Goal: Task Accomplishment & Management: Use online tool/utility

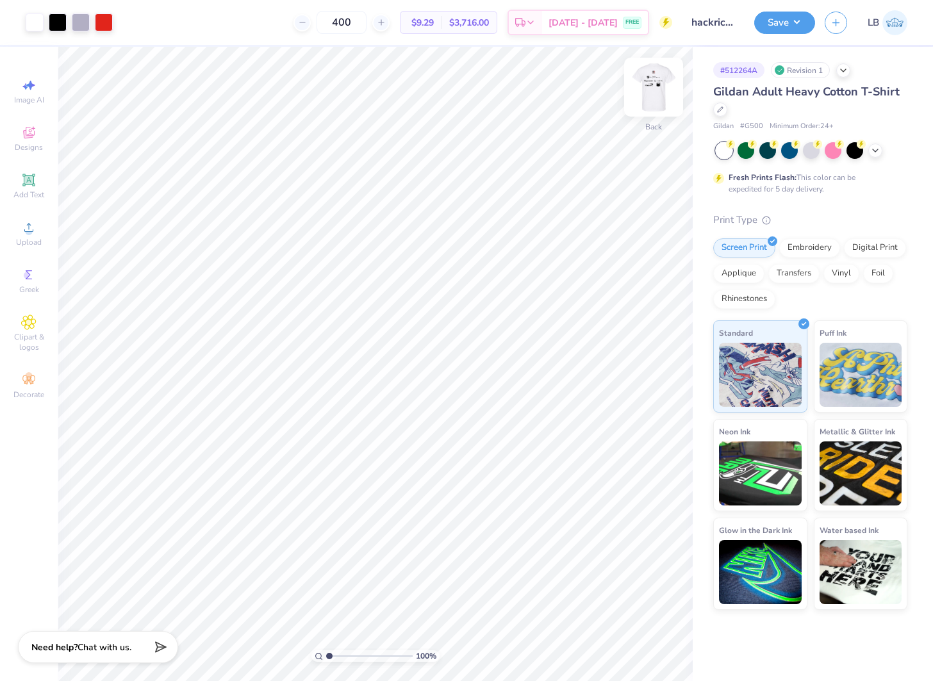
click at [648, 92] on img at bounding box center [653, 87] width 51 height 51
drag, startPoint x: 328, startPoint y: 657, endPoint x: 358, endPoint y: 656, distance: 30.1
type input "4.4"
click at [358, 656] on input "range" at bounding box center [369, 656] width 86 height 12
click at [28, 22] on div at bounding box center [35, 21] width 18 height 18
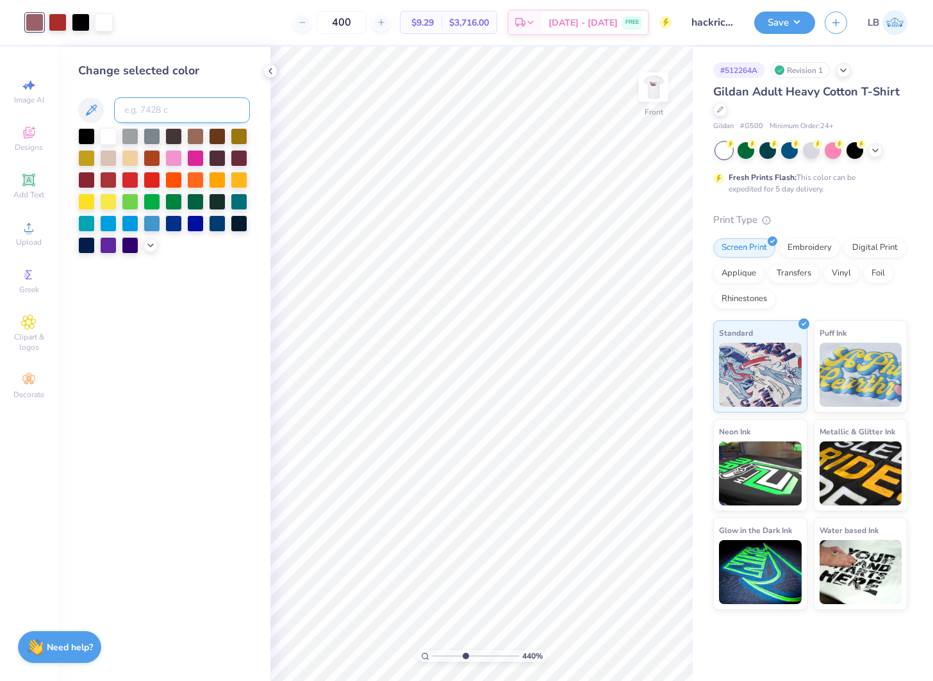
click at [207, 103] on input at bounding box center [182, 110] width 136 height 26
type input "7627"
click at [624, 645] on div at bounding box center [632, 645] width 21 height 21
drag, startPoint x: 464, startPoint y: 654, endPoint x: 438, endPoint y: 655, distance: 25.6
type input "1.4"
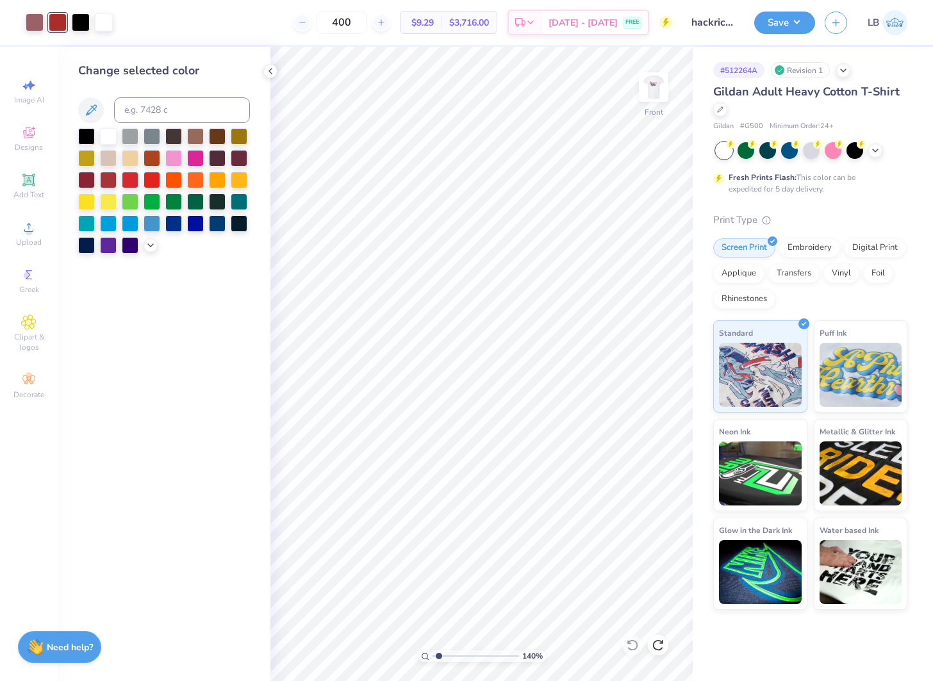
click at [438, 655] on input "range" at bounding box center [475, 656] width 86 height 12
click at [37, 27] on div at bounding box center [35, 21] width 18 height 18
click at [661, 650] on icon at bounding box center [658, 645] width 13 height 13
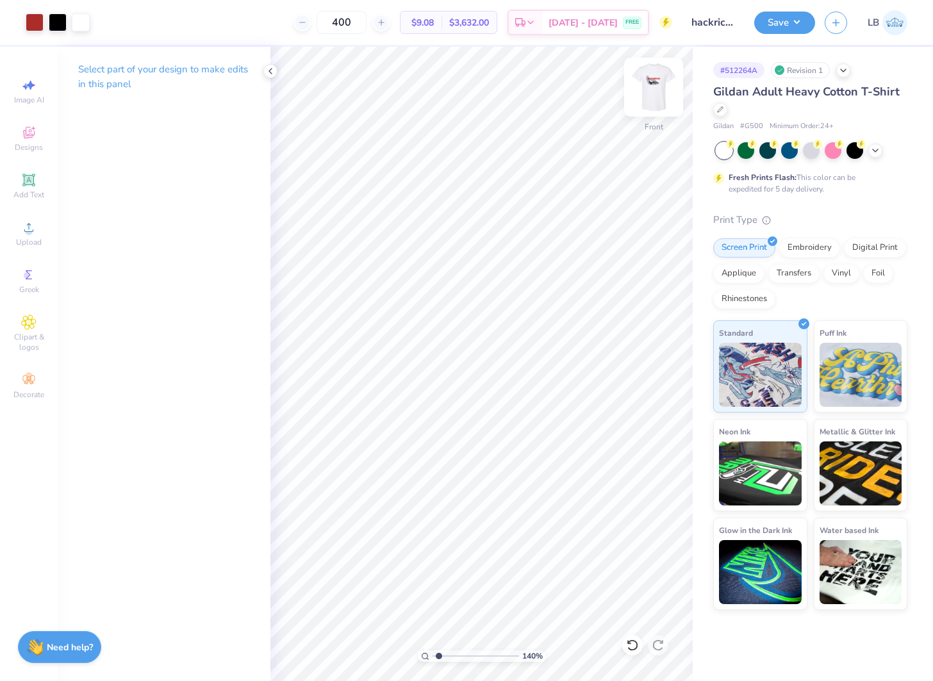
click at [654, 88] on img at bounding box center [653, 87] width 51 height 51
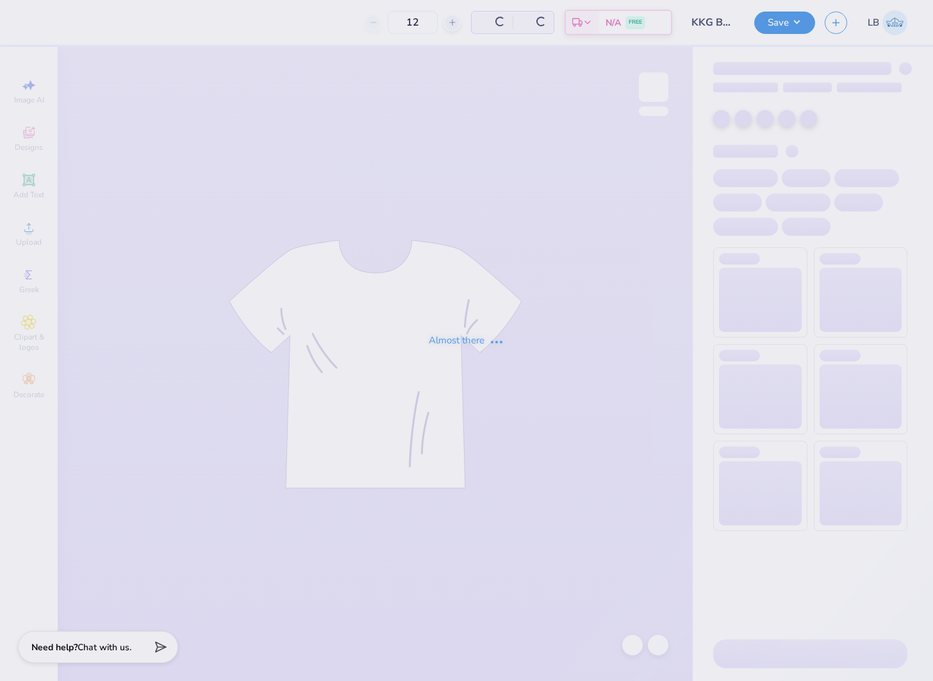
type input "50"
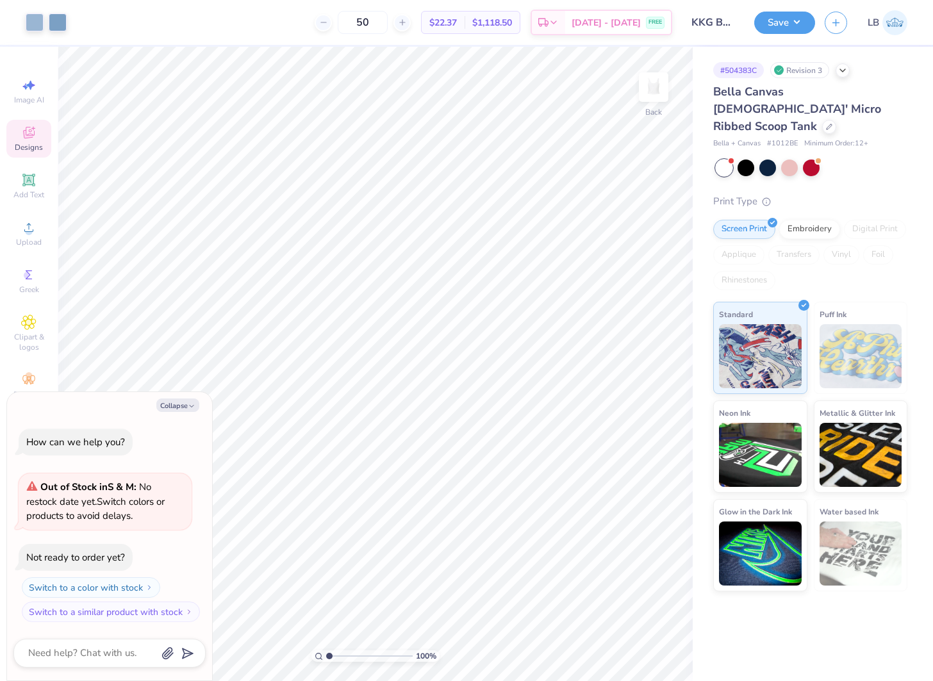
click at [33, 147] on span "Designs" at bounding box center [29, 147] width 28 height 10
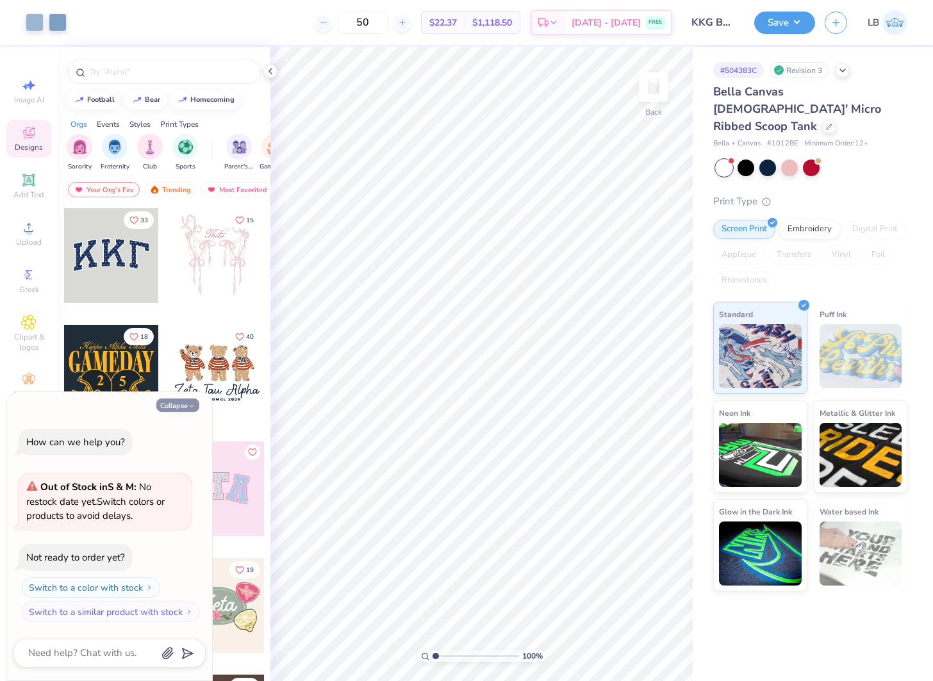
click at [180, 401] on button "Collapse" at bounding box center [177, 404] width 43 height 13
type textarea "x"
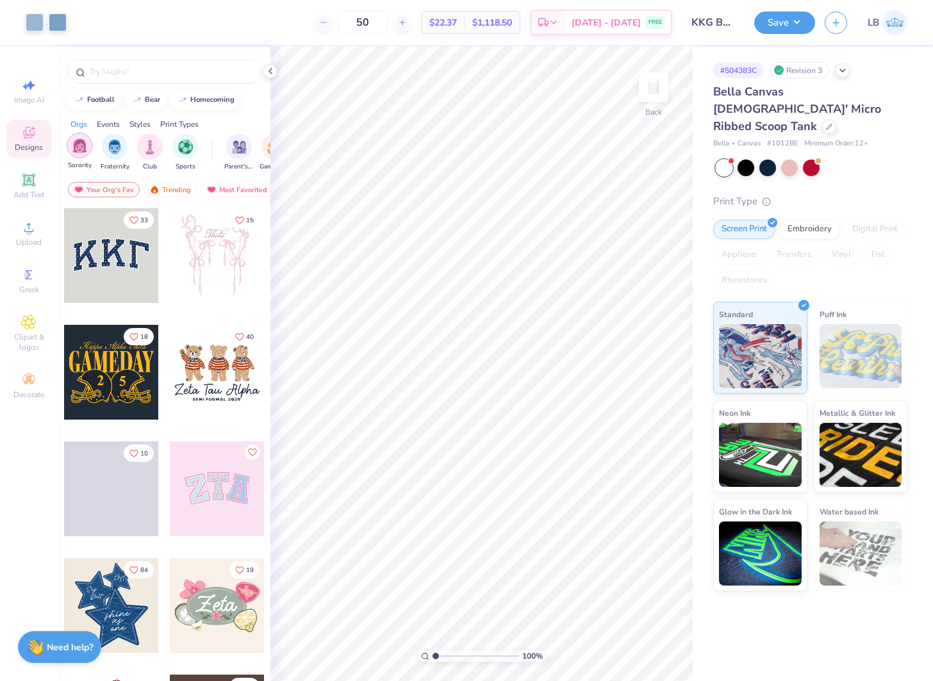
click at [85, 149] on img "filter for Sorority" at bounding box center [79, 145] width 15 height 15
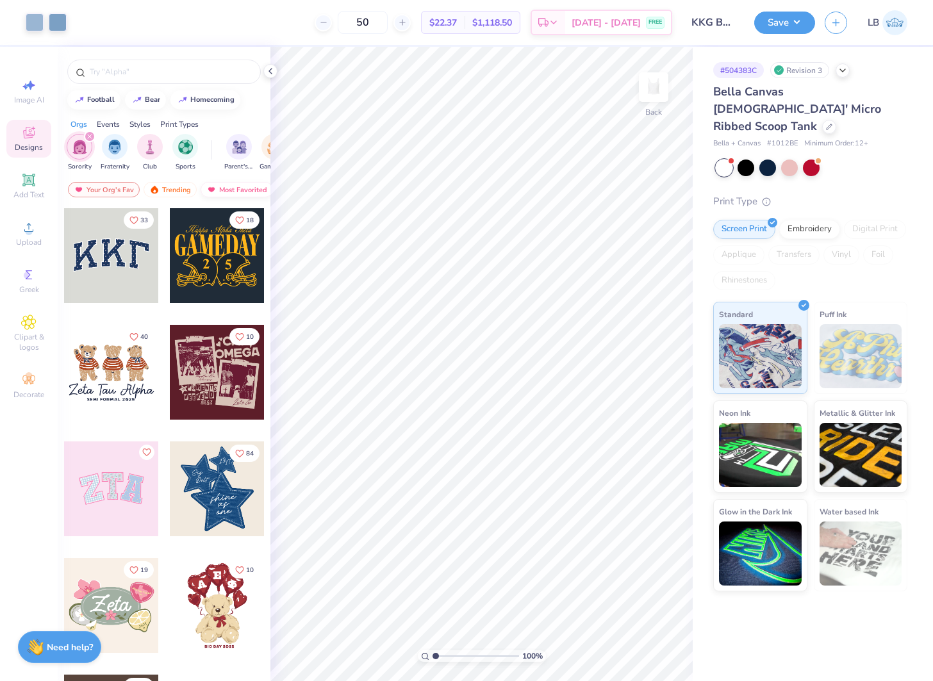
scroll to position [0, 74]
click at [162, 188] on div "Most Favorited" at bounding box center [162, 189] width 72 height 15
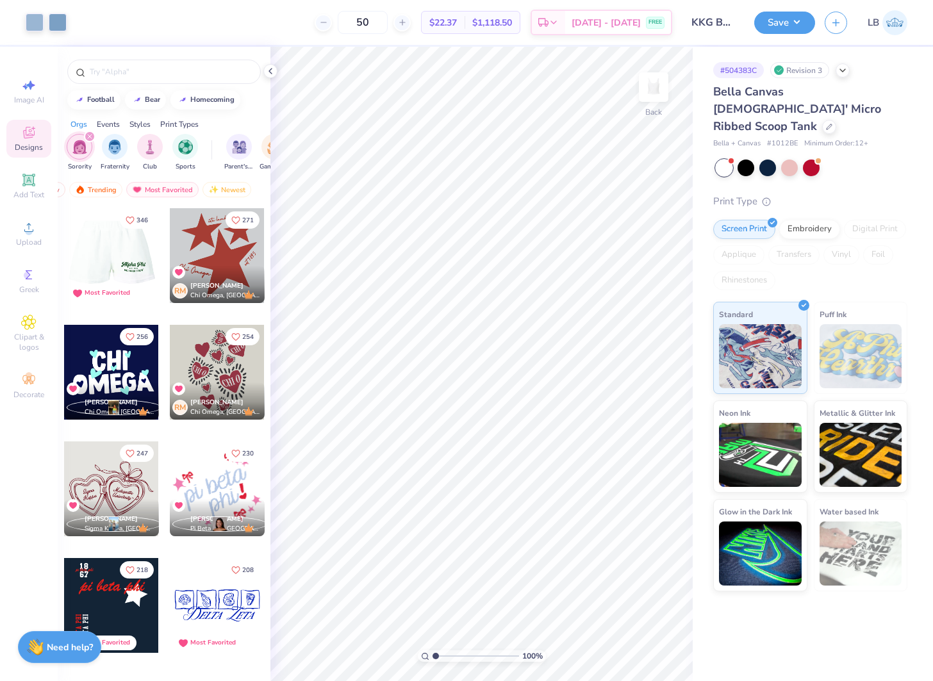
click at [109, 242] on div at bounding box center [111, 255] width 284 height 95
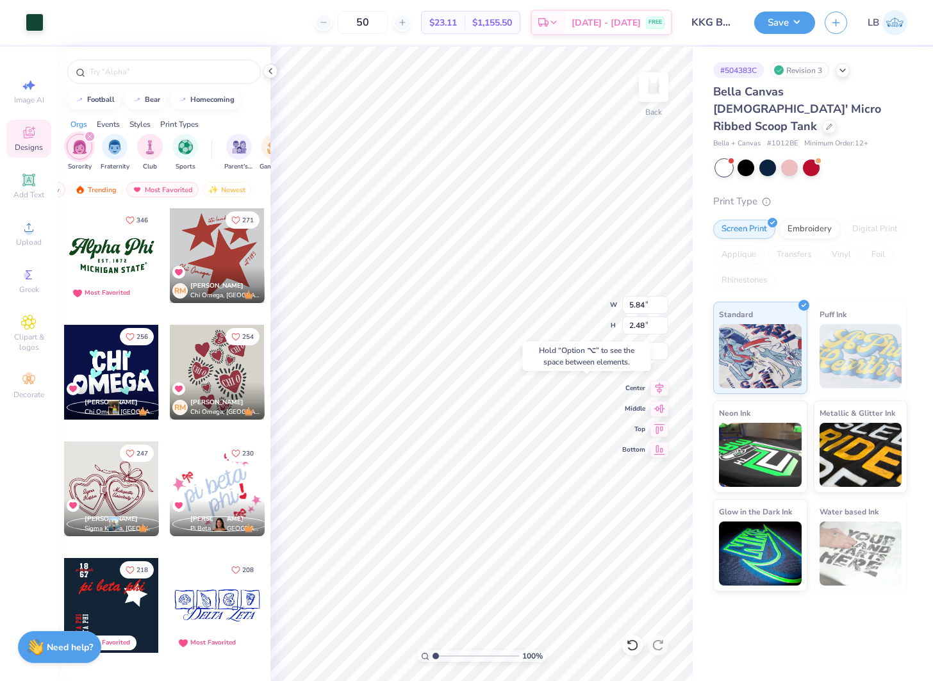
type input "3.40"
type input "2.90"
type input "1.27"
type input "1.56"
type input "2.00"
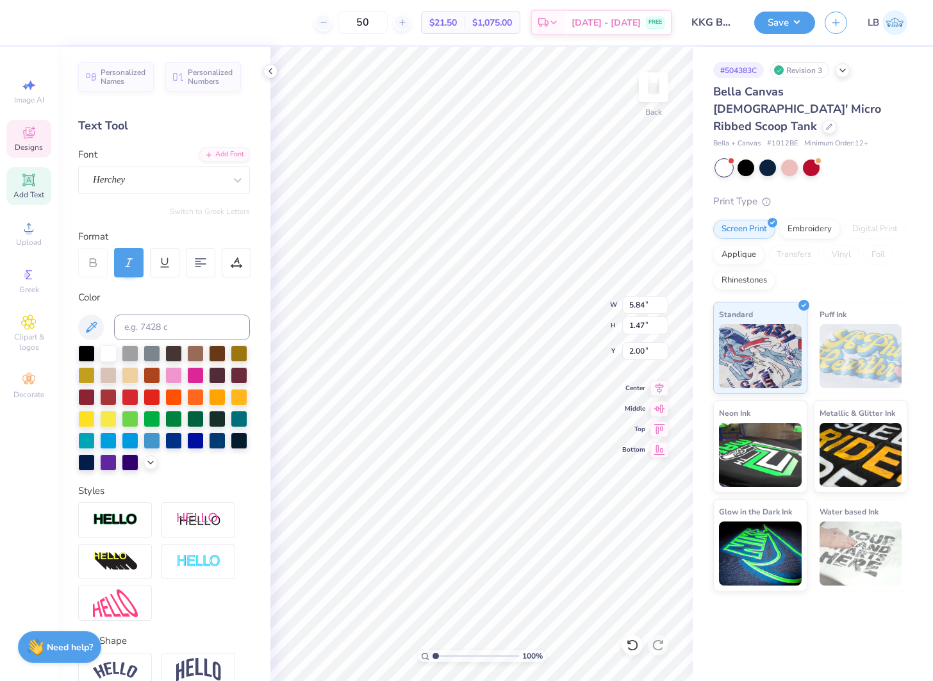
scroll to position [0, 4]
type textarea "Kappa Kappa Gamma"
type input "2.00"
click at [24, 138] on icon at bounding box center [28, 132] width 15 height 15
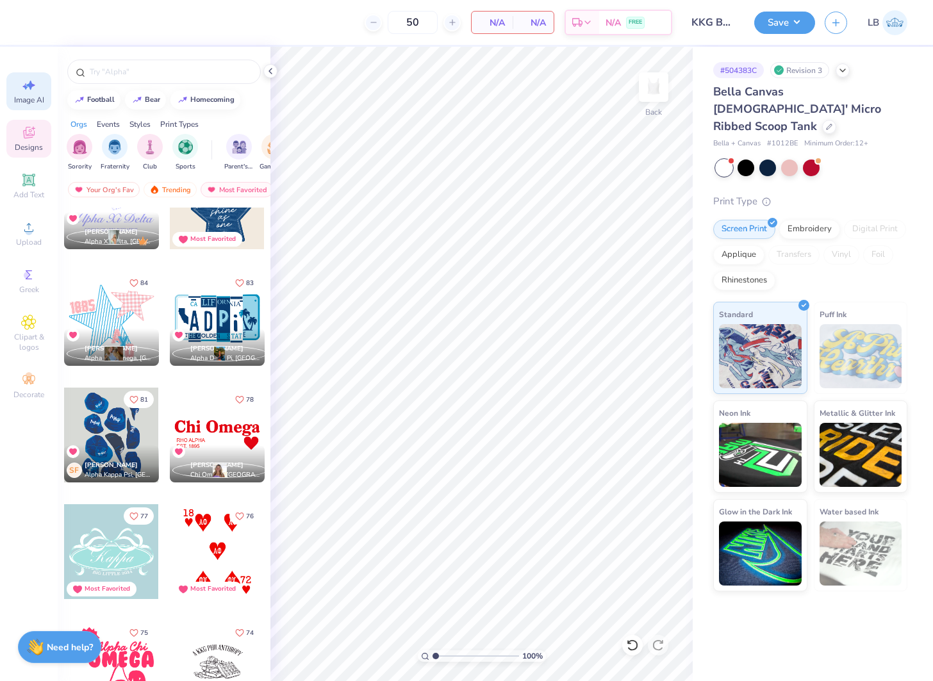
scroll to position [2129, 0]
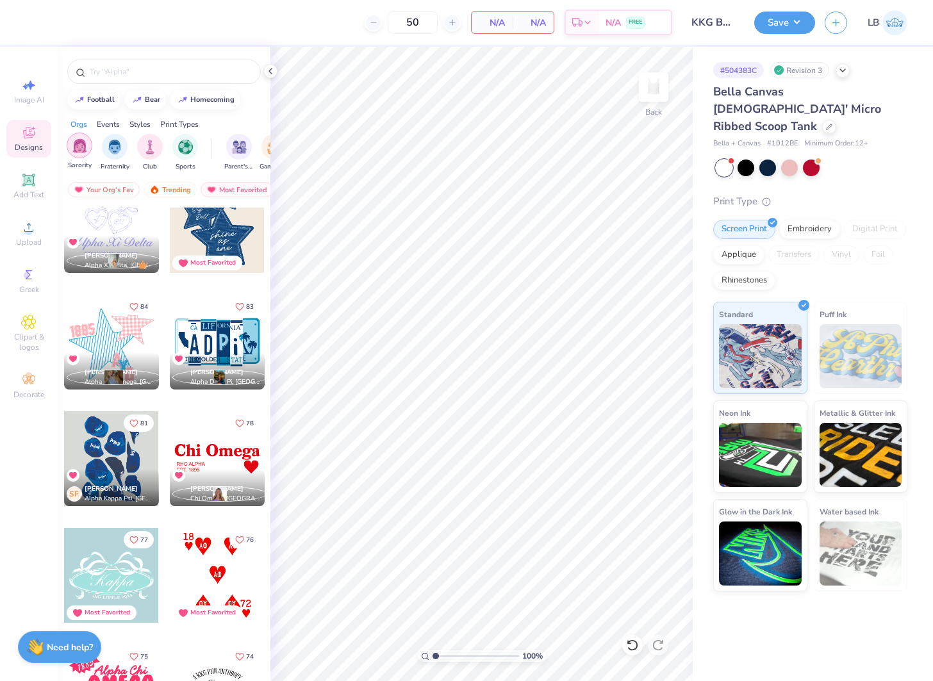
click at [85, 153] on div "filter for Sorority" at bounding box center [80, 146] width 26 height 26
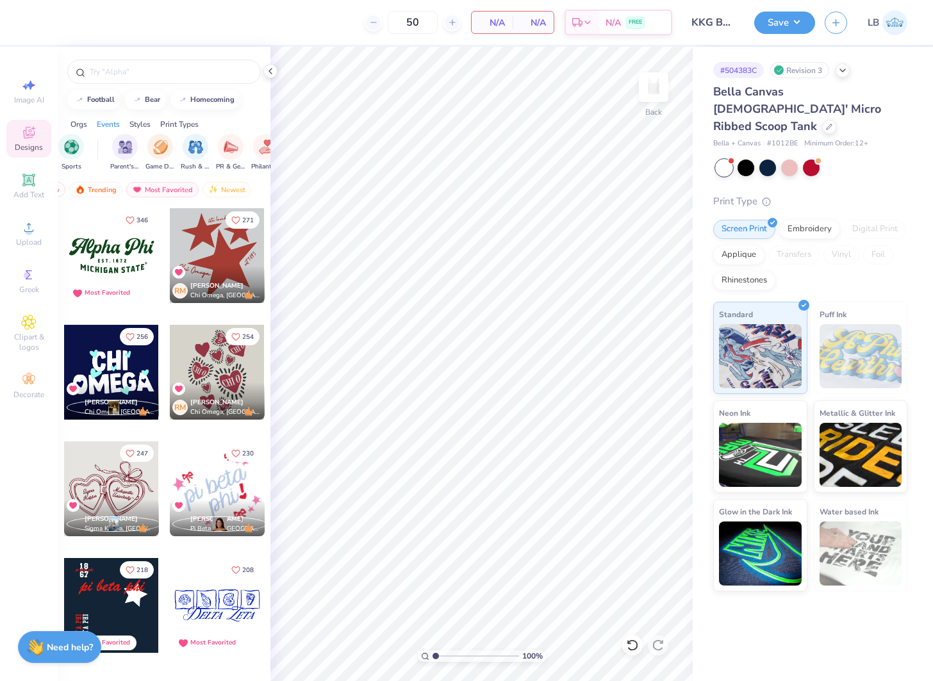
scroll to position [0, 126]
click at [219, 144] on img "filter for PR & General" at bounding box center [219, 145] width 15 height 15
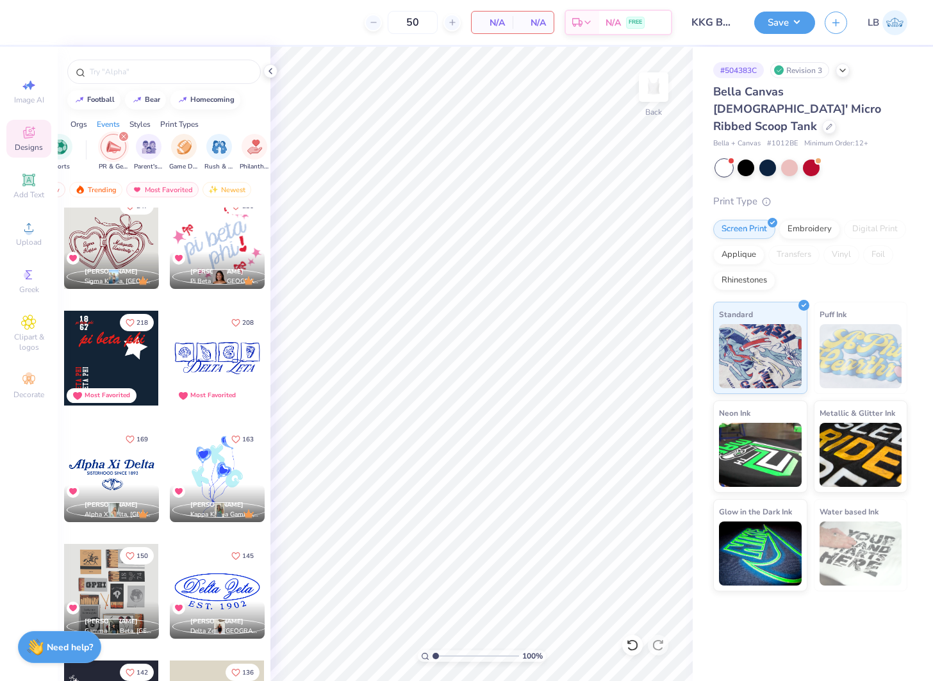
scroll to position [245, 0]
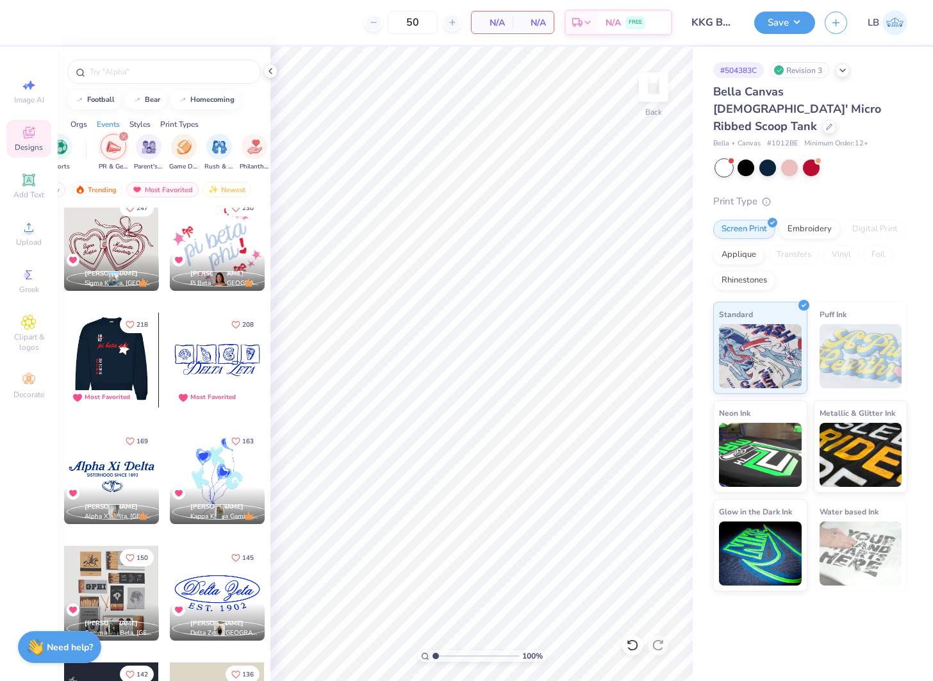
click at [116, 368] on div at bounding box center [110, 360] width 95 height 95
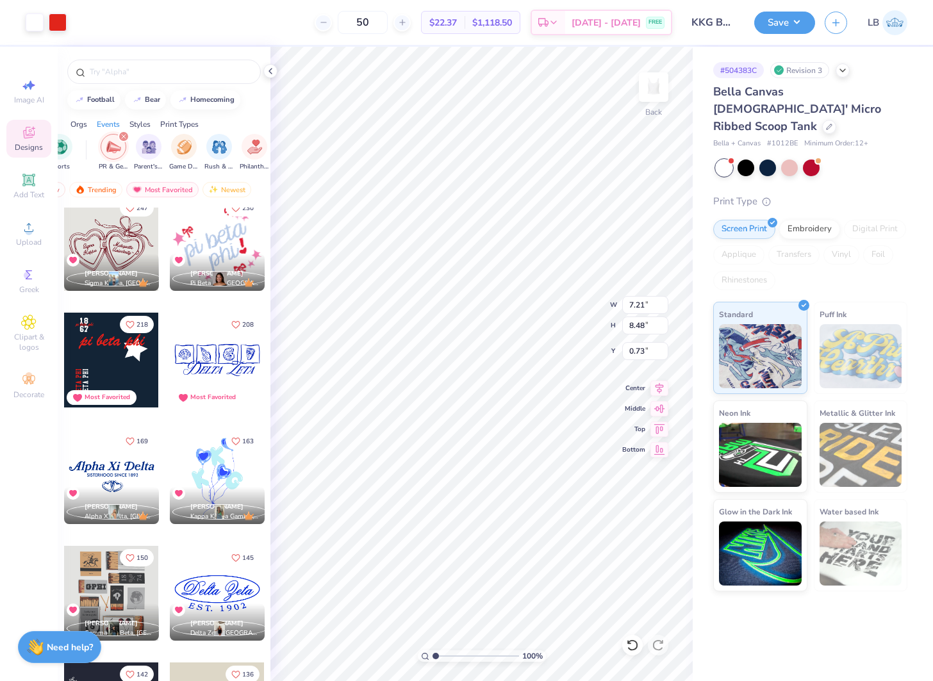
type input "0.73"
click at [58, 26] on div at bounding box center [58, 21] width 18 height 18
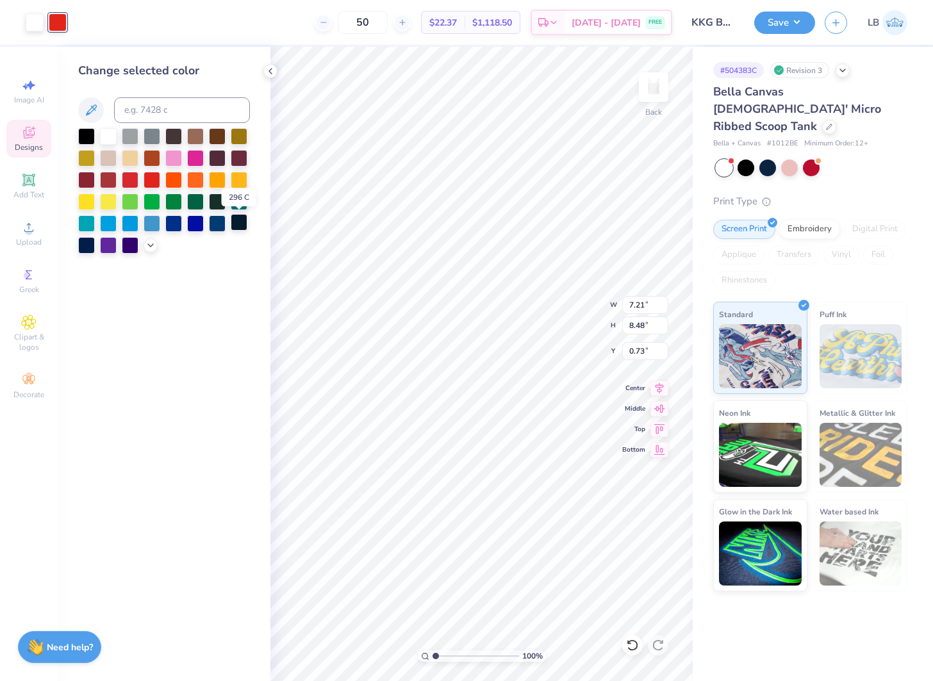
click at [240, 227] on div at bounding box center [239, 222] width 17 height 17
click at [29, 22] on div at bounding box center [35, 21] width 18 height 18
click at [151, 249] on icon at bounding box center [150, 244] width 10 height 10
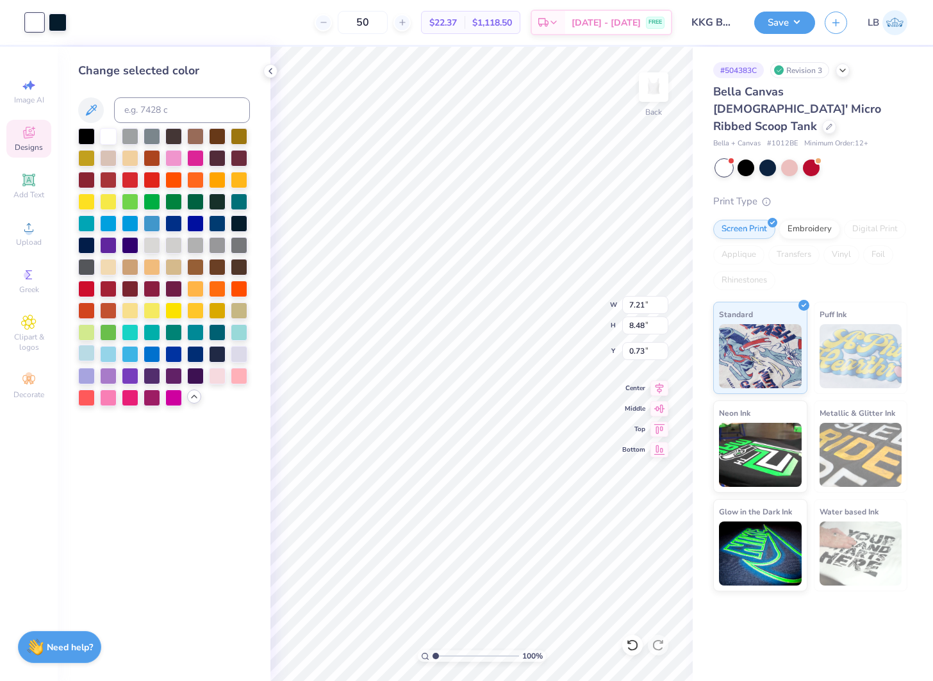
click at [93, 353] on div at bounding box center [86, 353] width 17 height 17
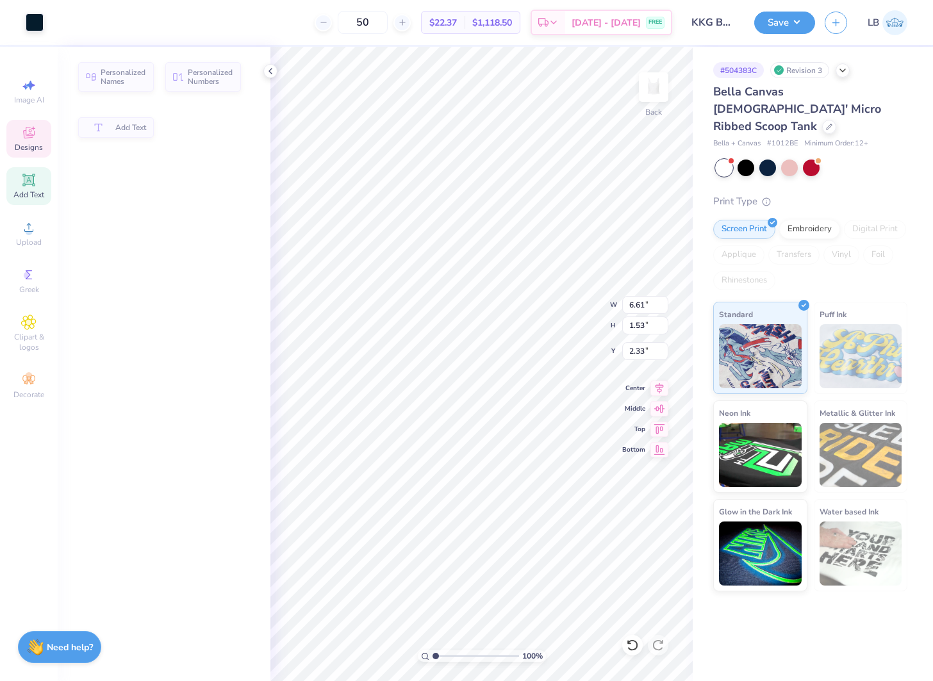
type input "6.61"
type input "1.53"
type input "2.33"
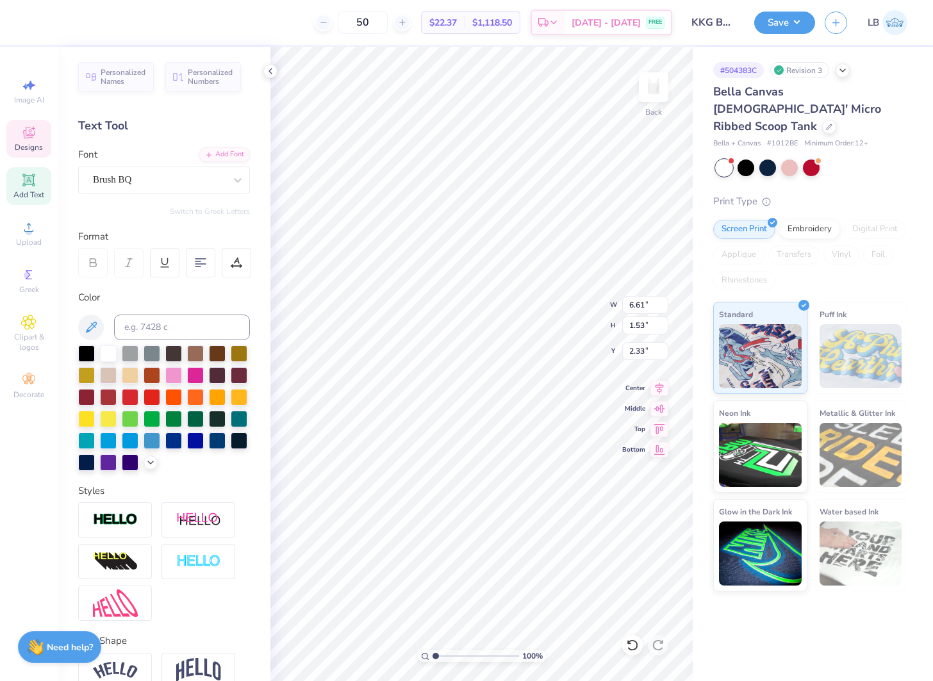
scroll to position [0, 0]
type textarea "kappa kappa gamma"
type input "2.38"
type input "2.45"
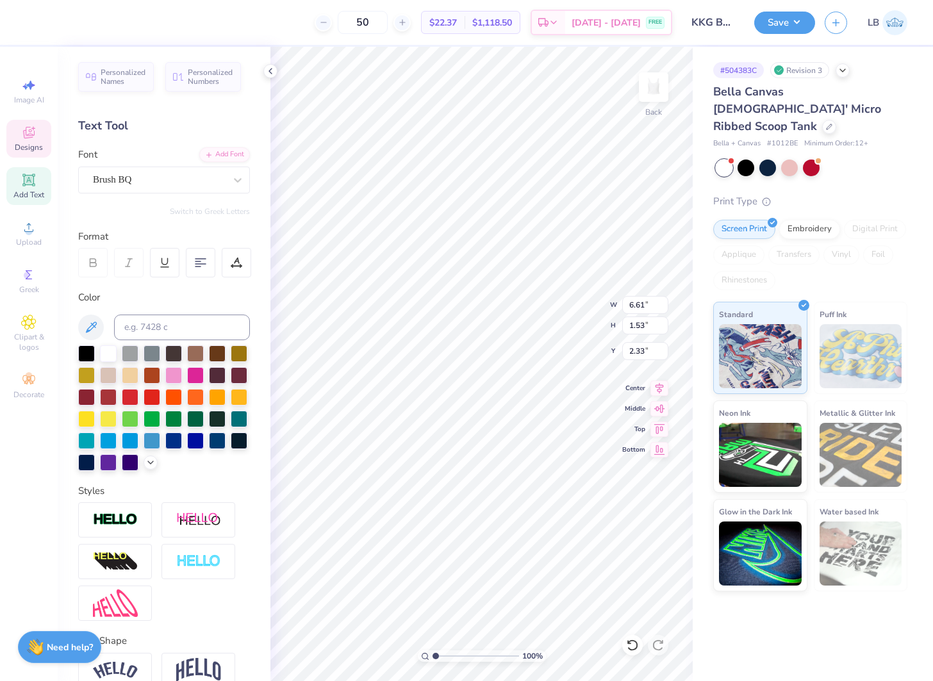
type input "2.67"
type input "8.96"
type input "1.09"
type input "2.59"
type input "7.33"
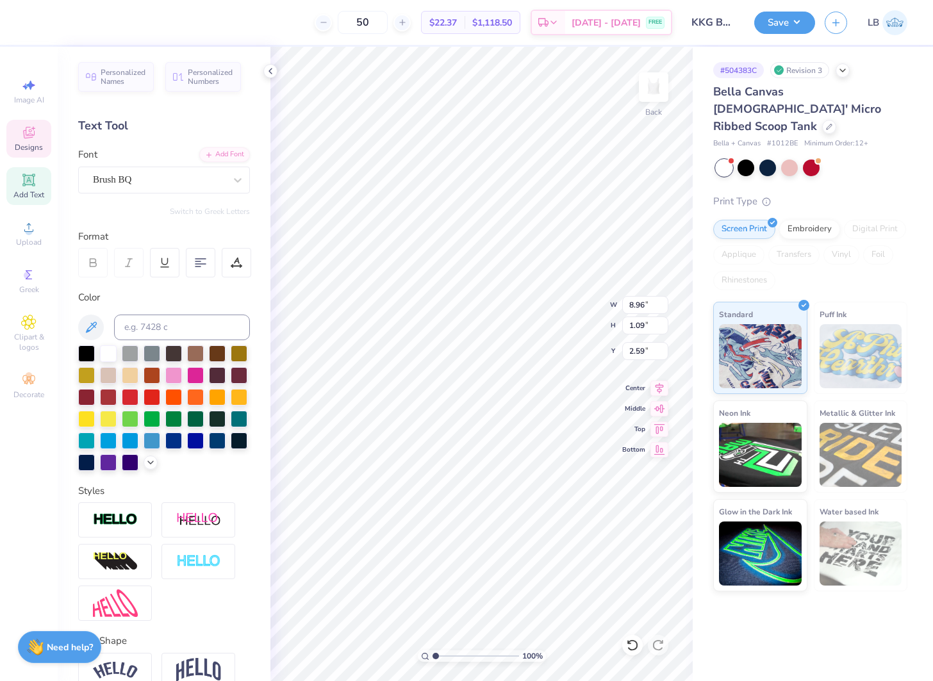
type input "0.90"
type input "2.67"
click at [662, 390] on icon at bounding box center [659, 386] width 18 height 15
drag, startPoint x: 794, startPoint y: 104, endPoint x: 782, endPoint y: 113, distance: 15.1
click at [793, 104] on div "Bella Canvas Ladies' Micro Ribbed Scoop Tank" at bounding box center [810, 109] width 194 height 52
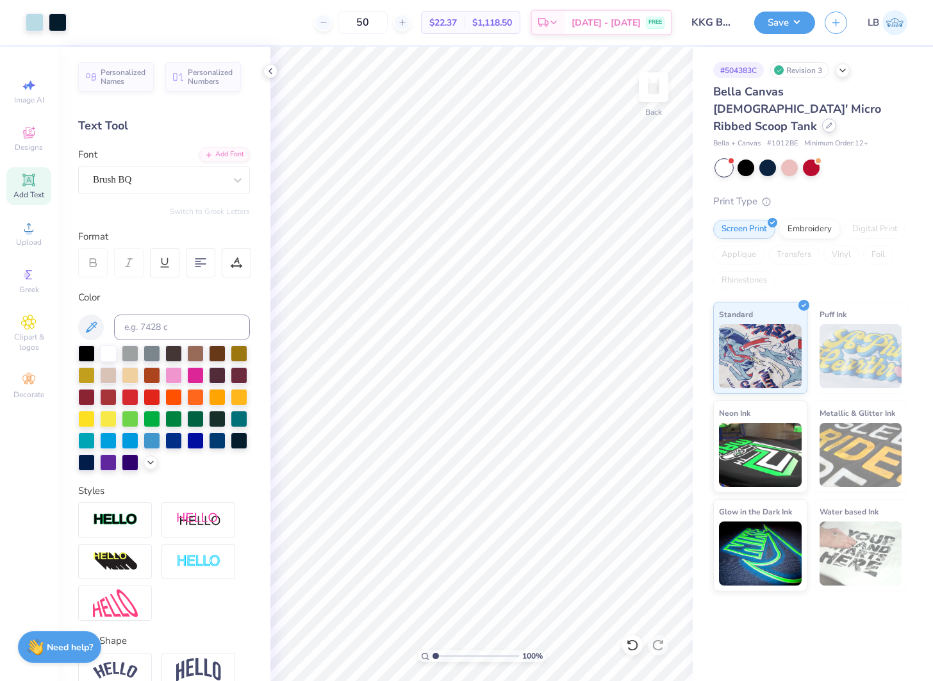
click at [822, 119] on div at bounding box center [829, 126] width 14 height 14
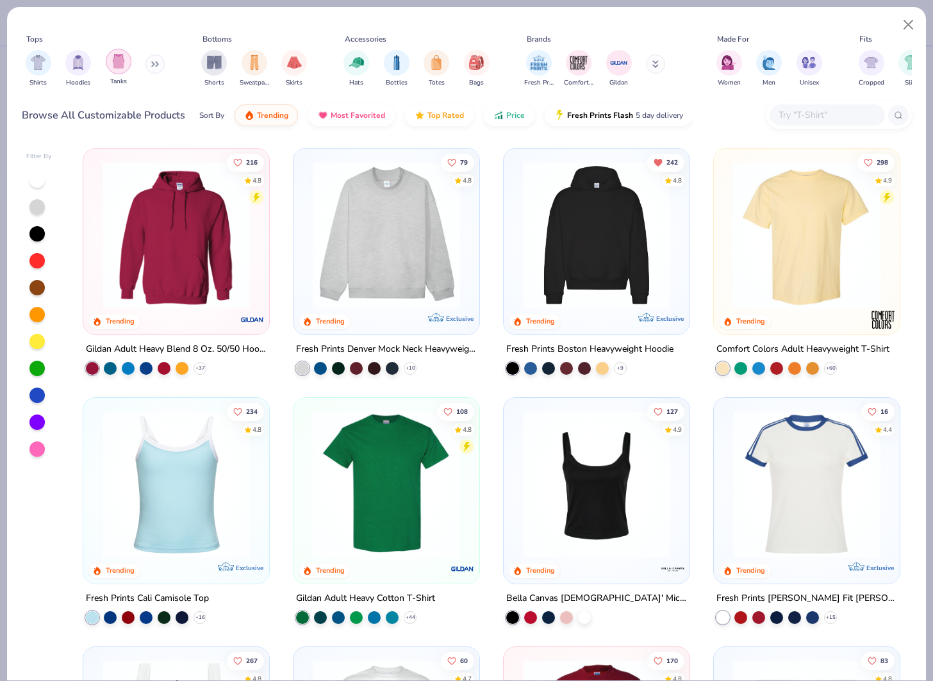
click at [117, 64] on img "filter for Tanks" at bounding box center [118, 61] width 14 height 15
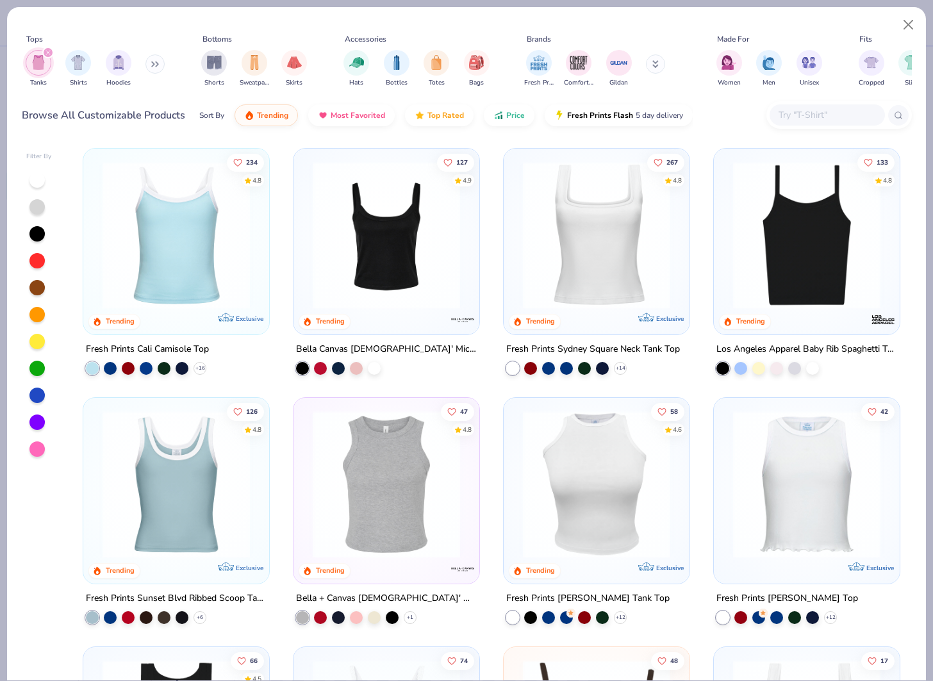
click at [837, 273] on img at bounding box center [807, 234] width 160 height 147
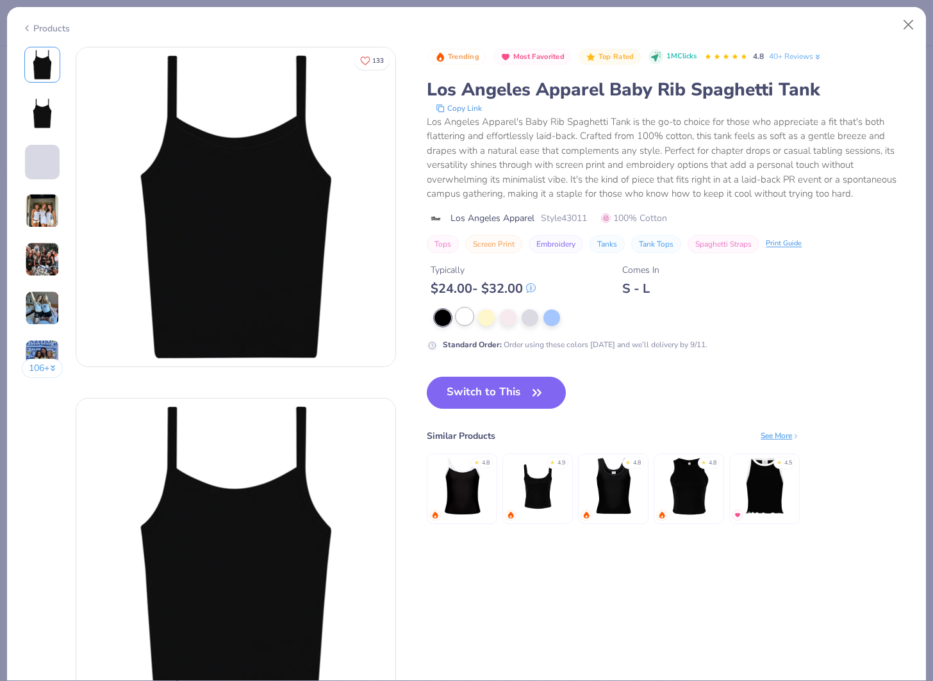
click at [470, 318] on div at bounding box center [464, 316] width 17 height 17
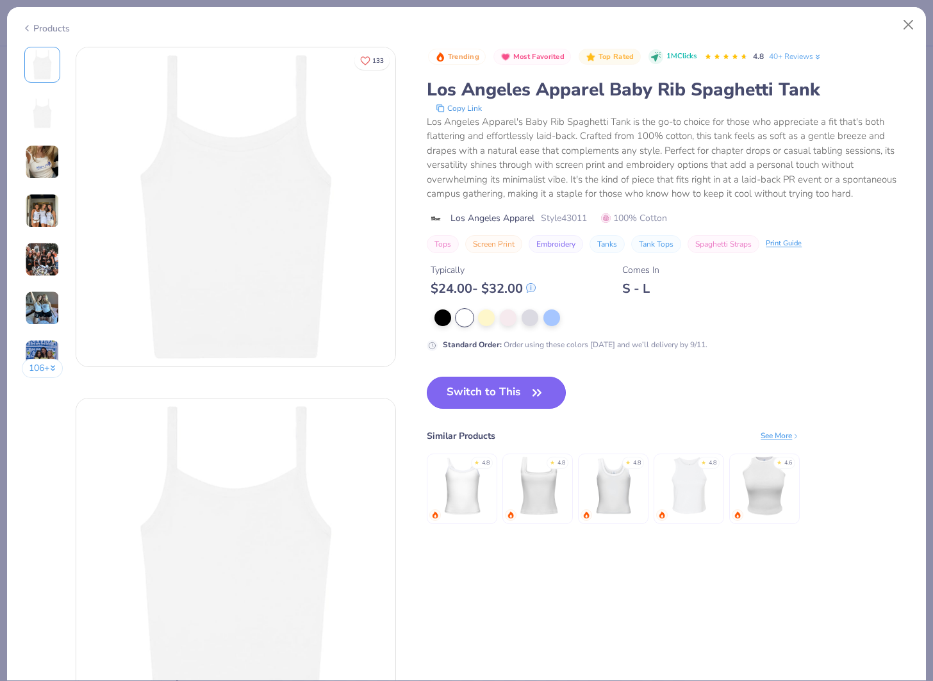
click at [502, 389] on button "Switch to This" at bounding box center [496, 393] width 139 height 32
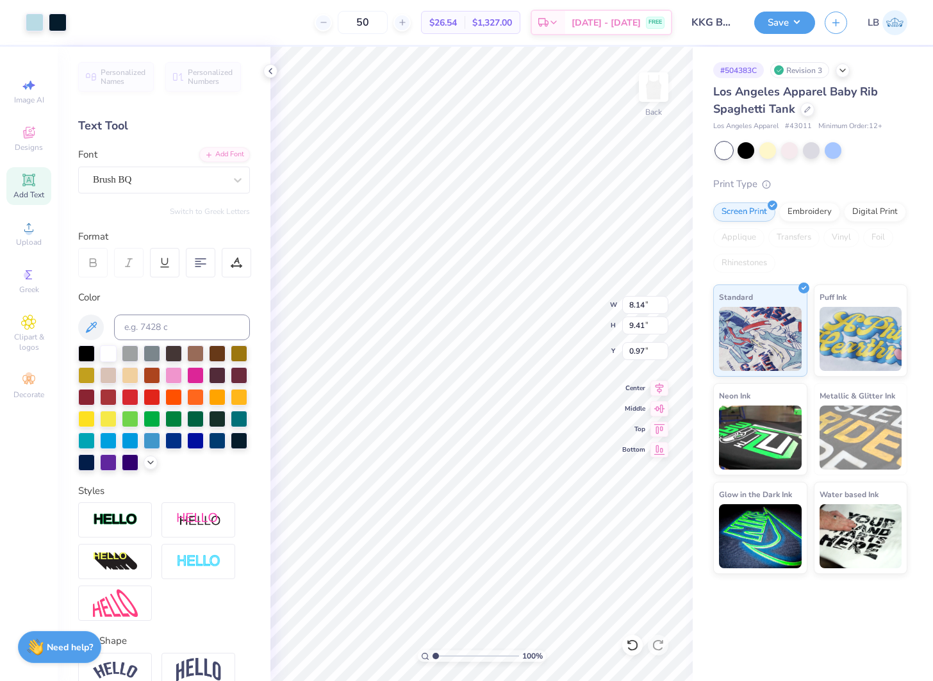
type input "8.14"
type input "9.41"
type input "1.07"
click at [58, 24] on div at bounding box center [58, 21] width 18 height 18
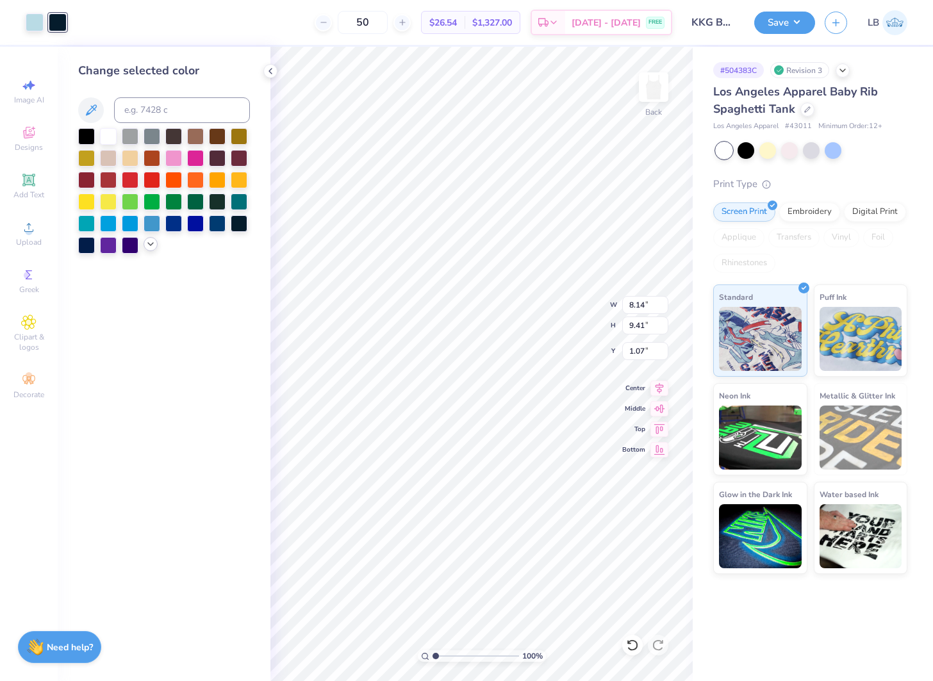
click at [156, 246] on div at bounding box center [151, 244] width 14 height 14
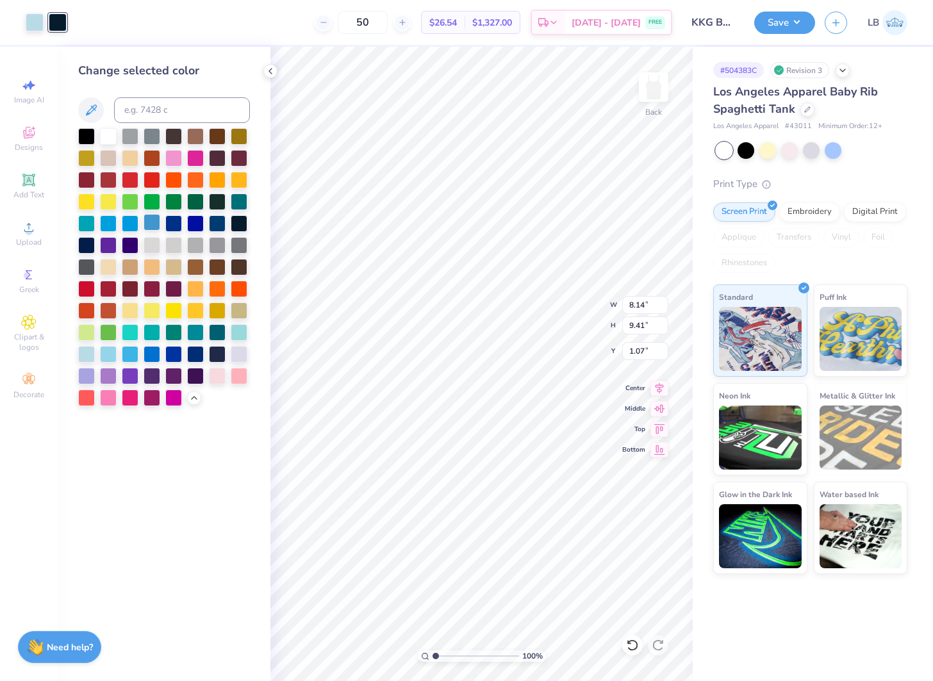
click at [155, 223] on div at bounding box center [152, 222] width 17 height 17
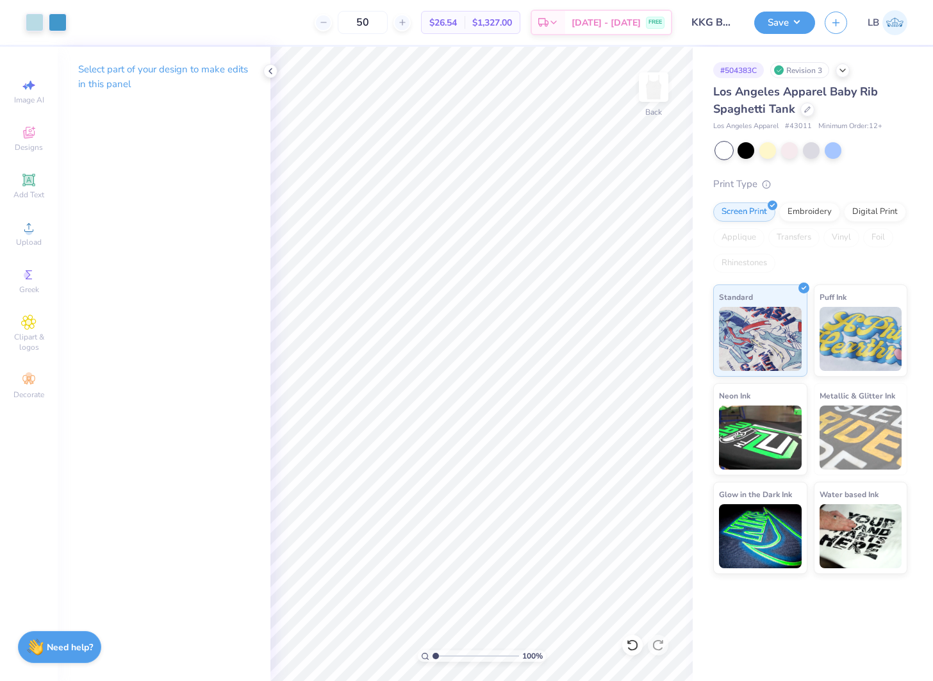
click at [707, 636] on div "Art colors 50 $26.54 Per Item $1,327.00 Total Est. Delivery Sep 8 - 11 FREE Des…" at bounding box center [466, 340] width 933 height 681
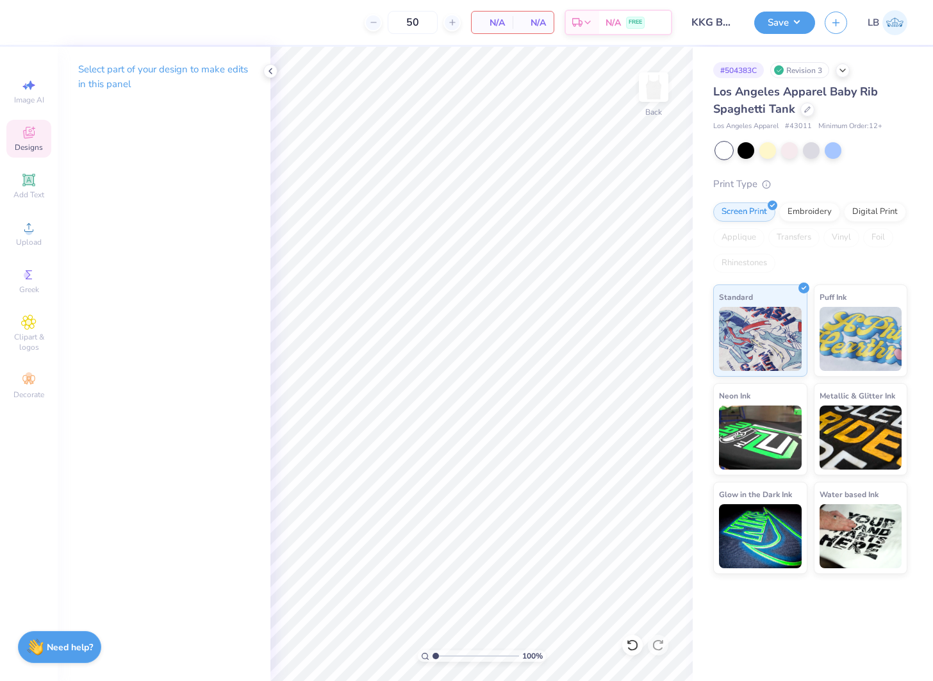
click at [21, 133] on icon at bounding box center [28, 132] width 15 height 15
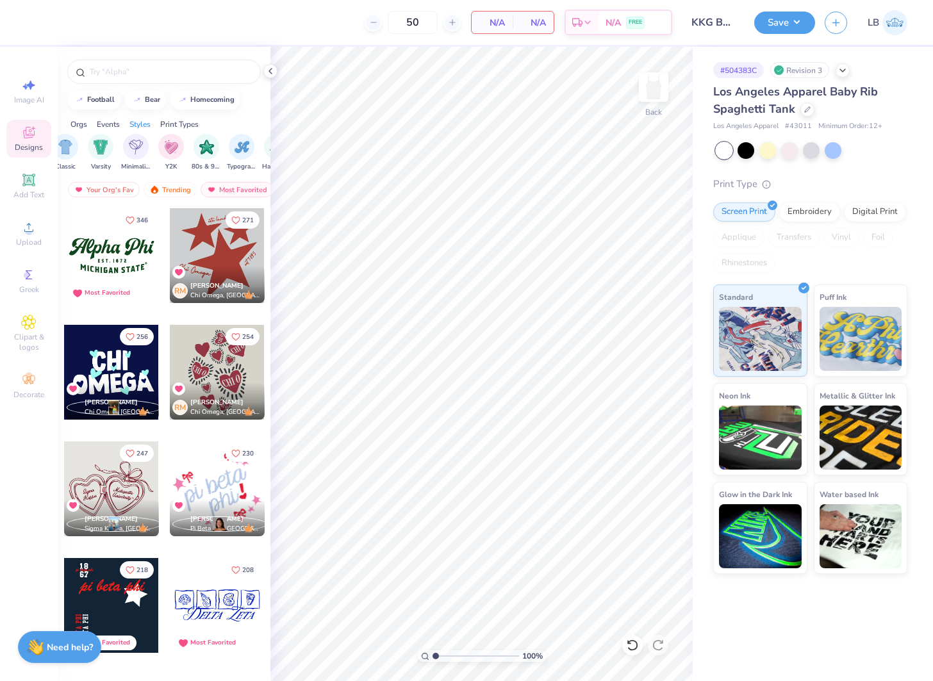
scroll to position [0, 690]
click at [123, 153] on div "filter for Minimalist" at bounding box center [132, 146] width 26 height 26
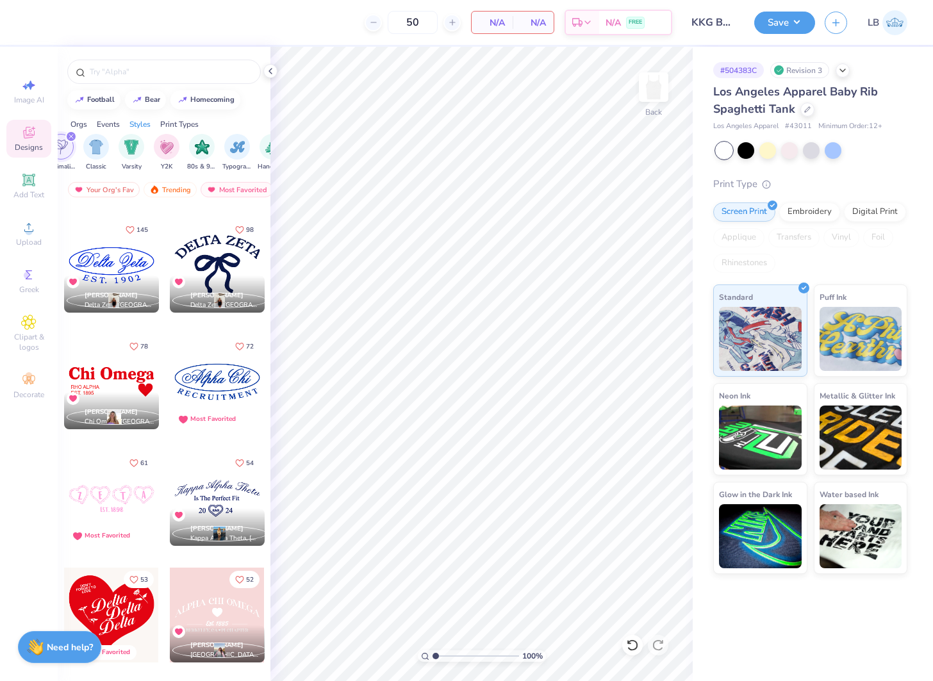
scroll to position [110, 0]
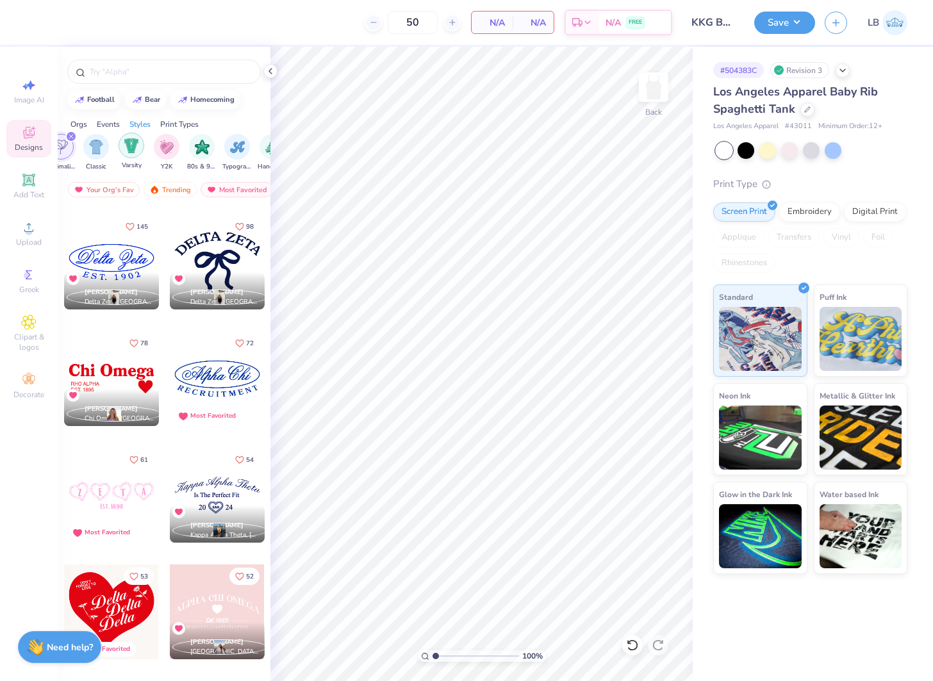
click at [131, 151] on img "filter for Varsity" at bounding box center [131, 145] width 15 height 15
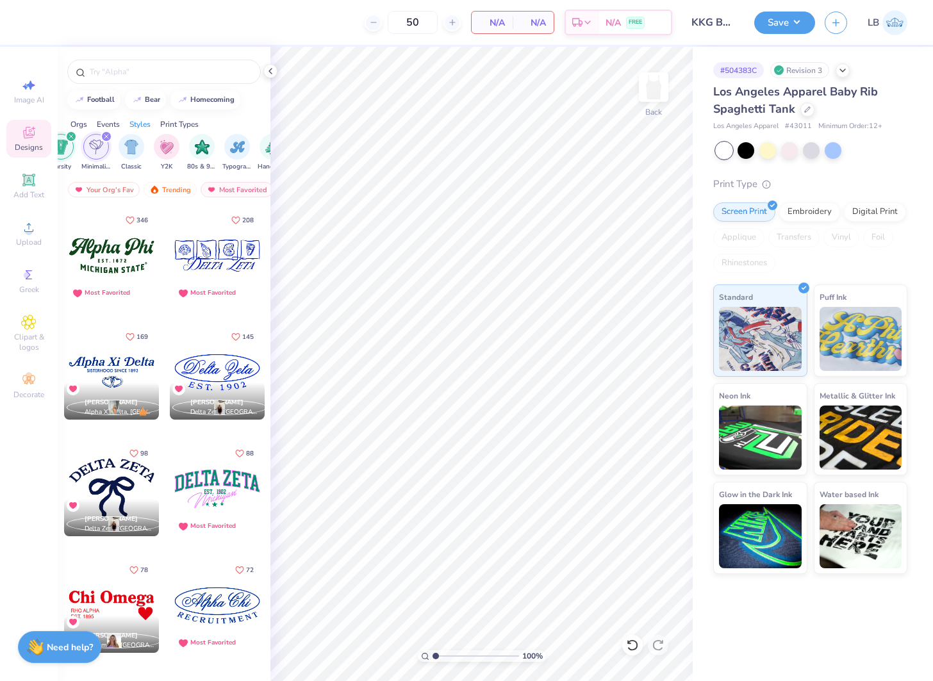
click at [71, 136] on icon "filter for Varsity" at bounding box center [71, 136] width 5 height 5
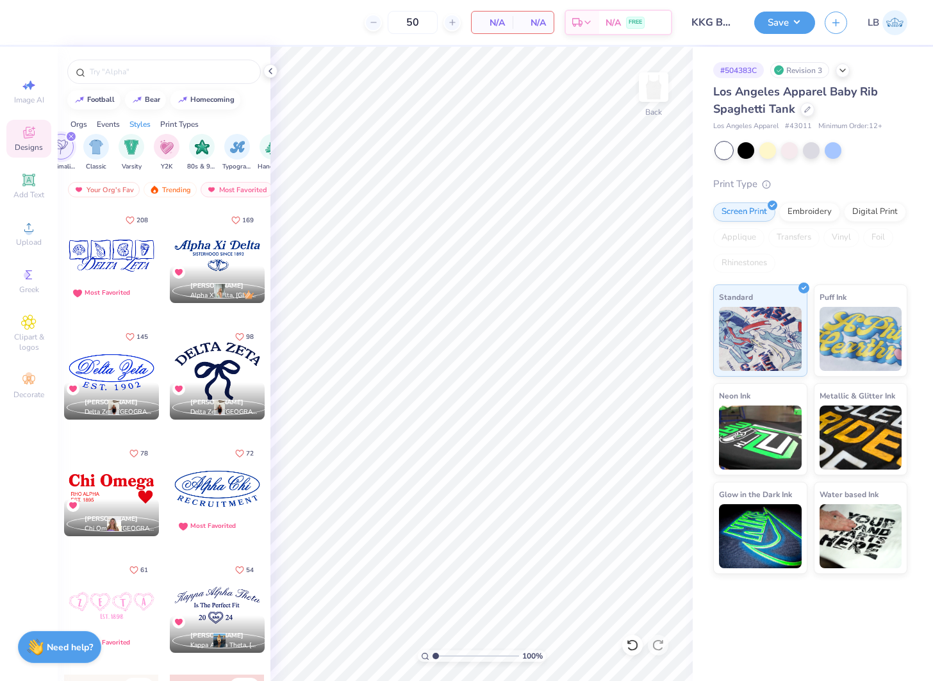
click at [71, 136] on icon "filter for Minimalist" at bounding box center [71, 136] width 5 height 5
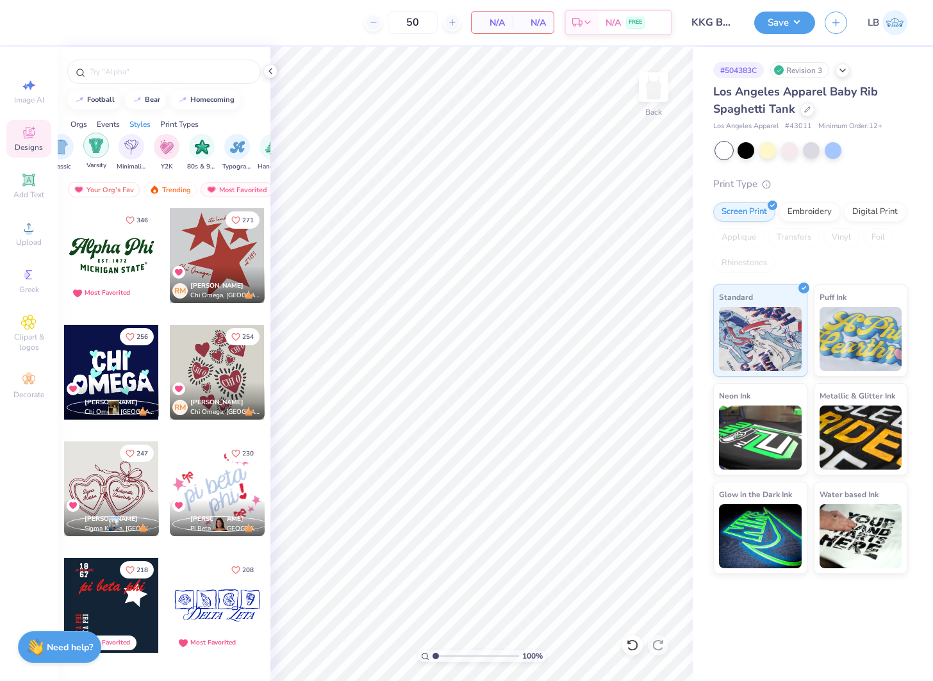
click at [98, 148] on img "filter for Varsity" at bounding box center [96, 145] width 15 height 15
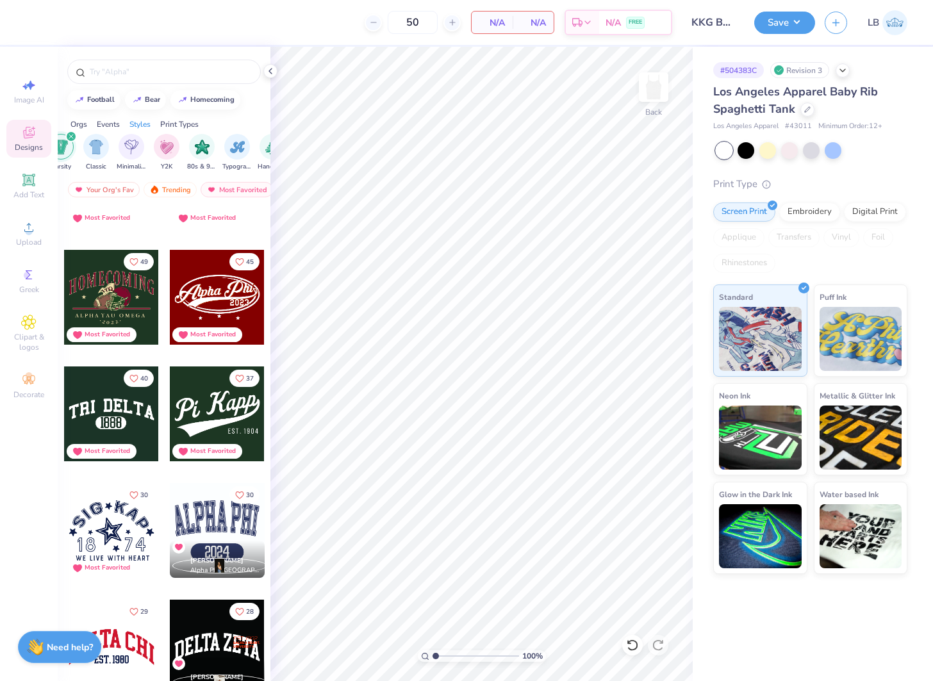
scroll to position [96, 0]
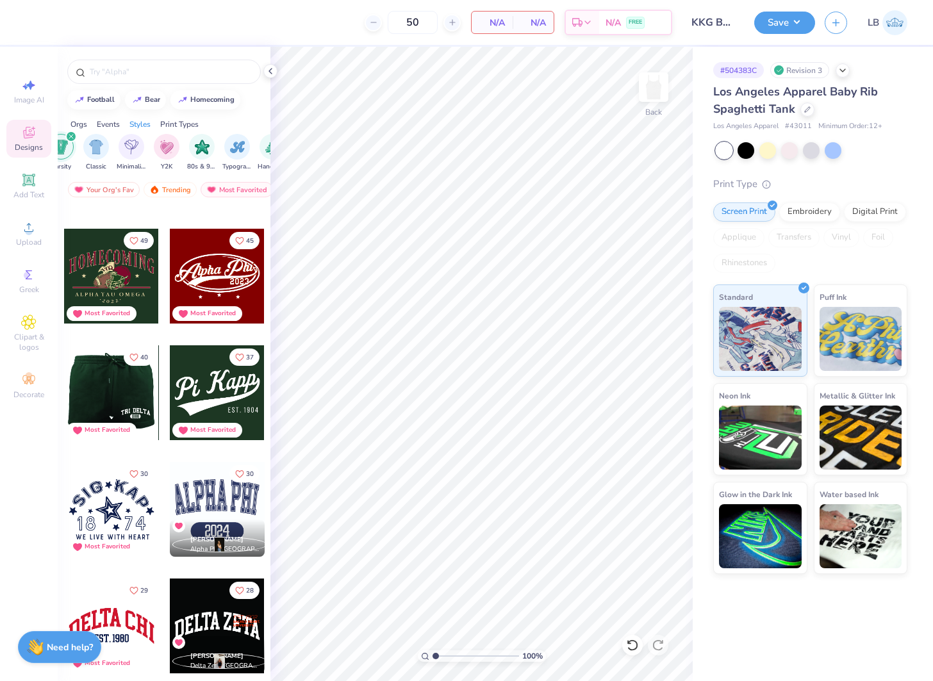
click at [138, 411] on div at bounding box center [111, 392] width 284 height 95
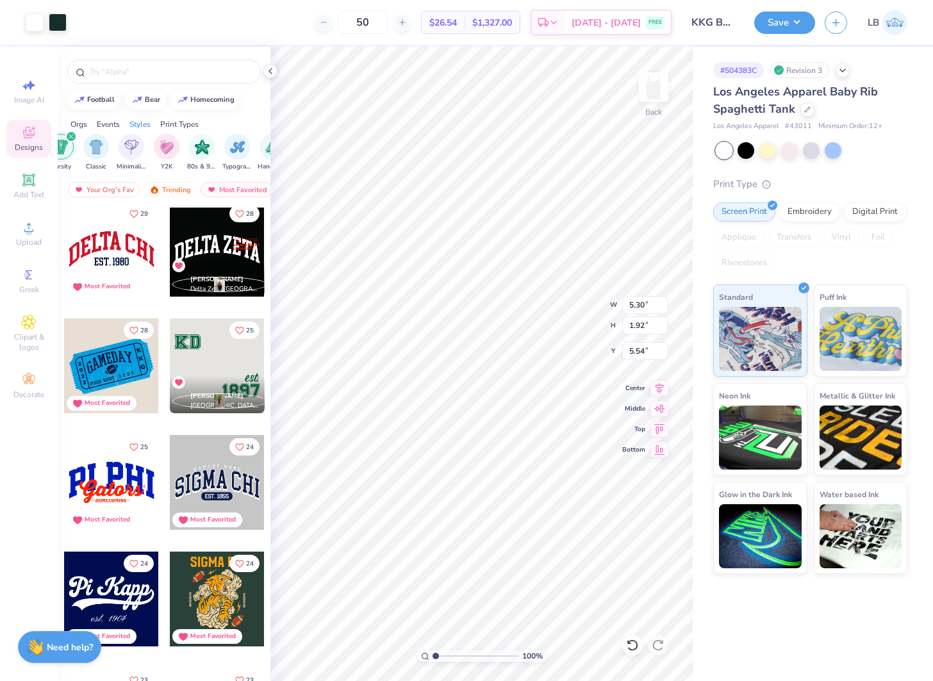
scroll to position [479, 0]
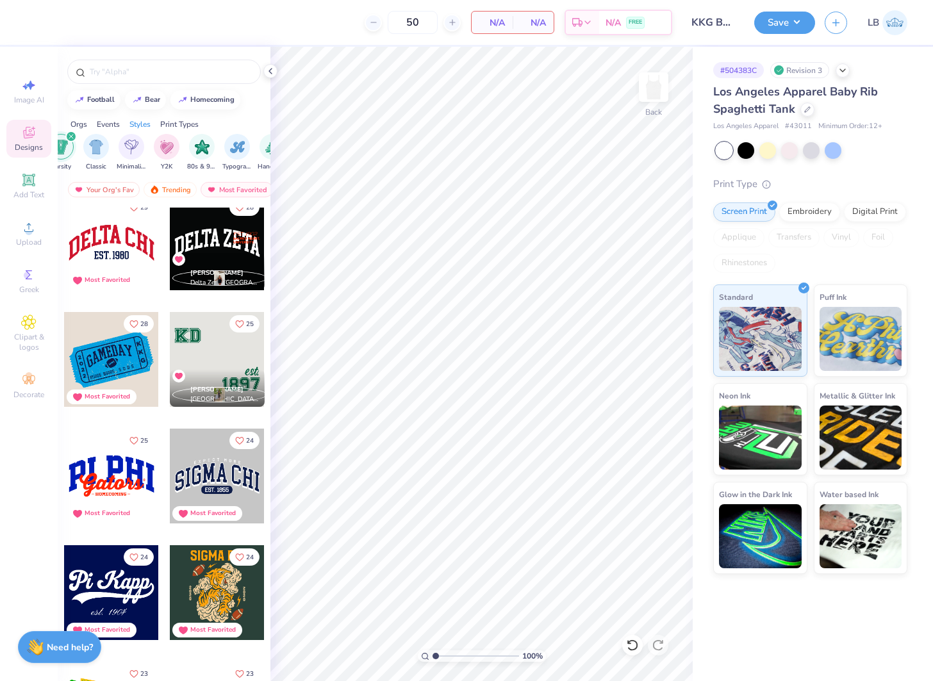
click at [104, 479] on div at bounding box center [111, 476] width 95 height 95
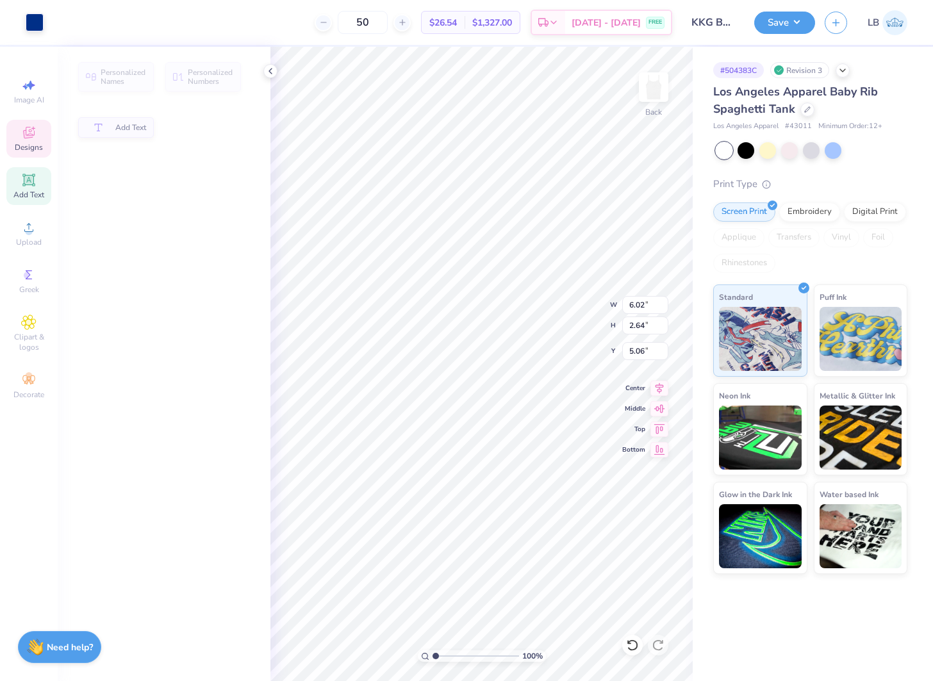
type input "2.64"
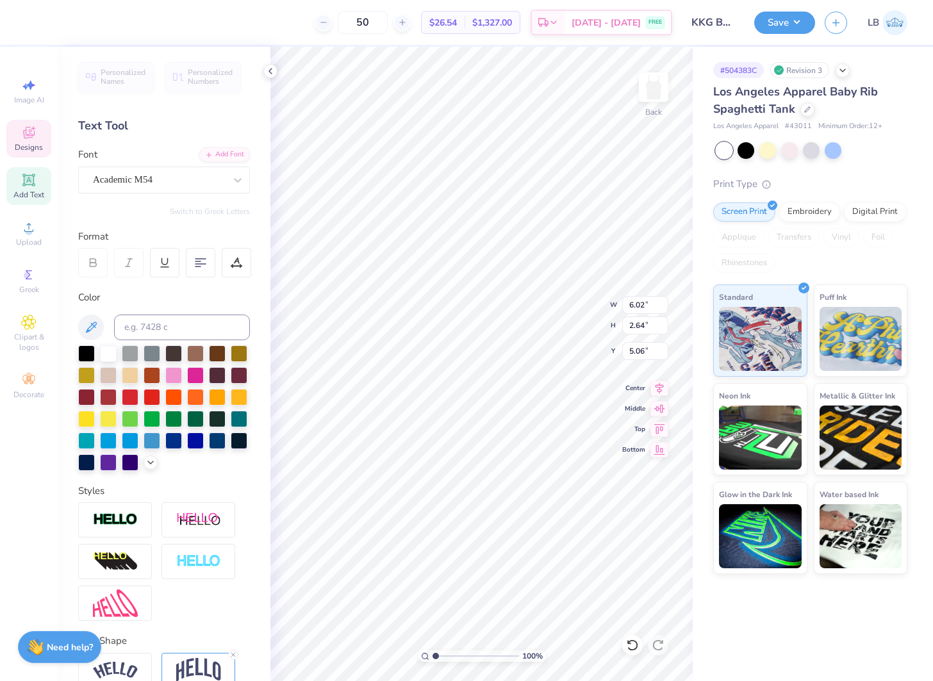
scroll to position [0, 0]
type textarea "KAPPA"
type textarea "Roll Tide"
type input "6.50"
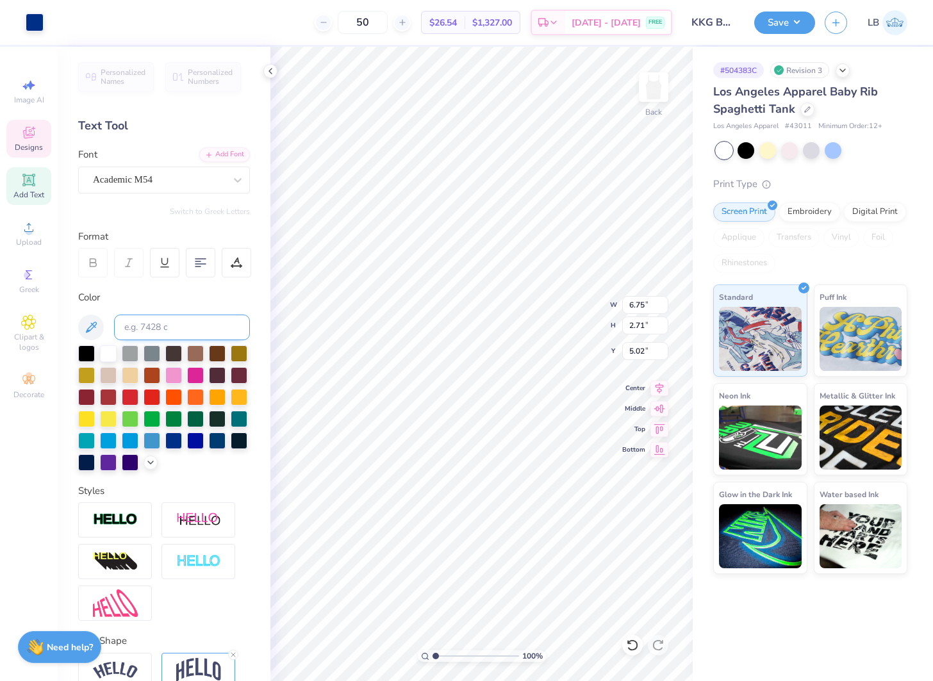
type input "6.75"
type input "2.71"
type input "2.36"
type input "4.27"
type input "6.75"
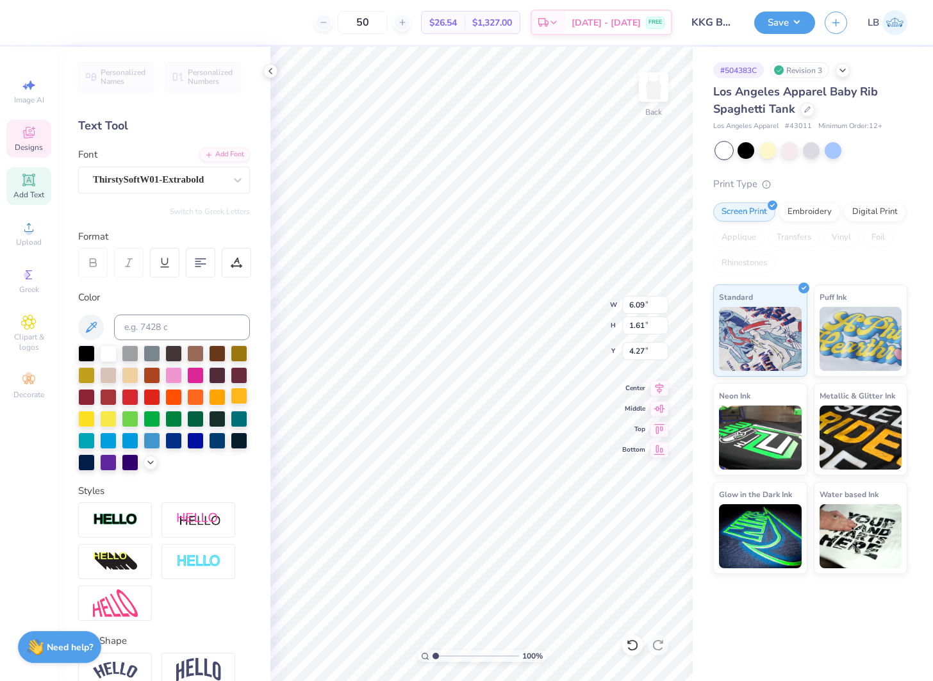
type input "2.71"
type input "2.36"
click at [241, 441] on div at bounding box center [239, 439] width 17 height 17
click at [85, 460] on div at bounding box center [86, 461] width 17 height 17
type input "6.09"
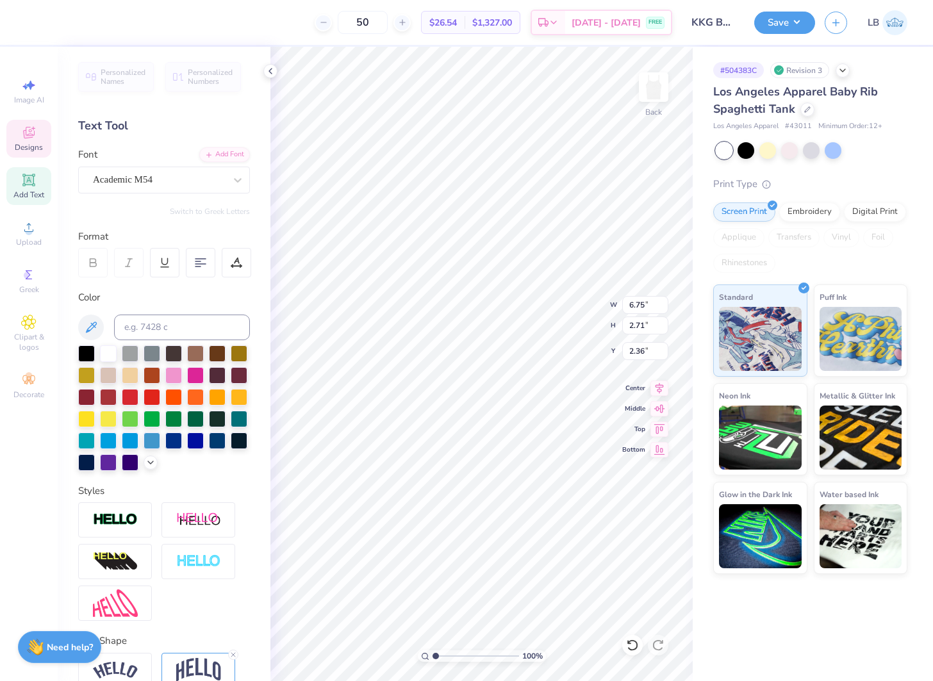
type input "1.61"
type input "4.27"
click at [154, 459] on icon at bounding box center [150, 461] width 10 height 10
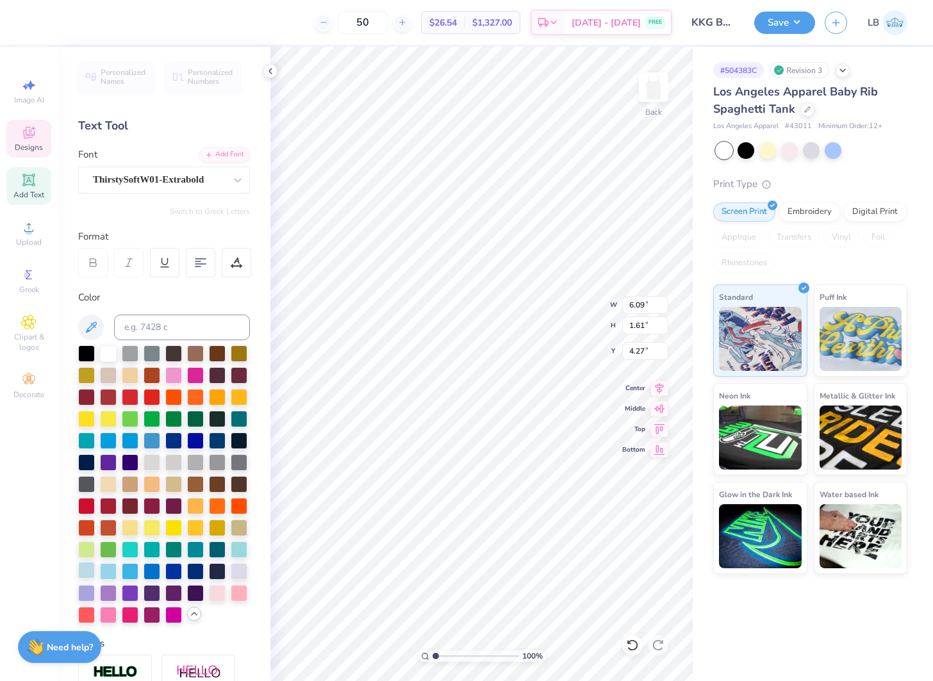
click at [89, 570] on div at bounding box center [86, 570] width 17 height 17
type input "2.75"
type input "0.05"
type input "7.79"
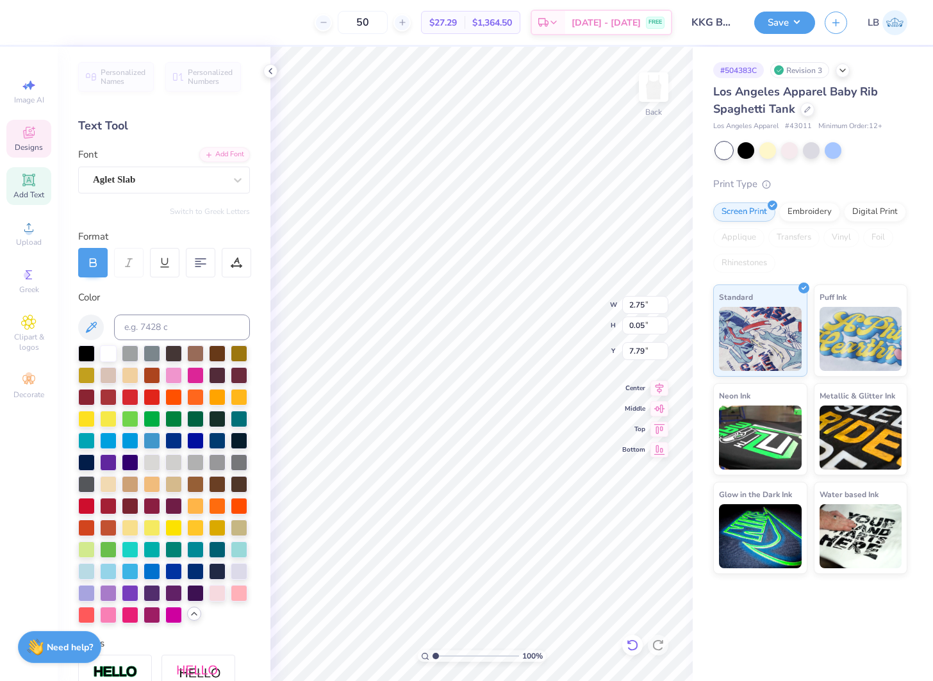
type textarea "_ _"
click at [630, 650] on icon at bounding box center [632, 645] width 13 height 13
type input "2.75"
type input "0.05"
type input "7.79"
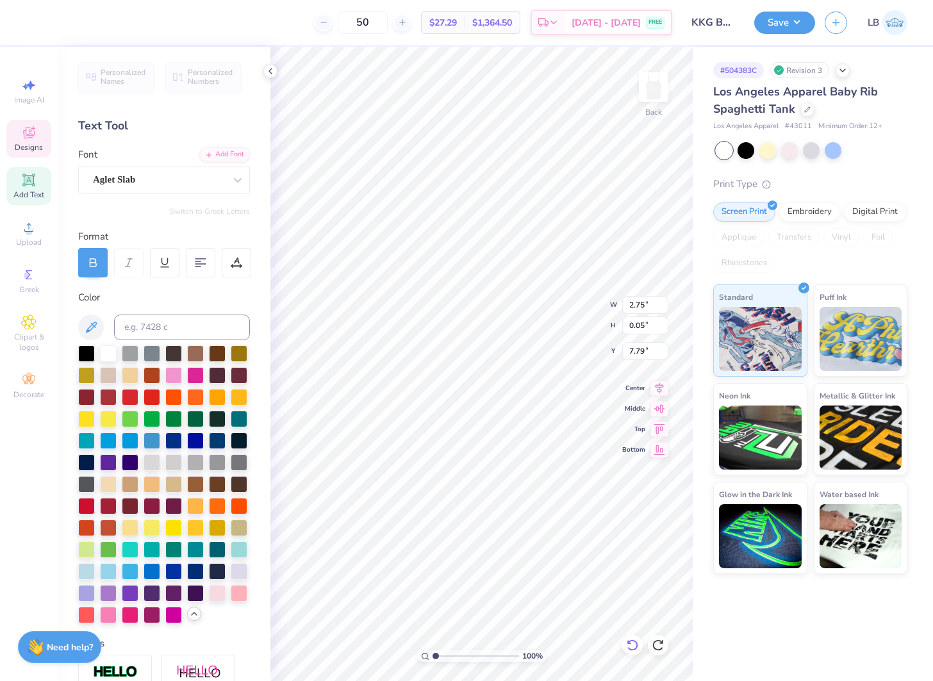
type input "2.22"
type input "0.24"
type input "7.70"
click at [630, 645] on icon at bounding box center [632, 645] width 13 height 13
type textarea "UNIVERSITY of ALABAMA"
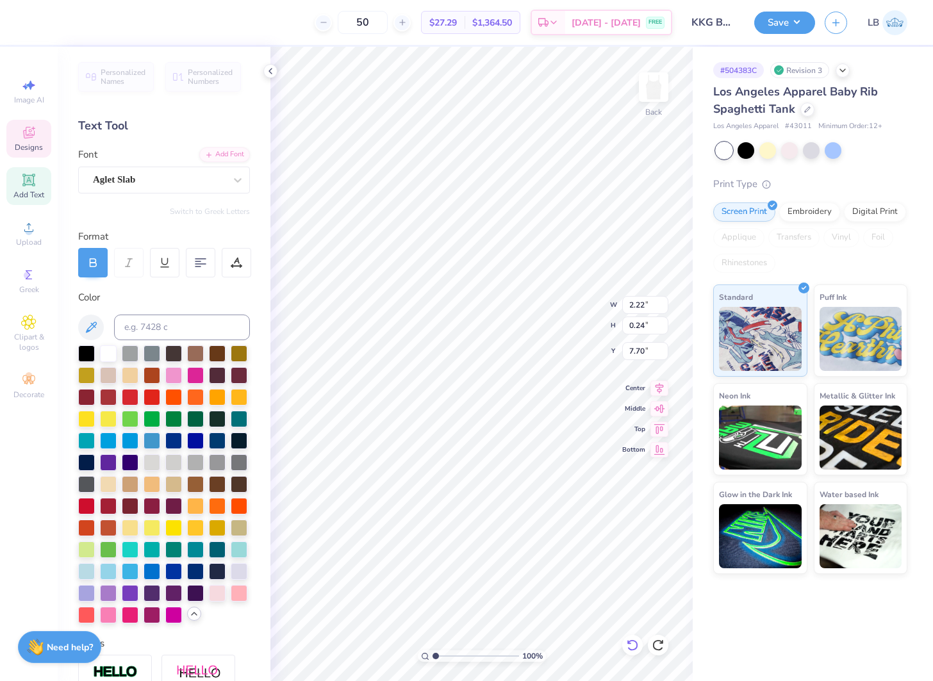
scroll to position [0, 6]
type input "5.76"
click at [83, 461] on div at bounding box center [86, 461] width 17 height 17
type input "2.75"
type input "0.05"
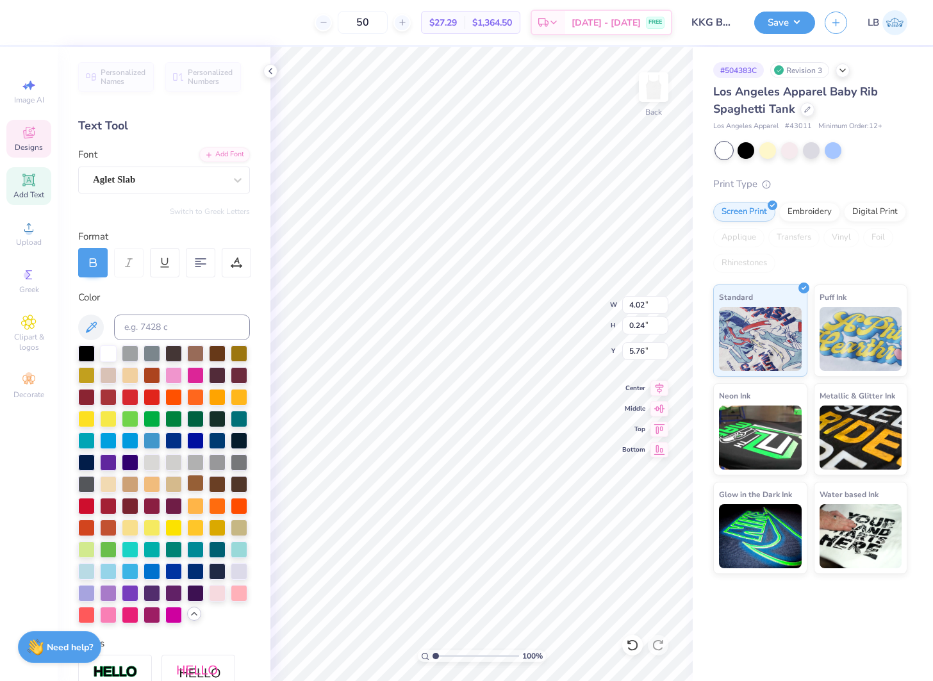
type input "7.79"
type input "4.57"
type input "0.08"
type input "7.98"
type input "6.79"
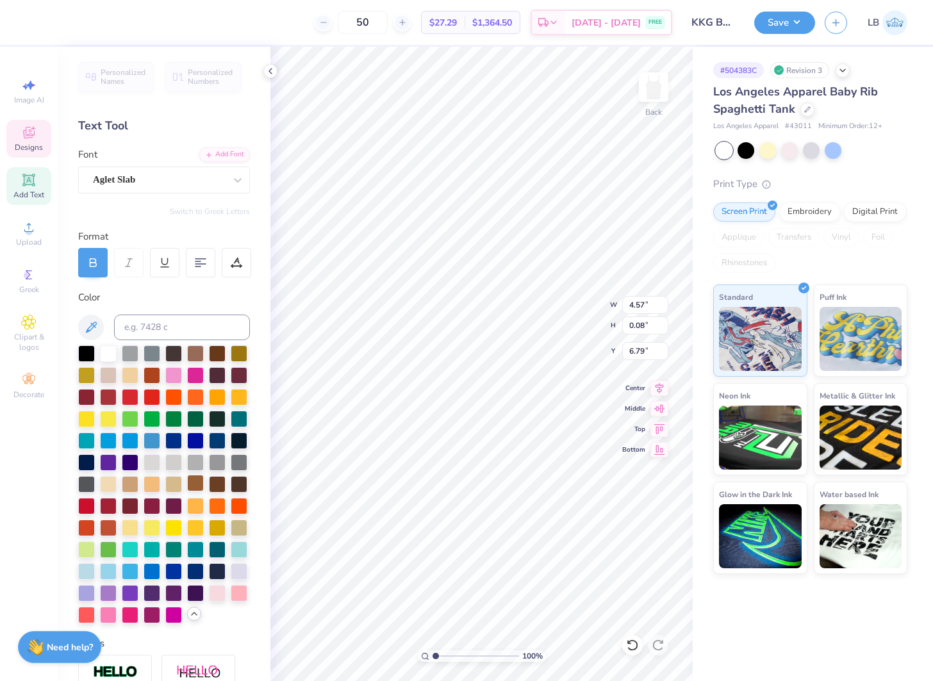
type input "6.09"
type input "1.61"
type input "4.27"
type input "4.02"
type input "0.24"
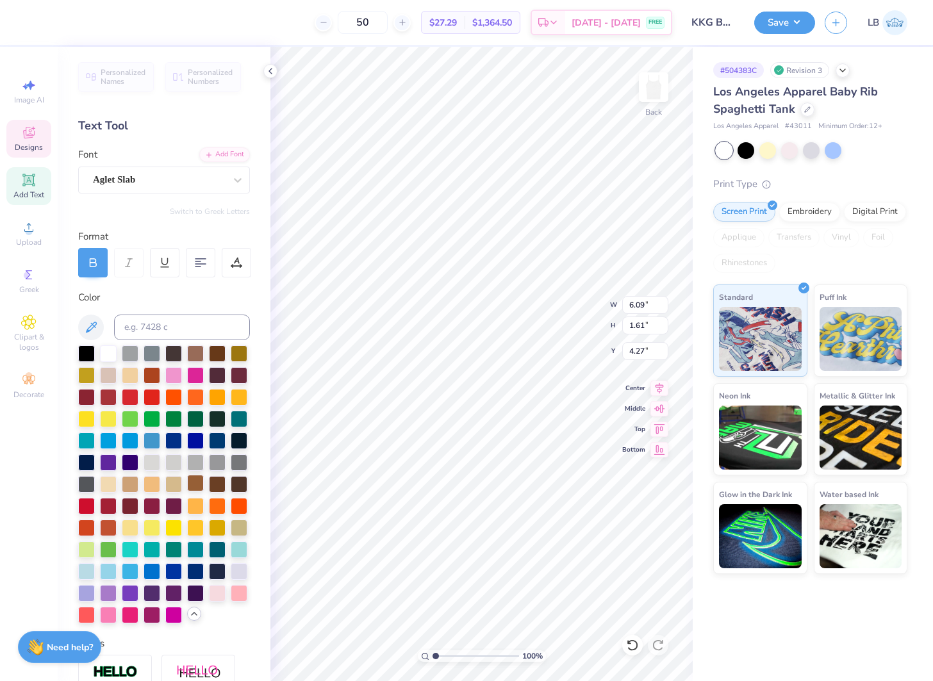
type input "5.76"
type input "3.19"
type input "0.19"
click at [659, 390] on icon at bounding box center [659, 386] width 8 height 11
type input "4.92"
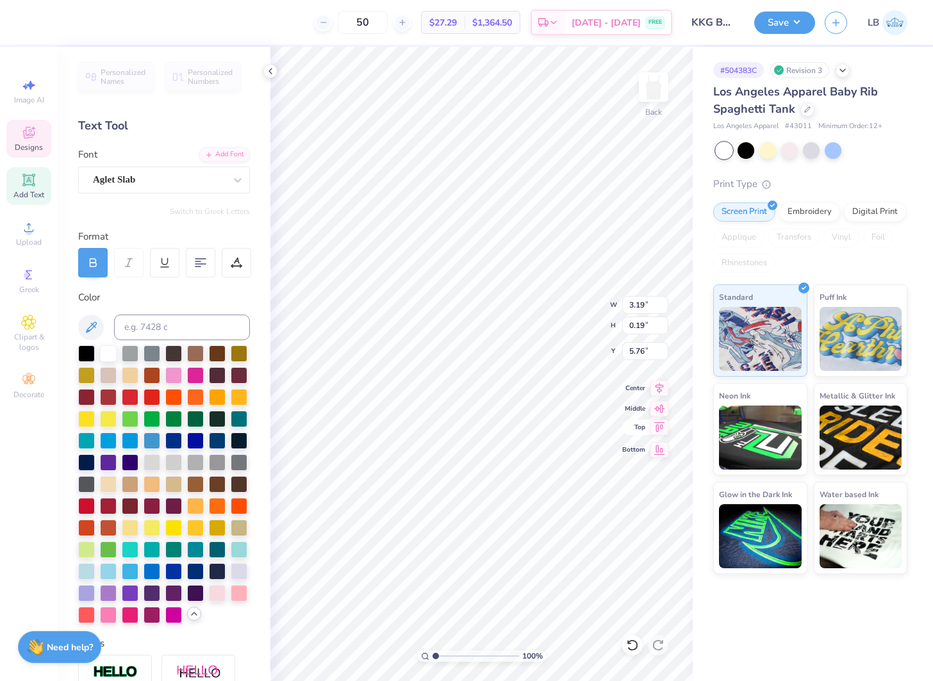
type input "0.09"
type input "6.82"
click at [86, 466] on div at bounding box center [86, 461] width 17 height 17
type input "4.93"
type input "0.07"
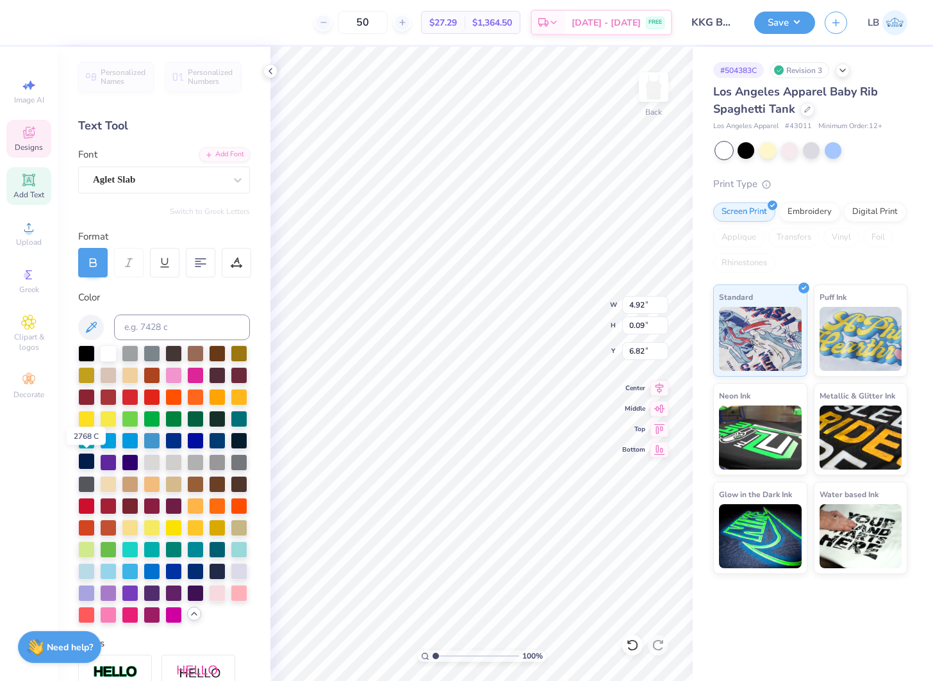
type input "6.58"
type input "4.07"
type input "0.06"
type input "5.85"
click at [666, 386] on icon at bounding box center [659, 386] width 18 height 15
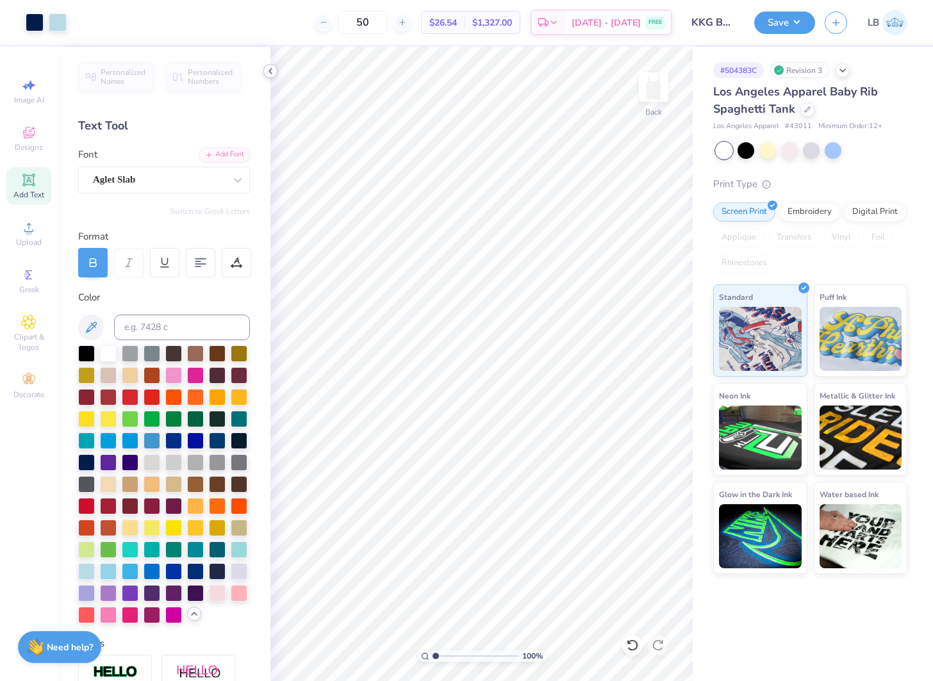
click at [270, 72] on polyline at bounding box center [270, 71] width 3 height 5
type input "4.77"
click at [270, 68] on icon at bounding box center [270, 71] width 10 height 10
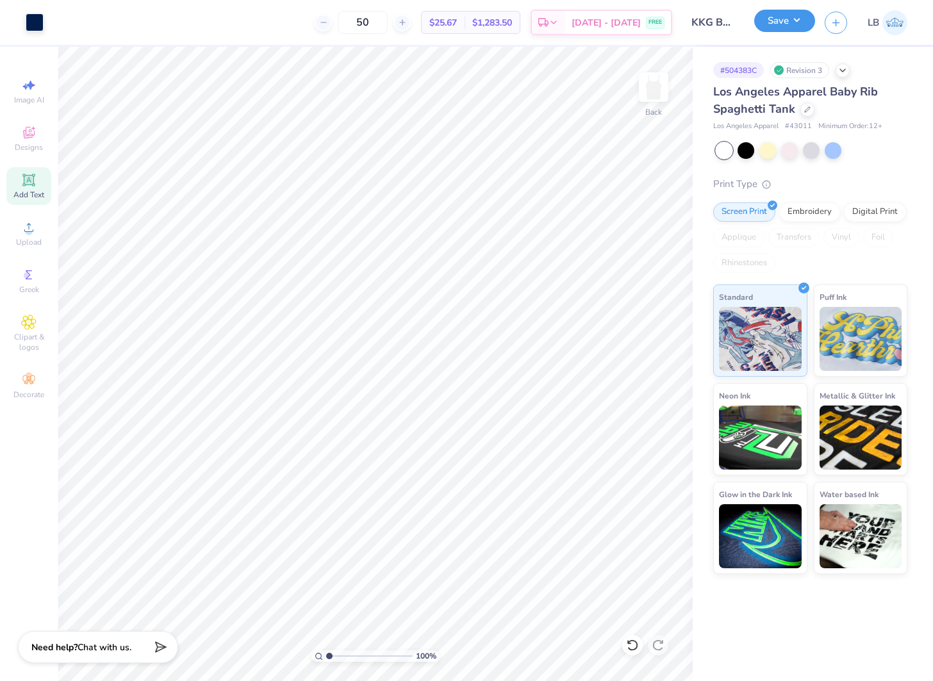
click at [764, 22] on button "Save" at bounding box center [784, 21] width 61 height 22
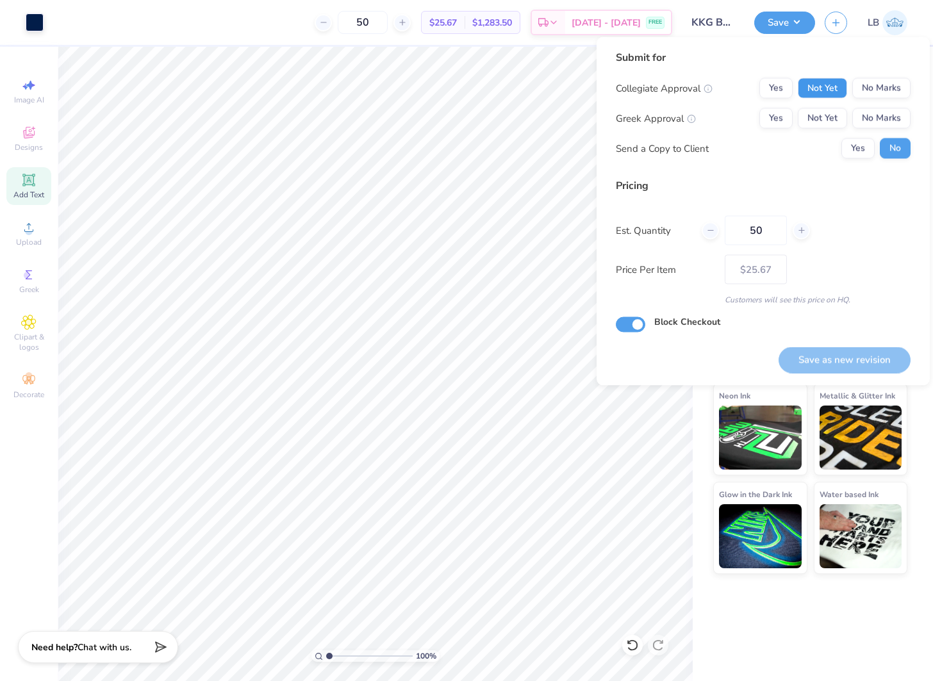
click at [805, 83] on button "Not Yet" at bounding box center [822, 88] width 49 height 21
drag, startPoint x: 819, startPoint y: 115, endPoint x: 852, endPoint y: 265, distance: 153.6
click at [819, 115] on button "Not Yet" at bounding box center [822, 118] width 49 height 21
click at [835, 361] on button "Save as new revision" at bounding box center [844, 360] width 132 height 26
type input "$25.67"
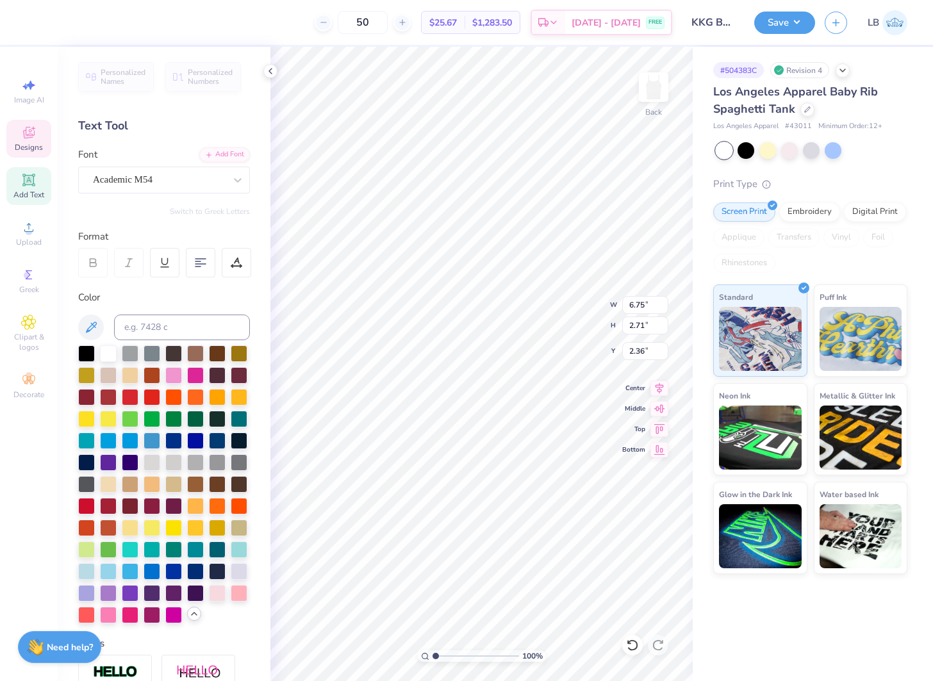
type textarea "BAMA KAPPA"
click at [270, 65] on div at bounding box center [270, 71] width 14 height 14
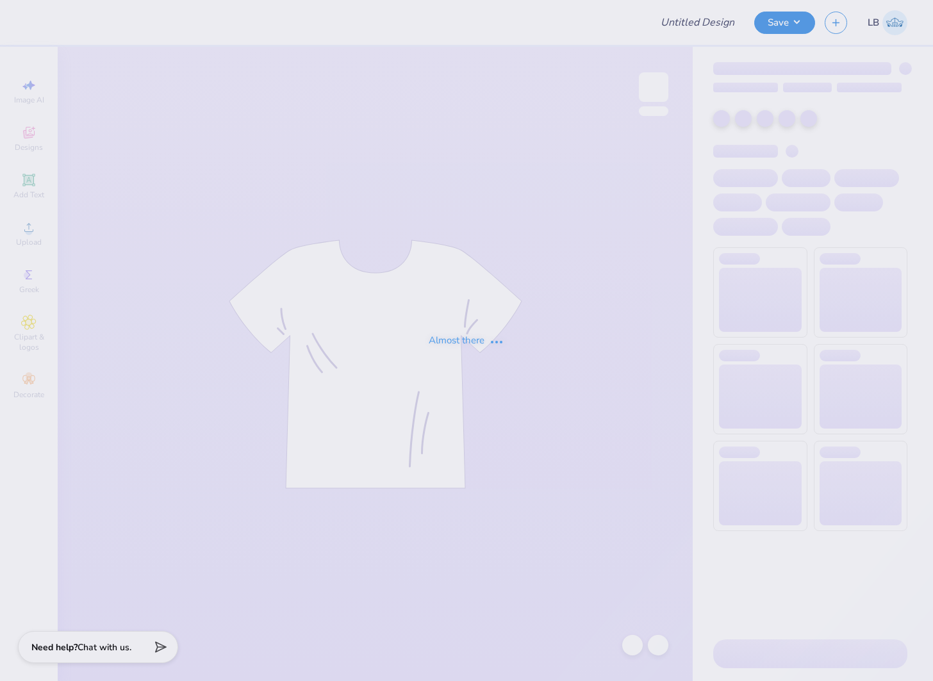
type input "SK Philanthropy"
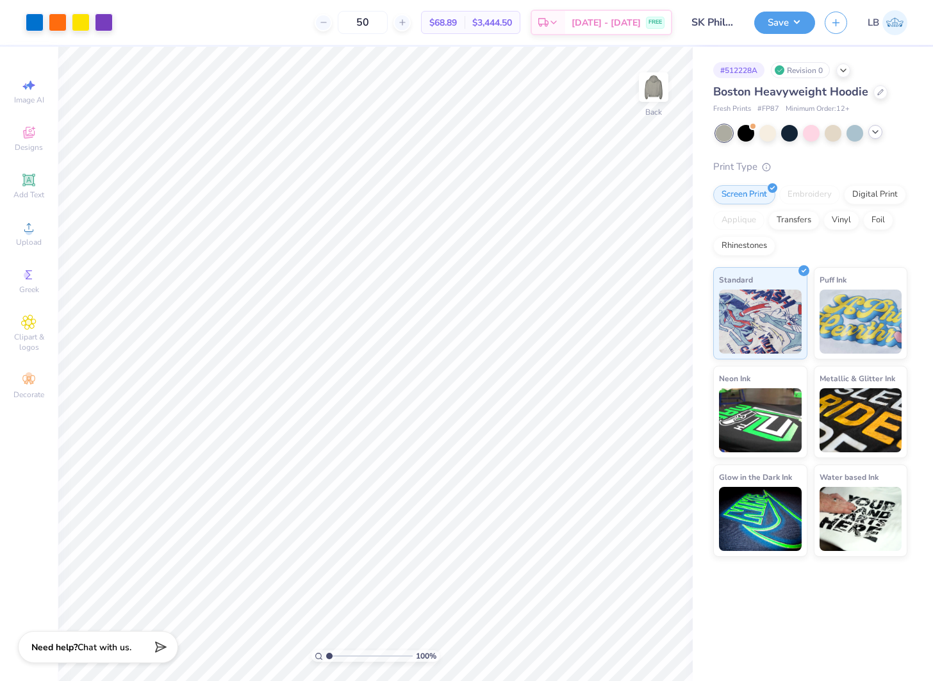
click at [878, 131] on icon at bounding box center [875, 132] width 10 height 10
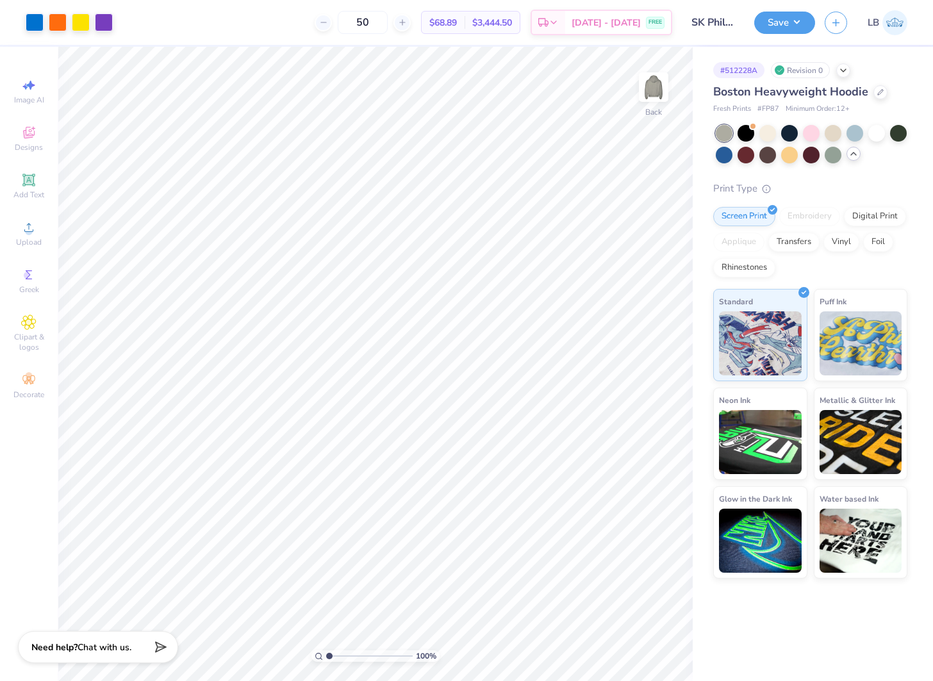
click at [886, 129] on div at bounding box center [812, 144] width 192 height 38
click at [878, 131] on div at bounding box center [876, 132] width 17 height 17
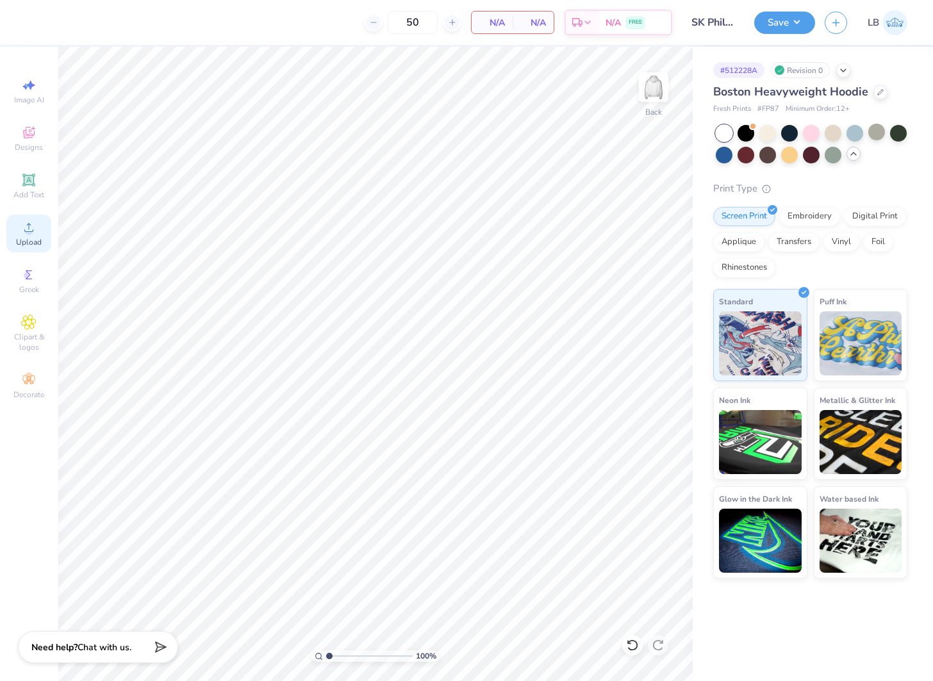
click at [36, 226] on icon at bounding box center [28, 227] width 15 height 15
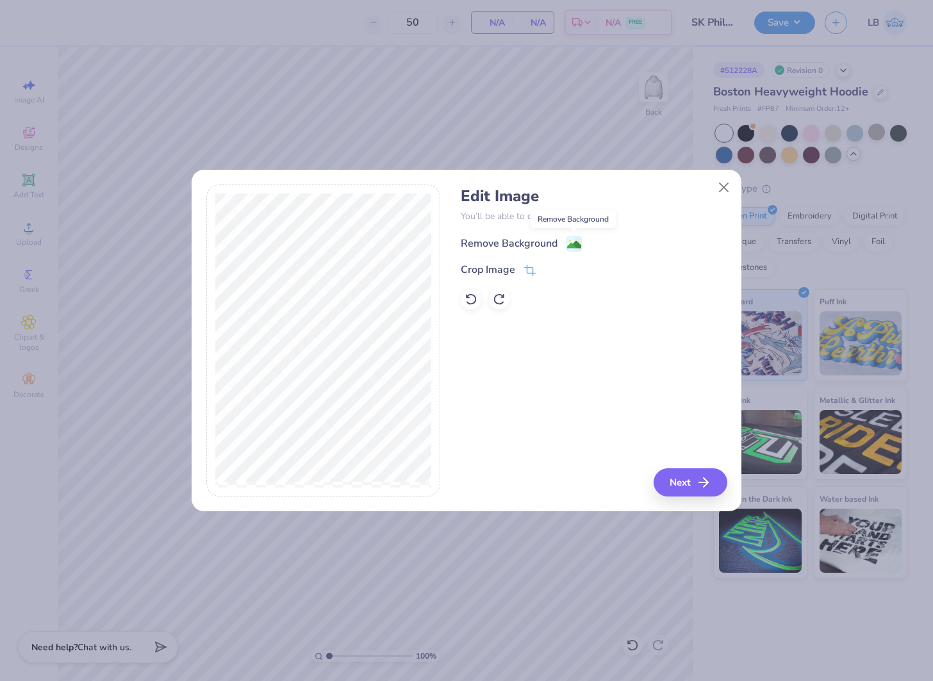
click at [574, 245] on image at bounding box center [574, 245] width 14 height 14
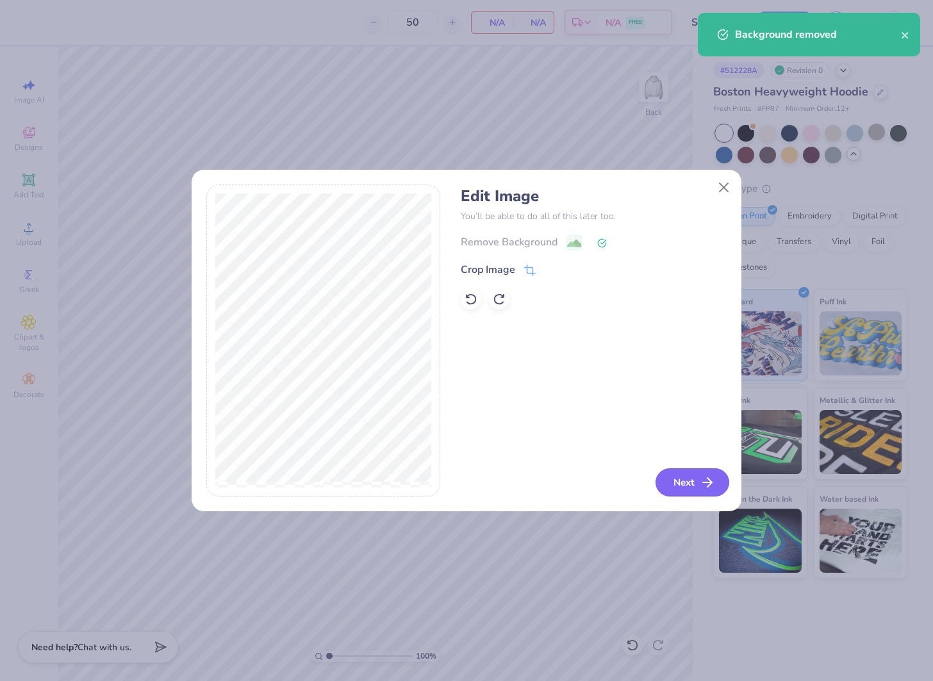
click at [695, 475] on button "Next" at bounding box center [692, 482] width 74 height 28
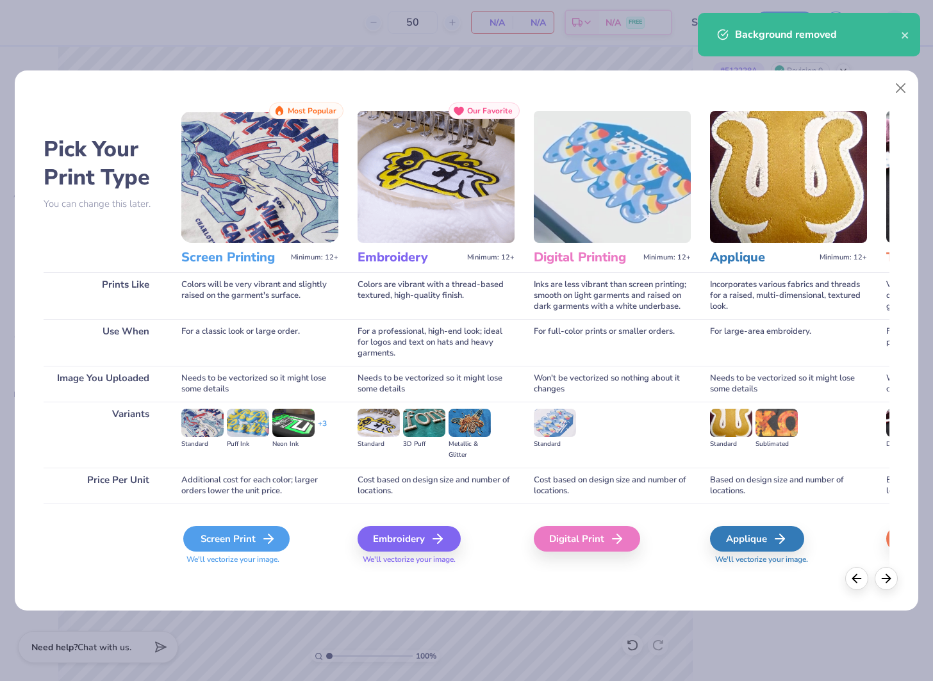
click at [261, 537] on icon at bounding box center [268, 538] width 15 height 15
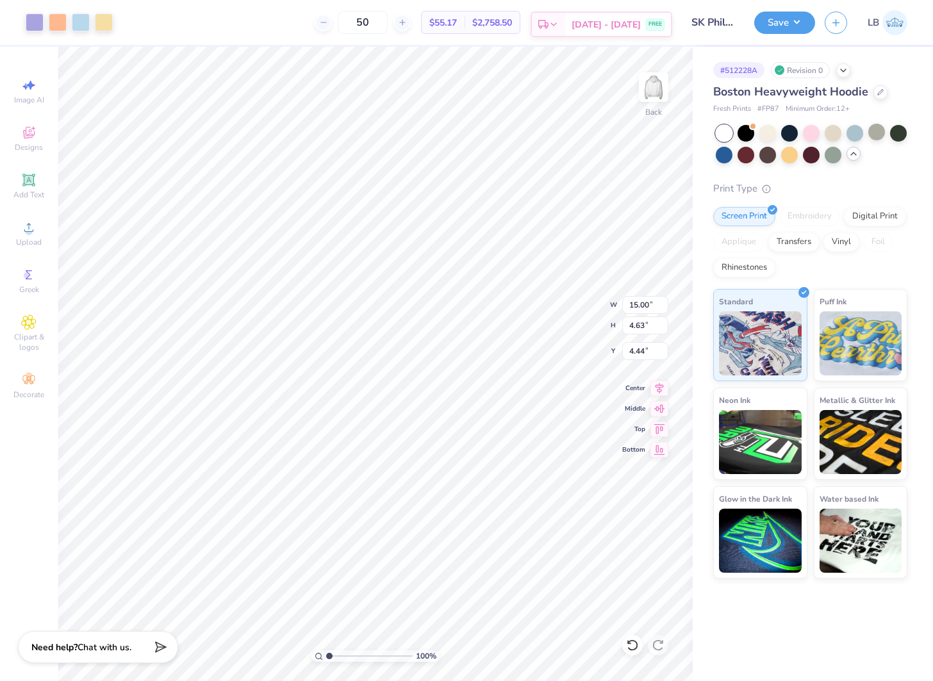
type input "3.21"
click at [628, 309] on input "15.00" at bounding box center [645, 305] width 46 height 18
type input "12.00"
type input "3.70"
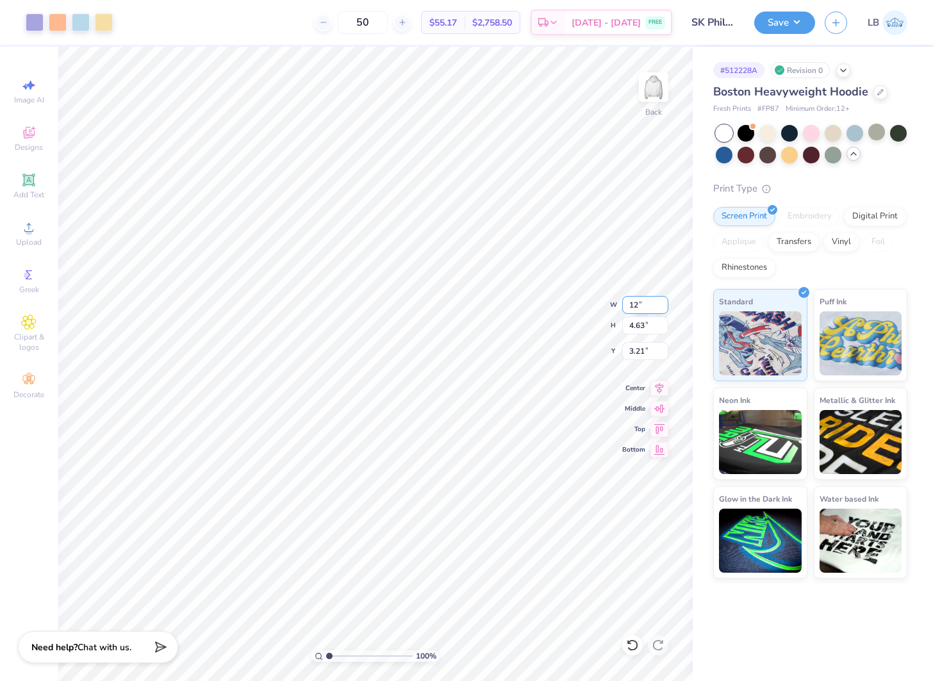
type input "3.67"
click at [655, 84] on img at bounding box center [653, 87] width 51 height 51
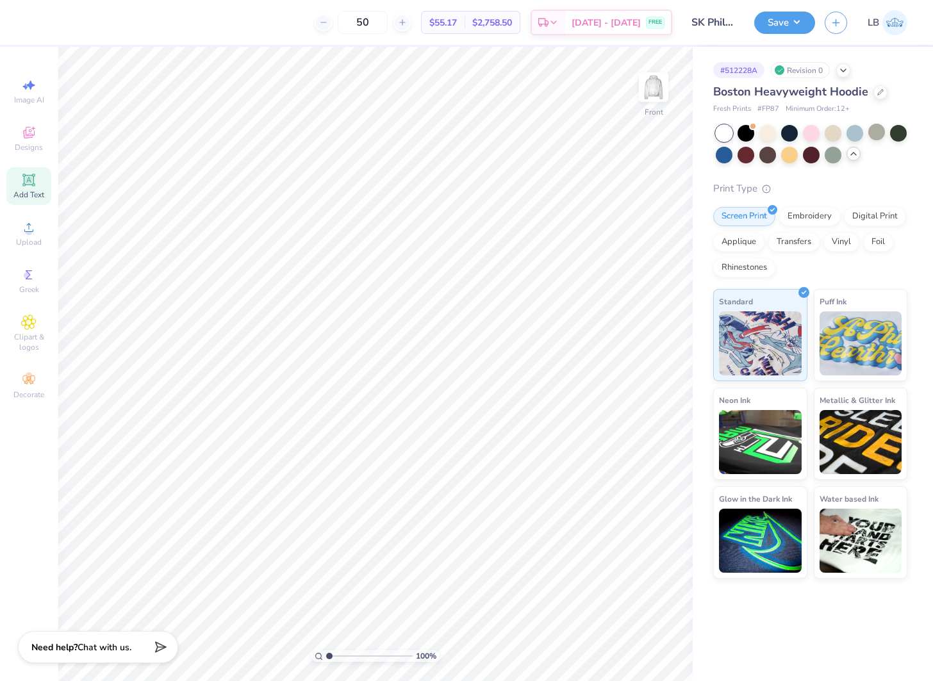
click at [38, 183] on div "Add Text" at bounding box center [28, 186] width 45 height 38
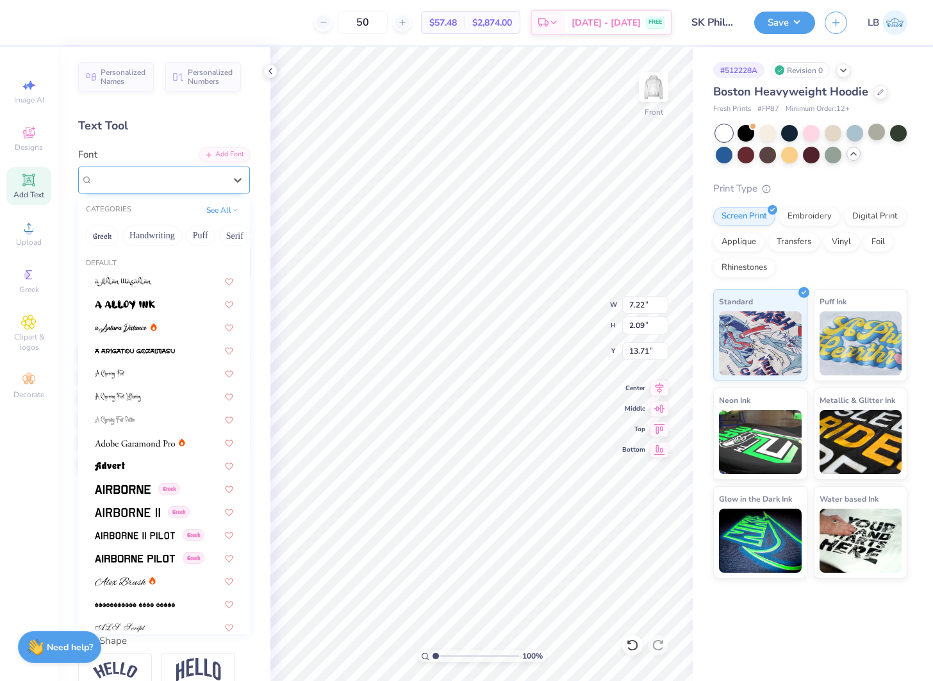
click at [198, 172] on div "Super Dream" at bounding box center [159, 180] width 135 height 20
click at [139, 234] on button "Handwriting" at bounding box center [152, 236] width 60 height 21
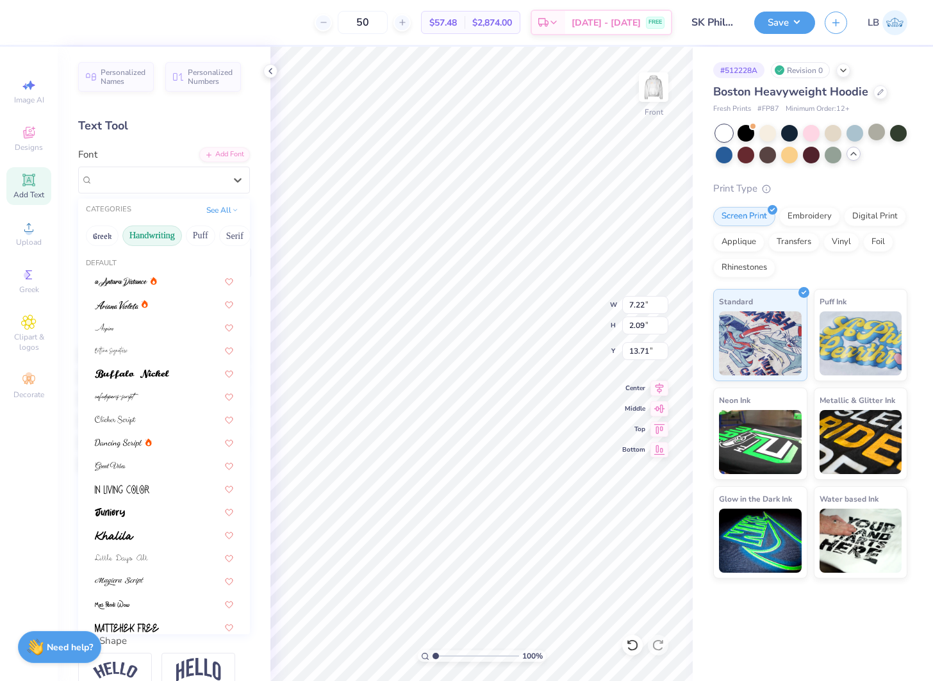
click at [145, 234] on button "Handwriting" at bounding box center [152, 236] width 60 height 21
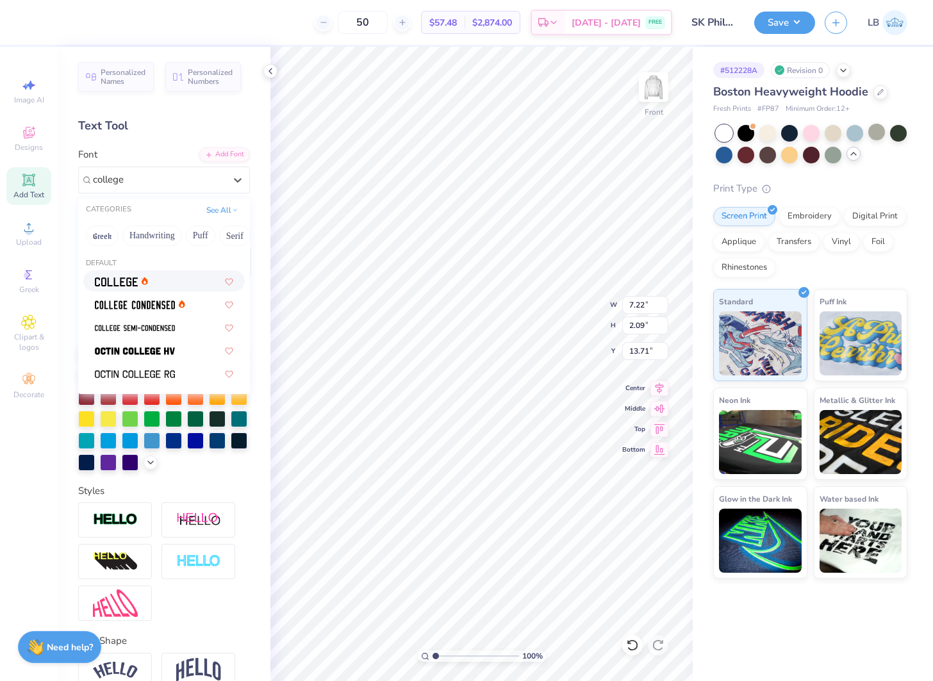
click at [180, 281] on div at bounding box center [164, 280] width 138 height 13
type input "college"
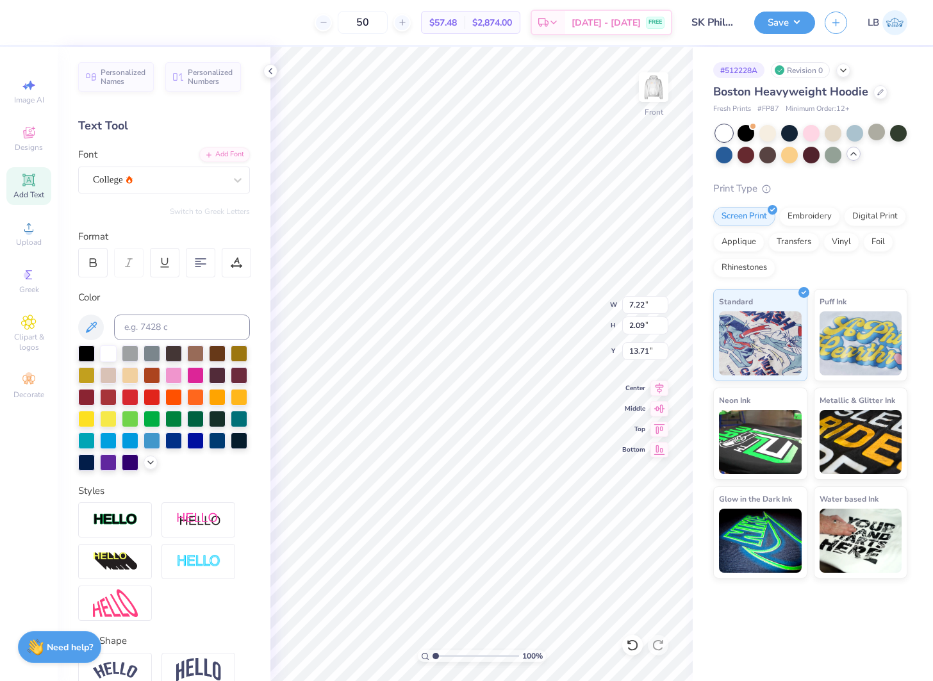
type input "6.55"
type input "2.04"
type input "13.73"
type textarea "Walk to end alz"
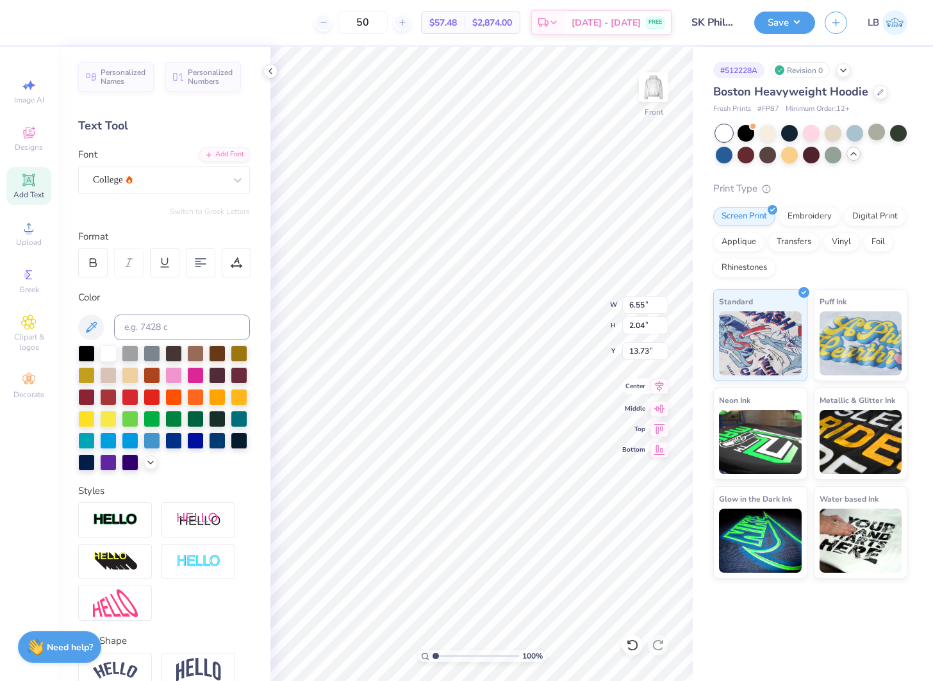
click at [660, 393] on icon at bounding box center [659, 386] width 18 height 15
type input "10.92"
type input "5.62"
type input "11.94"
click at [93, 259] on icon at bounding box center [93, 261] width 6 height 4
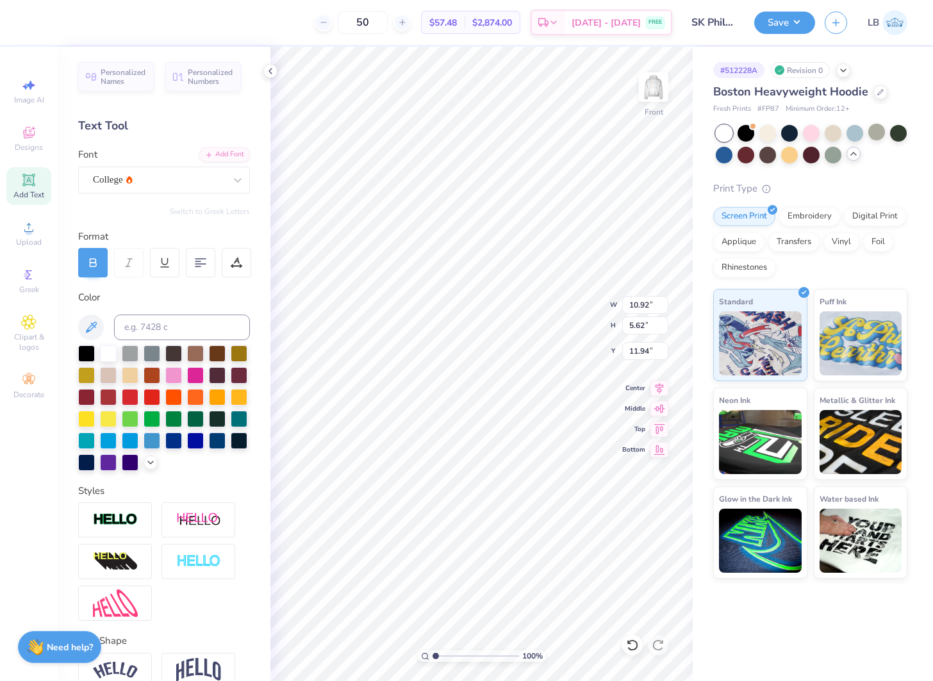
type input "11.65"
type textarea "WALK TO END ALZHEIMER's"
click at [659, 391] on icon at bounding box center [659, 386] width 18 height 15
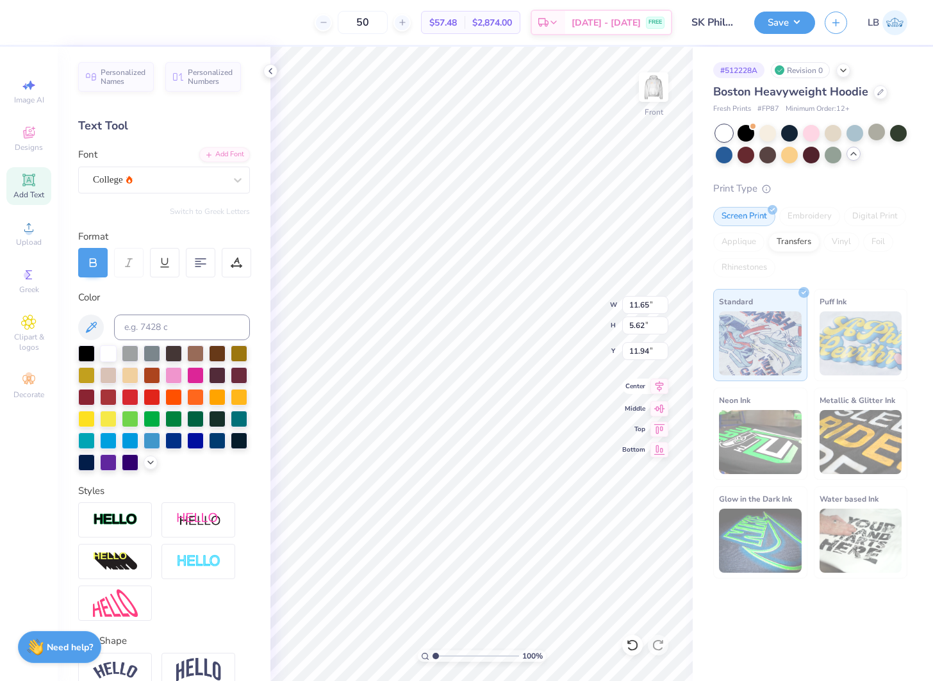
type input "17.94"
type input "9.21"
type input "10.15"
click at [658, 389] on icon at bounding box center [659, 386] width 8 height 11
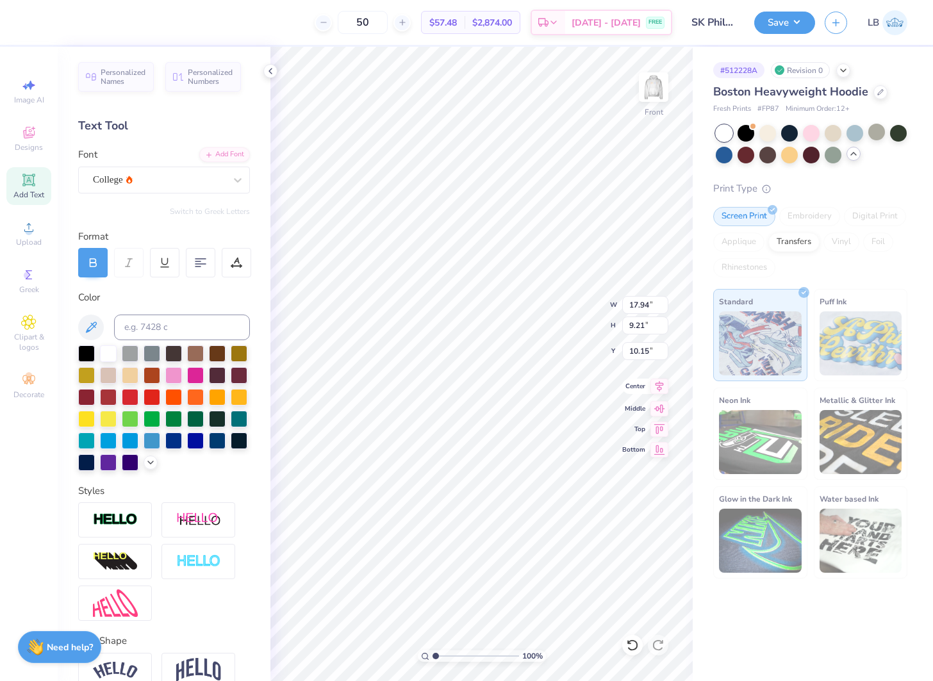
click at [656, 384] on icon at bounding box center [659, 386] width 8 height 11
type textarea "WALK TO END ALZHEIMER's"
type input "6.49"
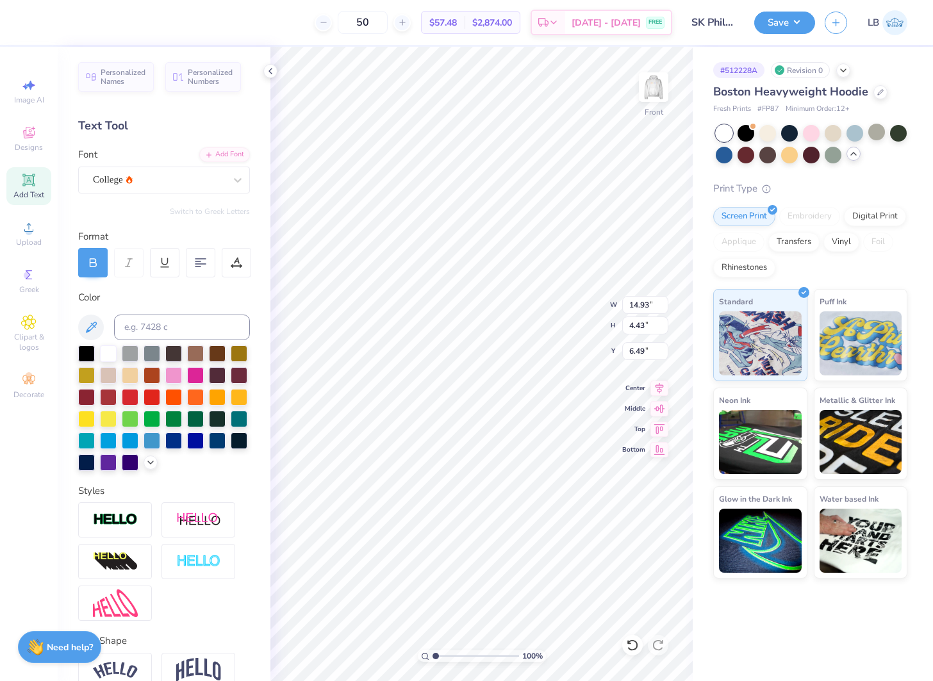
type input "14.93"
type input "4.43"
type input "6.83"
click at [127, 519] on img at bounding box center [115, 520] width 45 height 15
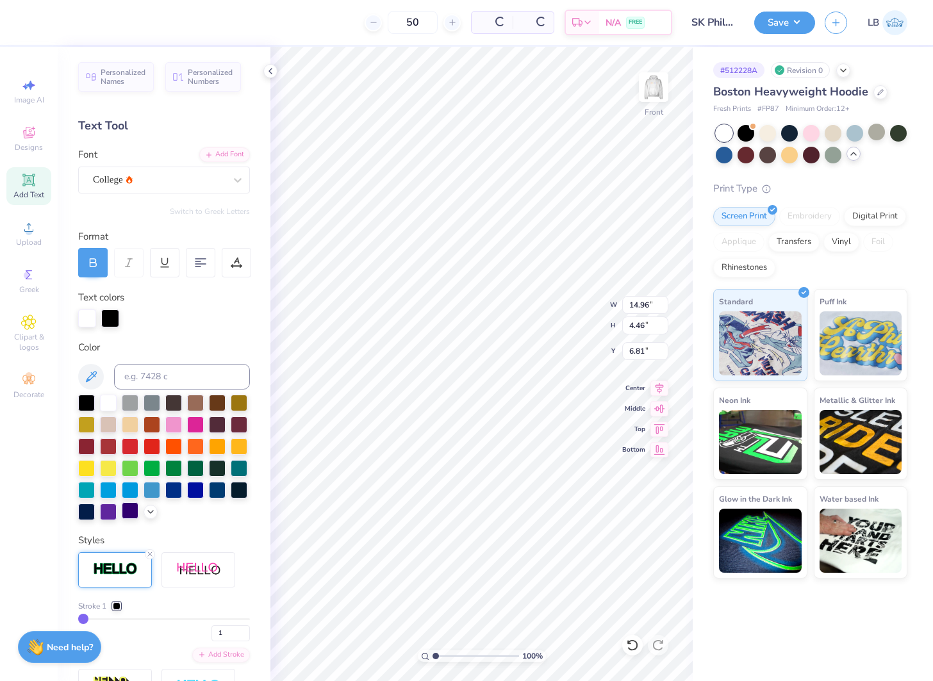
type input "14.96"
type input "4.46"
type input "6.81"
click at [151, 511] on icon at bounding box center [150, 510] width 10 height 10
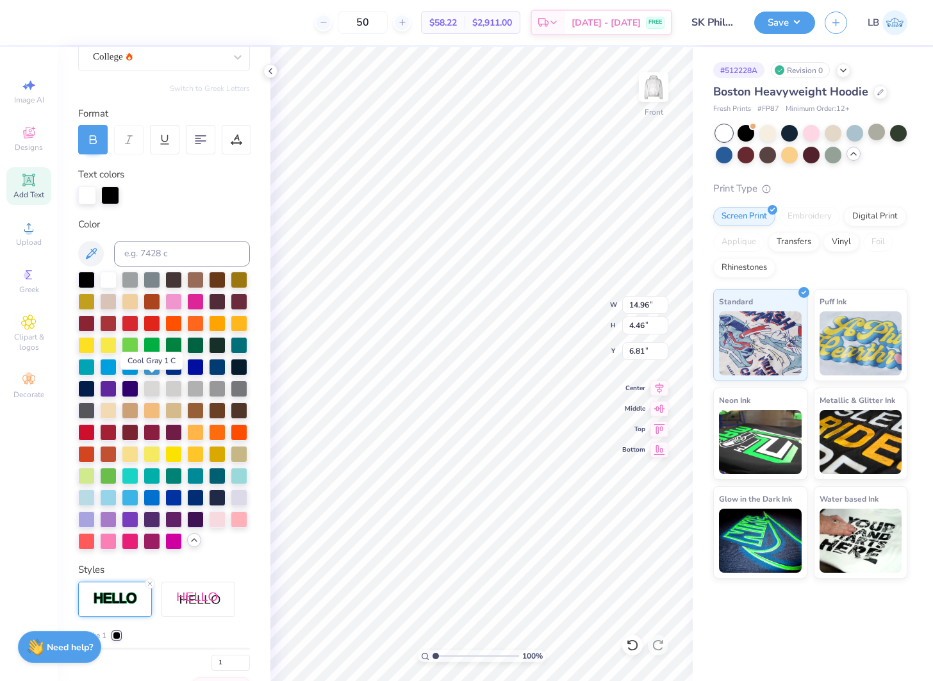
scroll to position [126, 0]
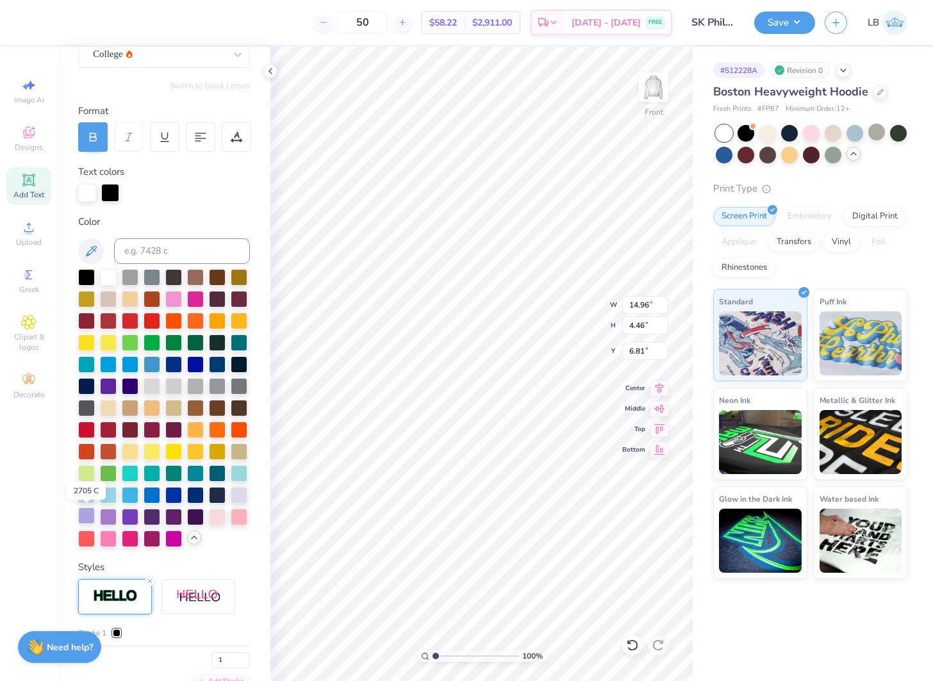
click at [85, 514] on div at bounding box center [86, 515] width 17 height 17
click at [127, 196] on div at bounding box center [133, 192] width 18 height 18
click at [92, 516] on div at bounding box center [86, 515] width 17 height 17
click at [659, 391] on icon at bounding box center [659, 386] width 18 height 15
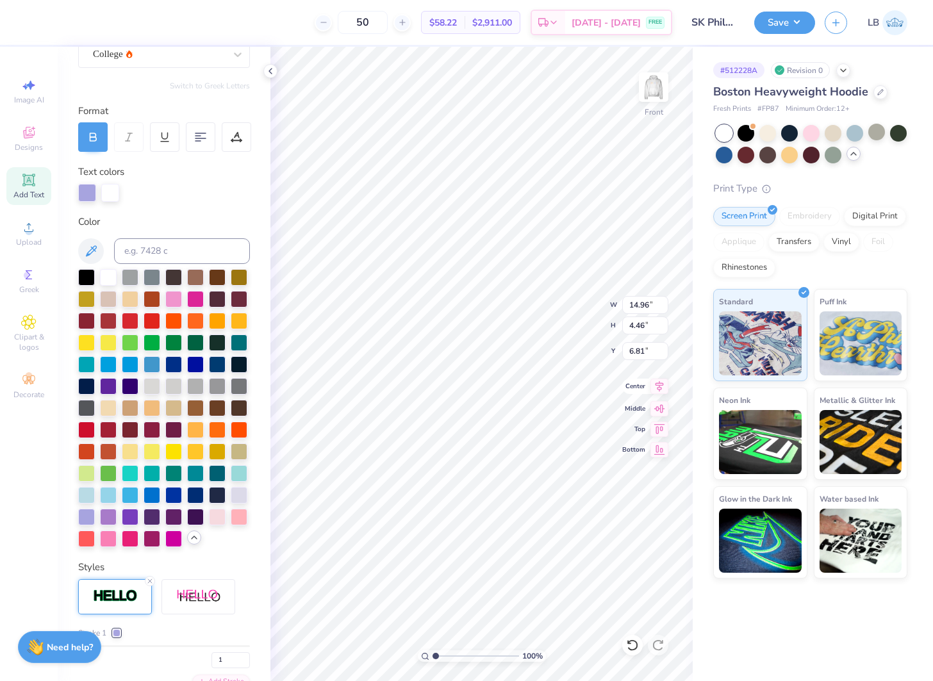
type textarea "WALK TO END ALZHEIMERs"
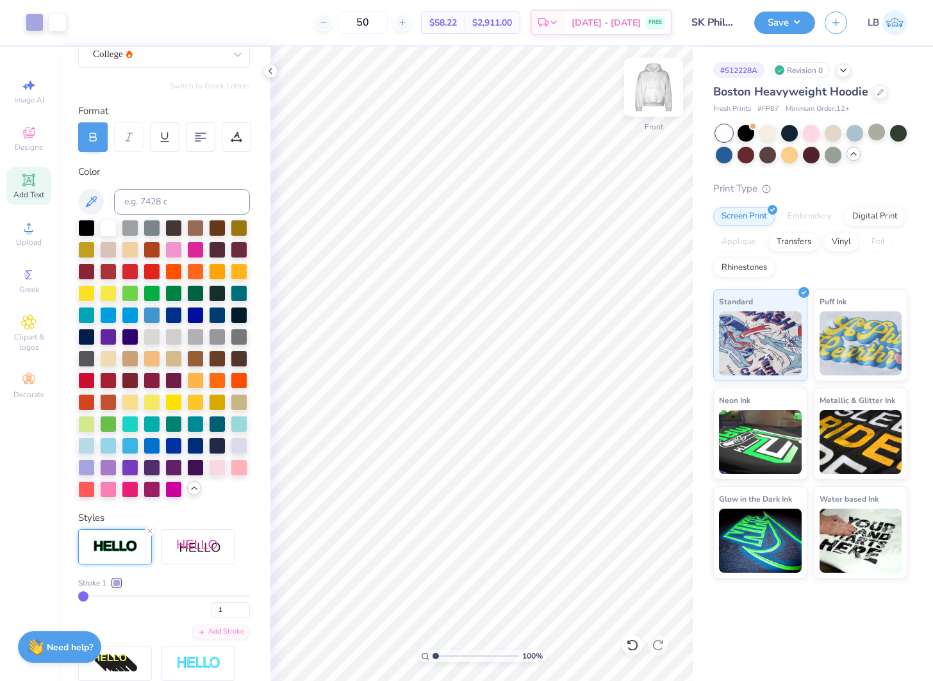
click at [662, 88] on img at bounding box center [653, 87] width 51 height 51
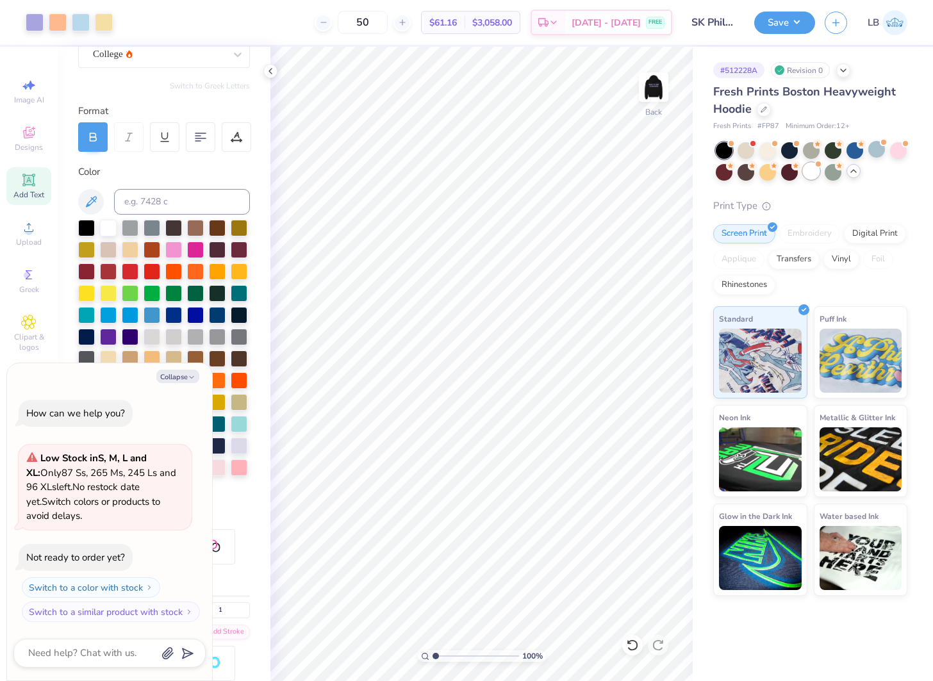
click at [811, 170] on div at bounding box center [811, 171] width 17 height 17
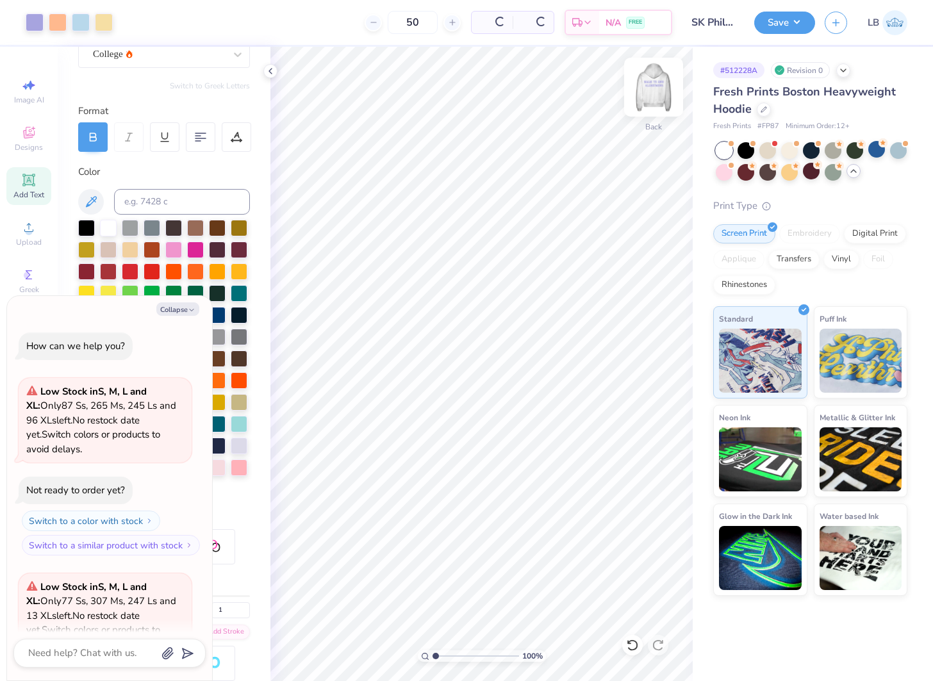
scroll to position [128, 0]
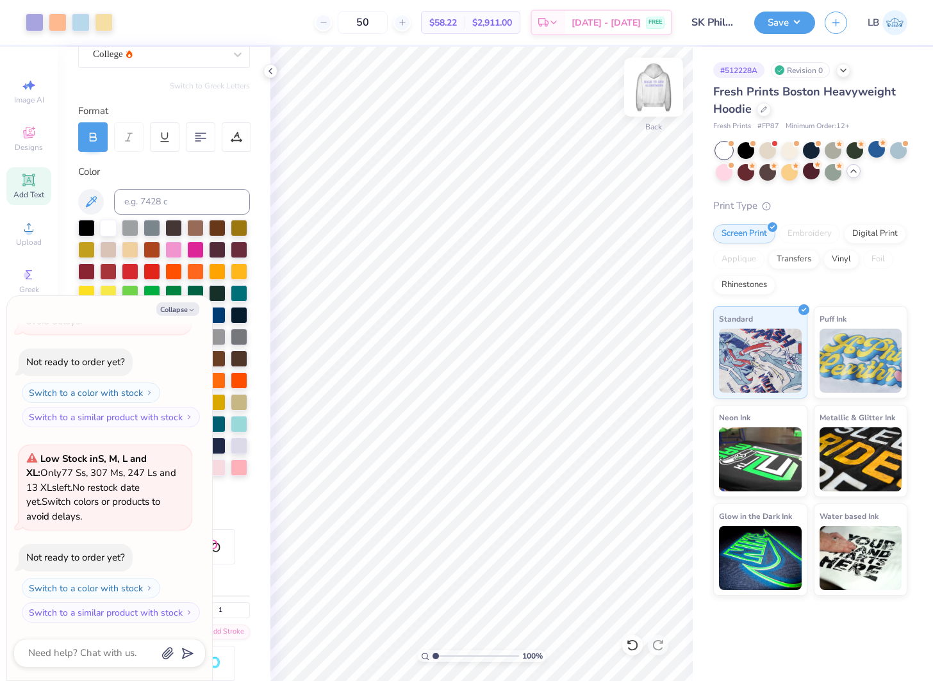
click at [653, 83] on img at bounding box center [653, 87] width 51 height 51
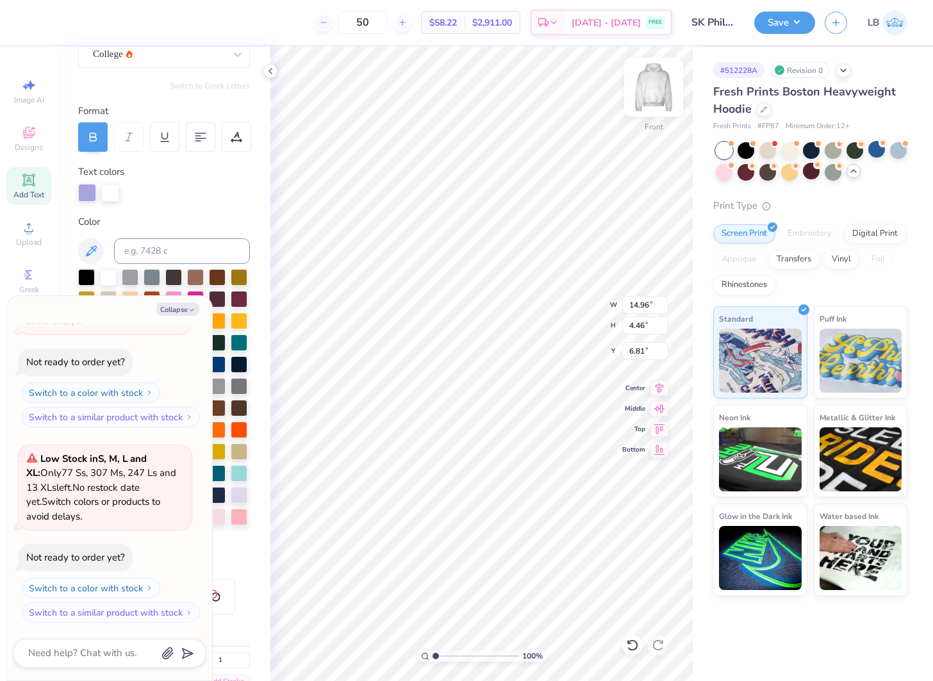
type textarea "x"
type input "13.05"
type input "3.89"
click at [664, 386] on icon at bounding box center [659, 386] width 18 height 15
click at [177, 309] on button "Collapse" at bounding box center [177, 308] width 43 height 13
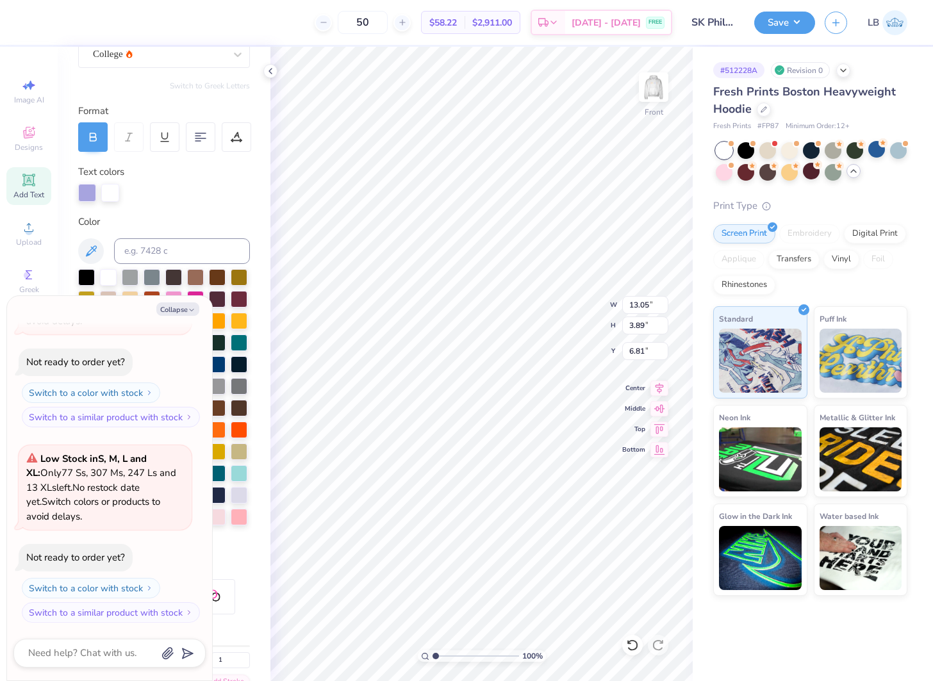
type textarea "x"
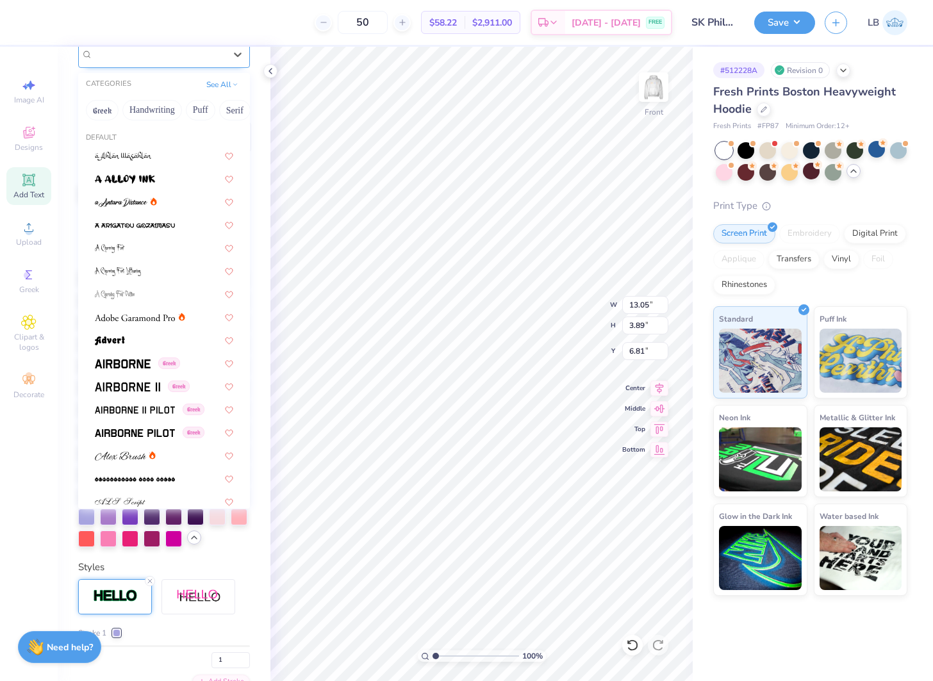
click at [192, 53] on div "College" at bounding box center [159, 54] width 135 height 20
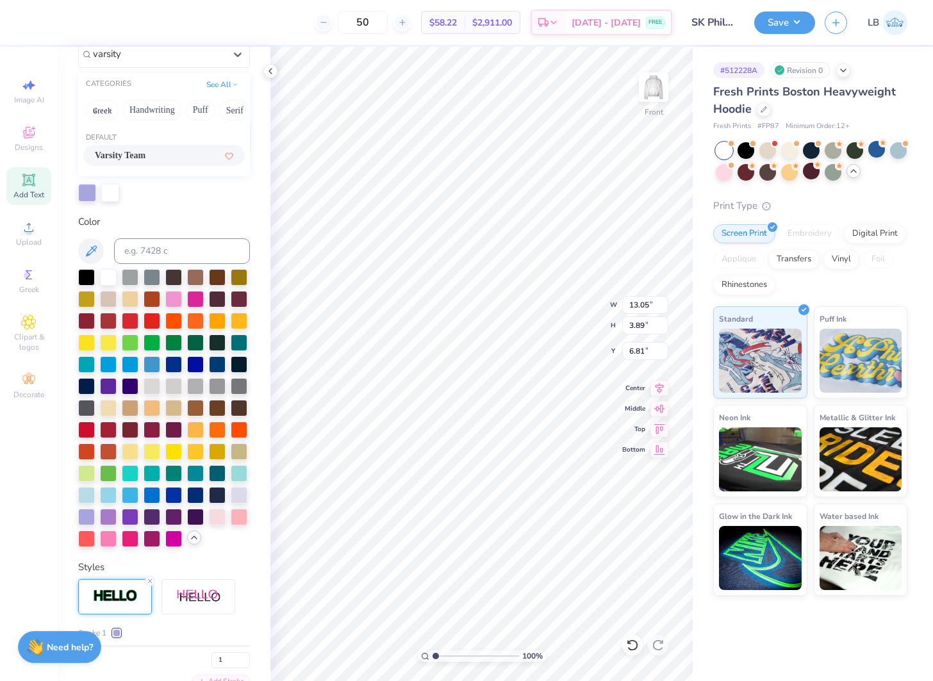
click at [173, 156] on div "Varsity Team" at bounding box center [164, 155] width 138 height 13
type input "varsity"
type input "12.68"
type input "3.91"
type input "6.80"
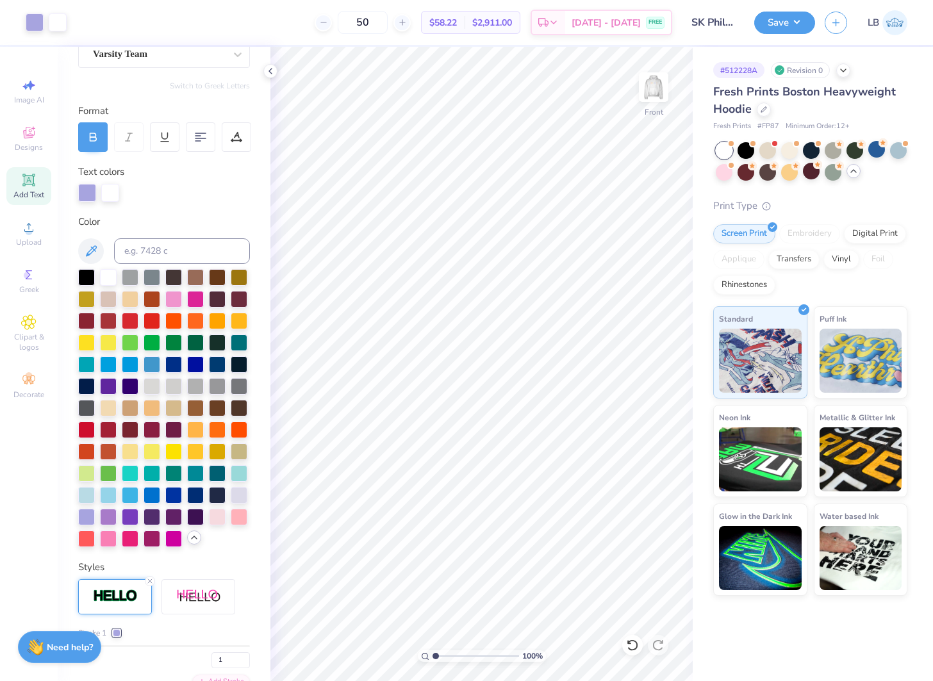
click at [28, 183] on icon at bounding box center [29, 180] width 10 height 10
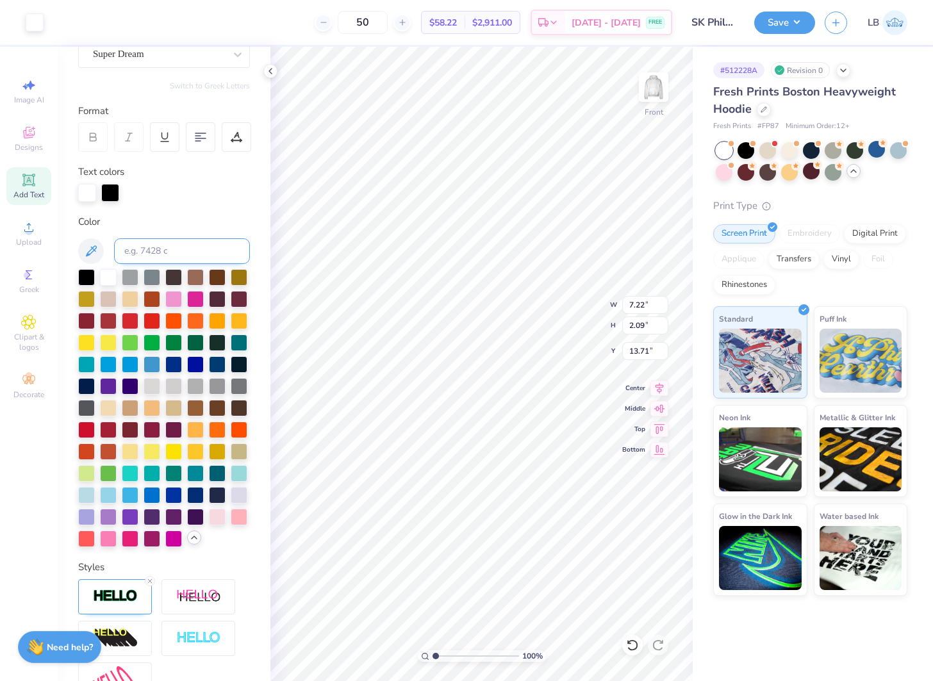
type input "7.26"
type input "2.13"
type input "13.69"
type textarea "Sigma Kappa"
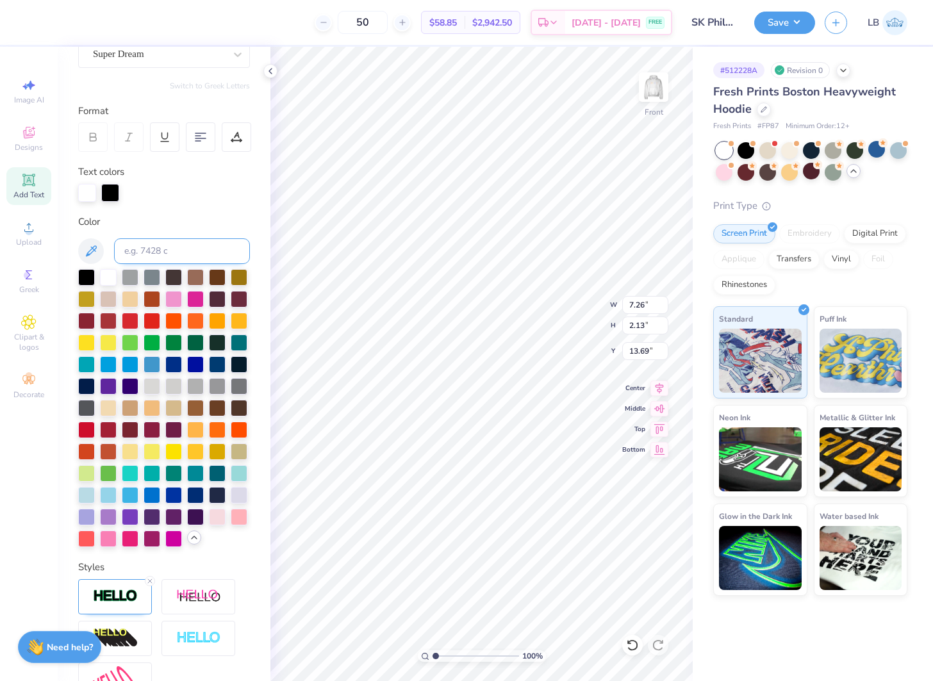
scroll to position [0, 2]
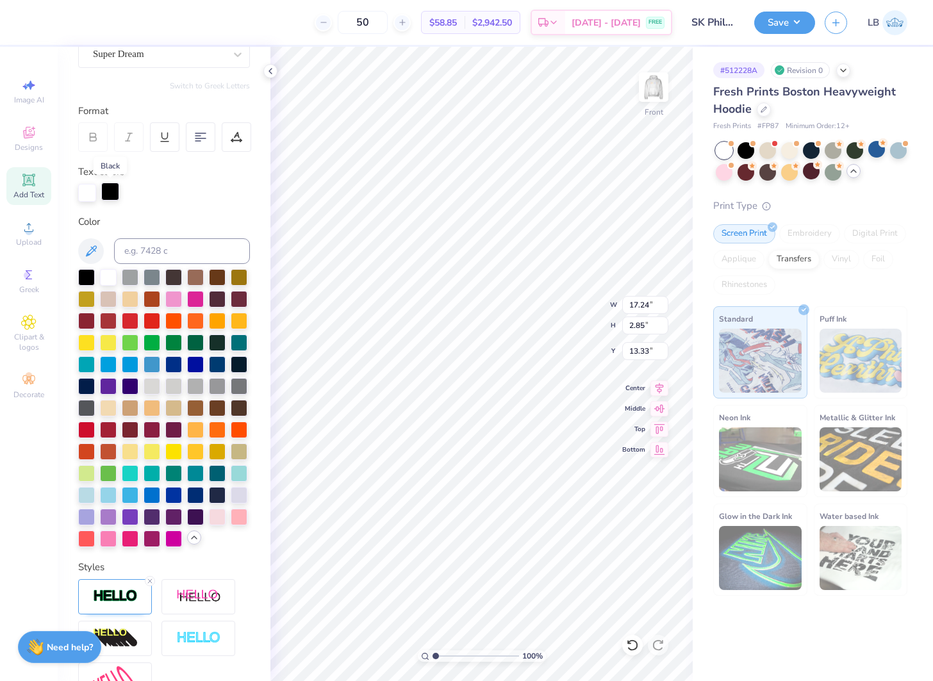
click at [101, 193] on div at bounding box center [110, 192] width 18 height 18
click at [79, 519] on div at bounding box center [86, 515] width 17 height 17
click at [88, 193] on div at bounding box center [87, 192] width 18 height 18
click at [90, 515] on div at bounding box center [86, 515] width 17 height 17
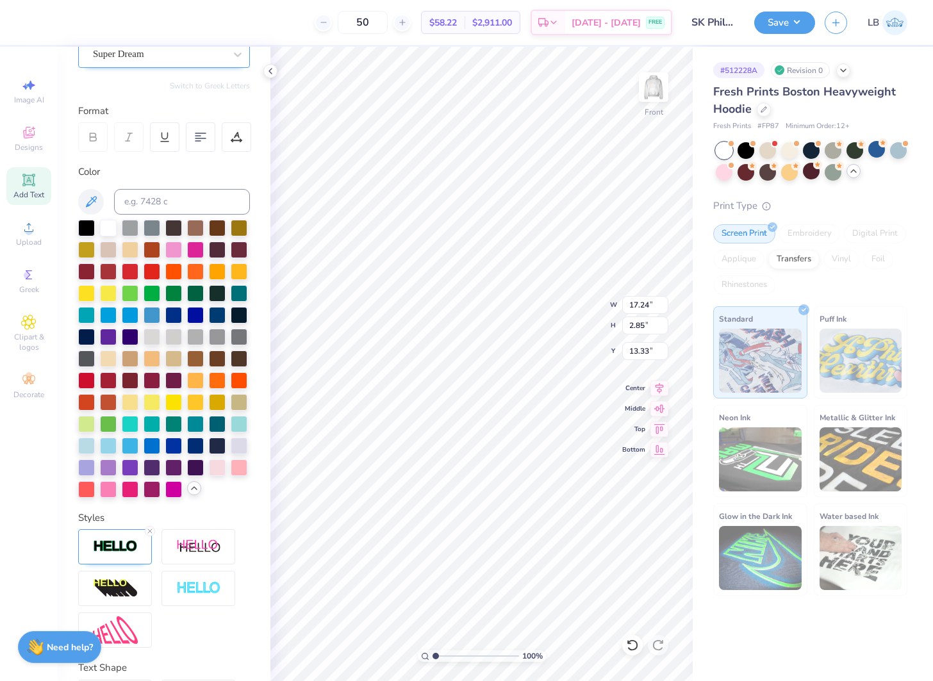
click at [200, 61] on div at bounding box center [159, 53] width 132 height 17
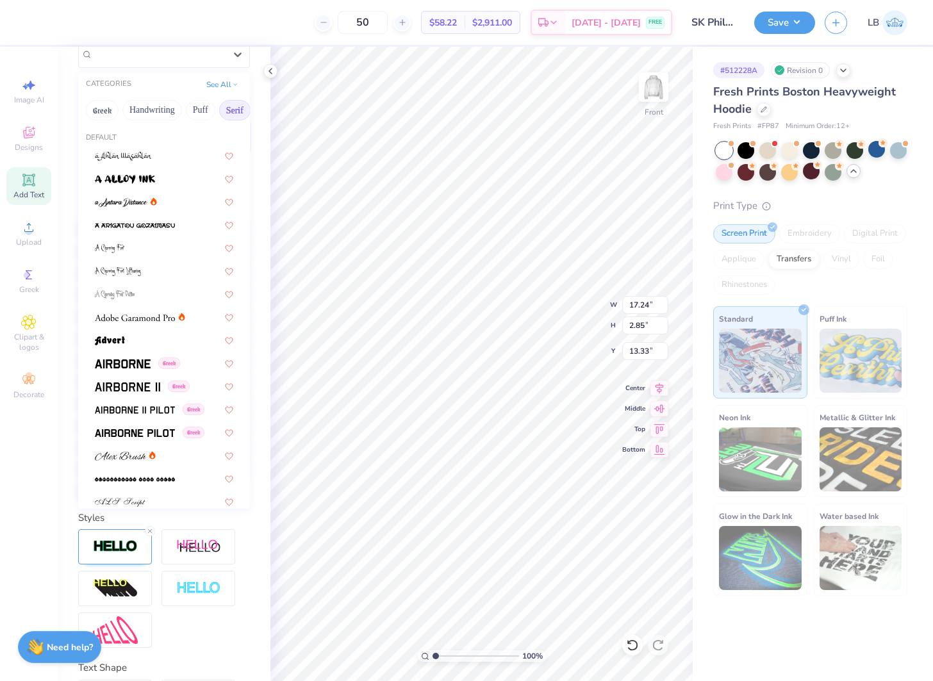
click at [228, 110] on button "Serif" at bounding box center [234, 110] width 31 height 21
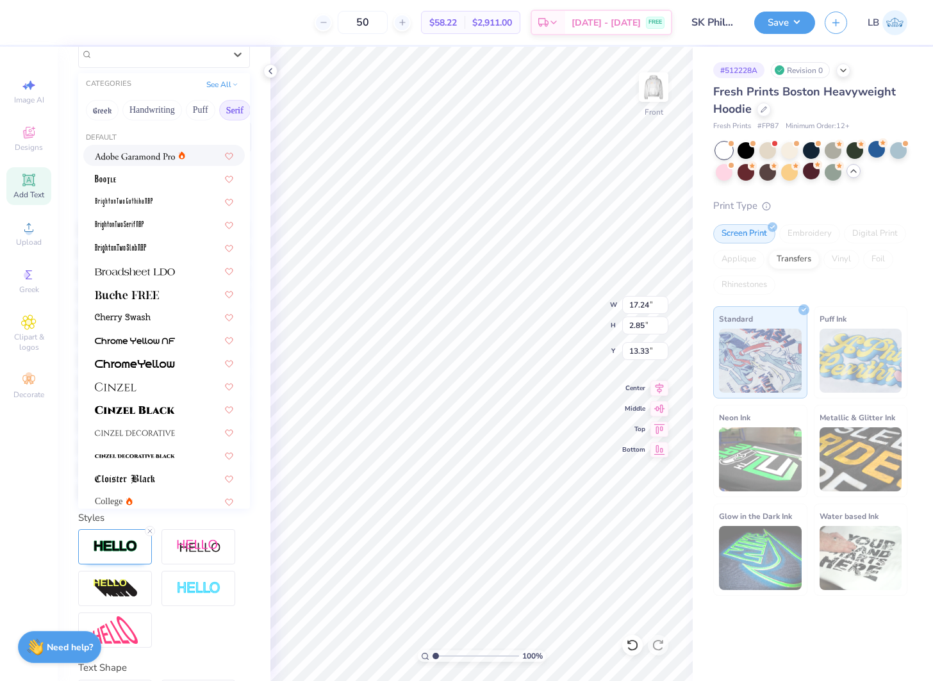
click at [163, 153] on img at bounding box center [135, 156] width 80 height 9
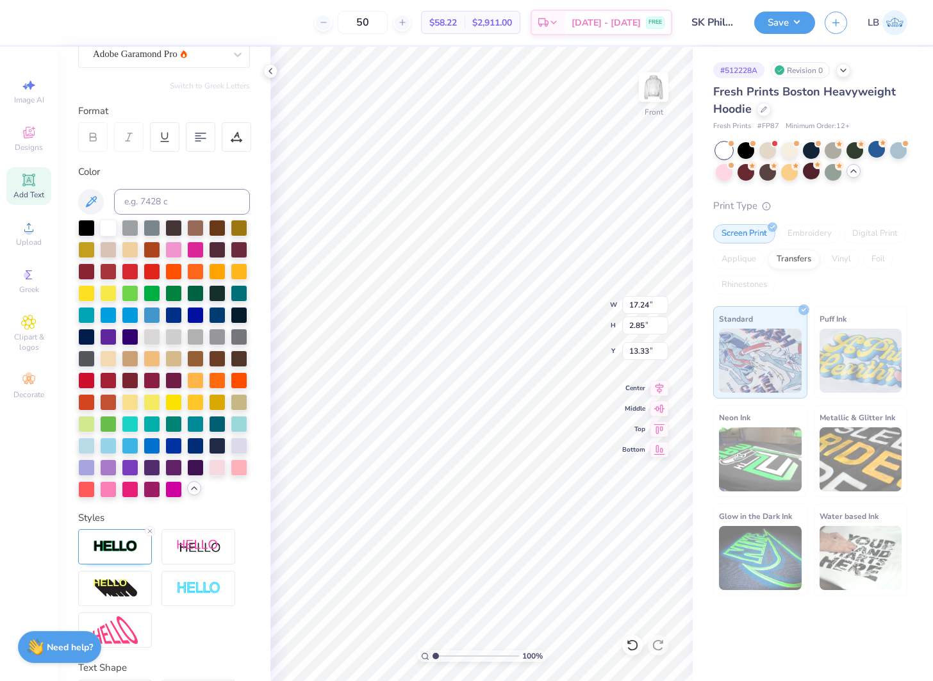
type input "15.20"
type input "2.86"
type input "13.32"
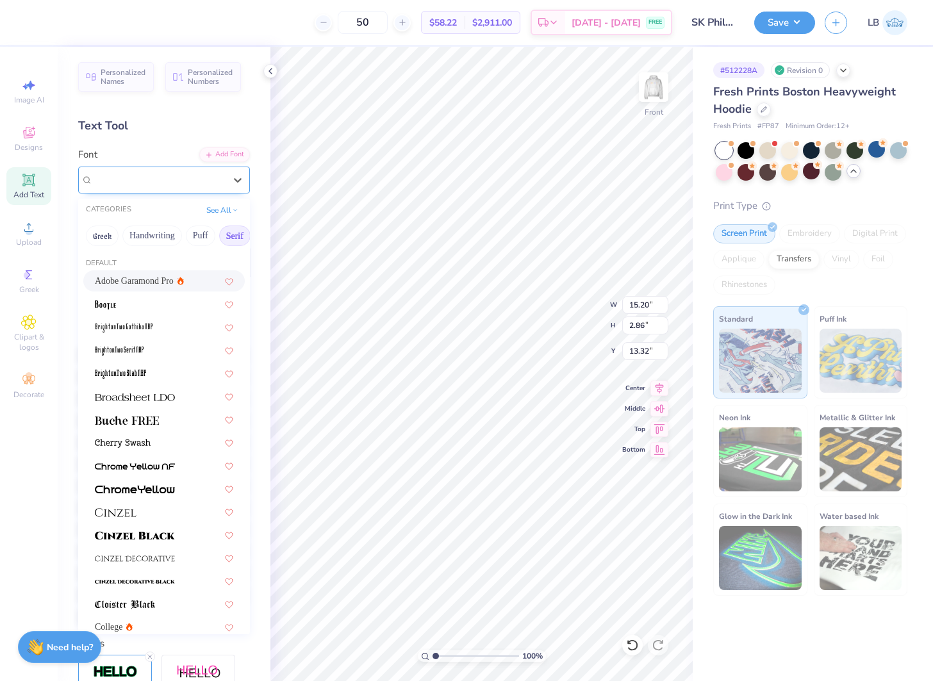
click at [177, 185] on div "Adobe Garamond Pro" at bounding box center [159, 180] width 135 height 20
click at [179, 398] on div at bounding box center [164, 396] width 138 height 13
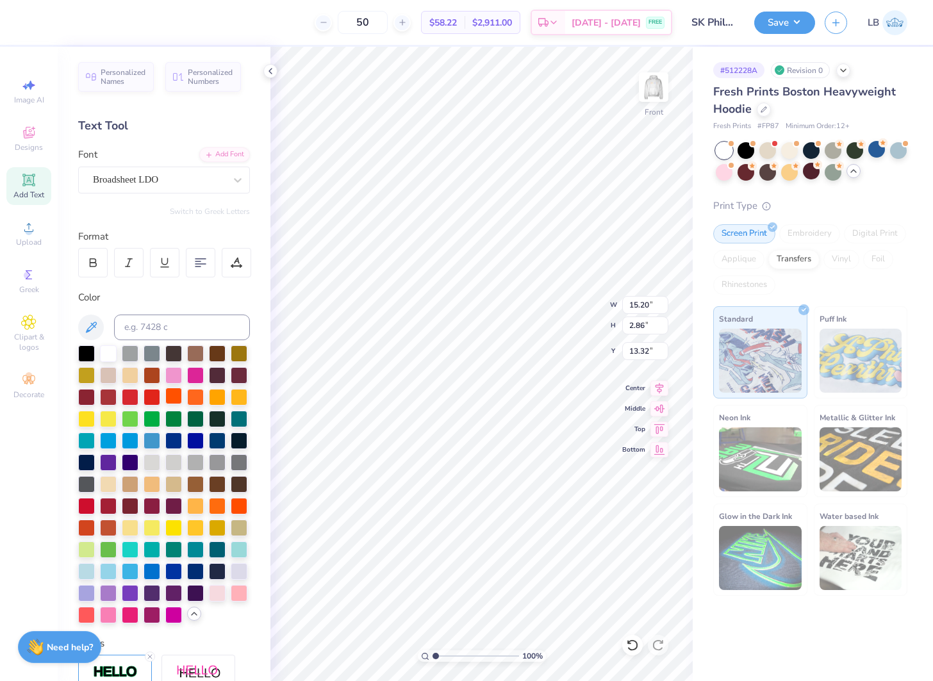
type input "18.36"
type input "2.61"
type input "13.45"
type input "6.60"
type input "0.94"
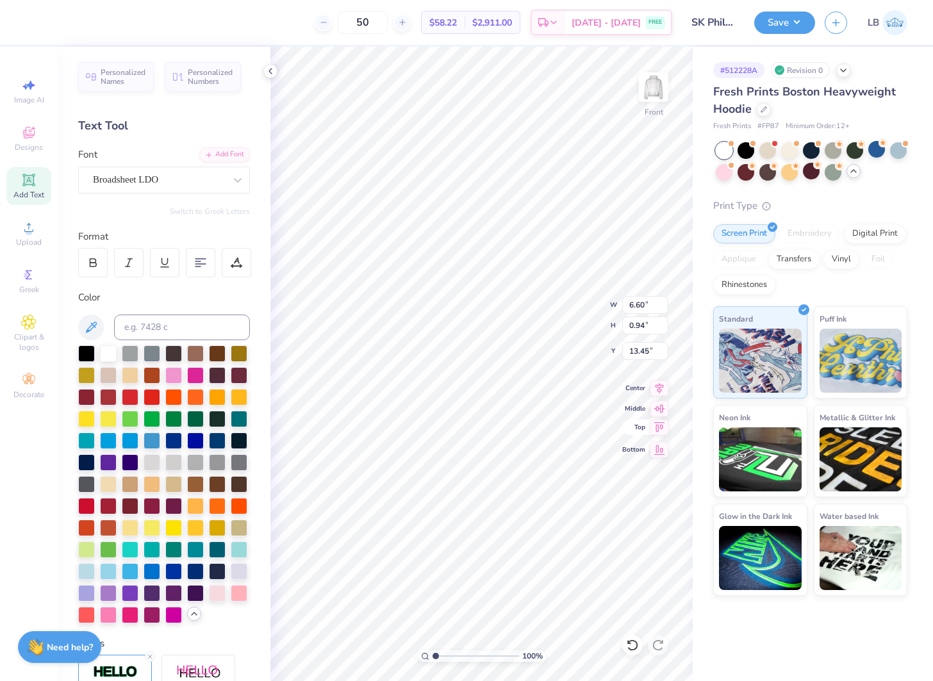
type input "11.65"
type textarea "SIGMA KAPPA"
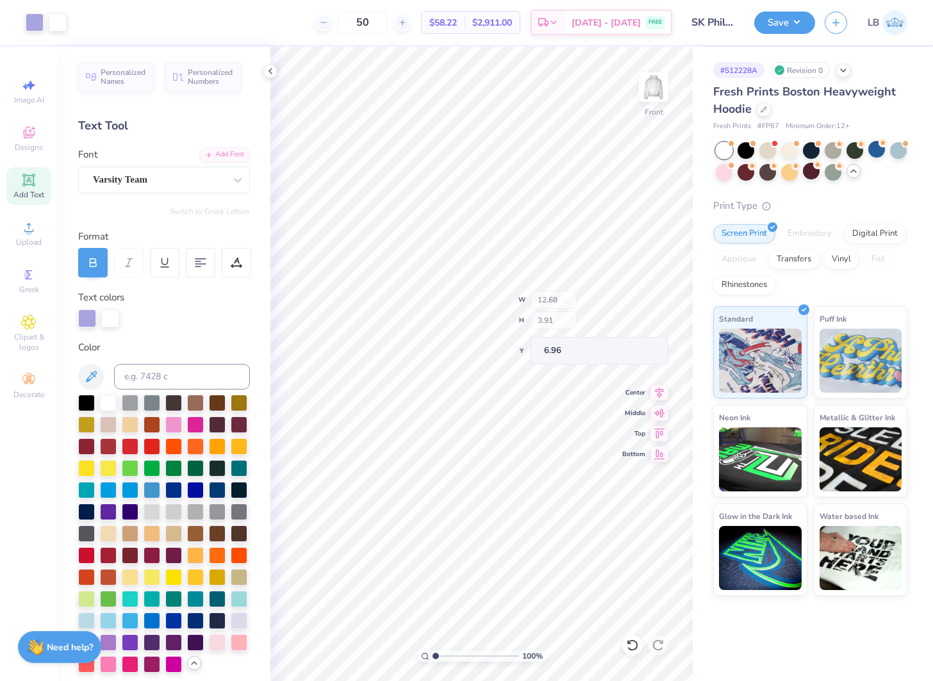
type input "6.96"
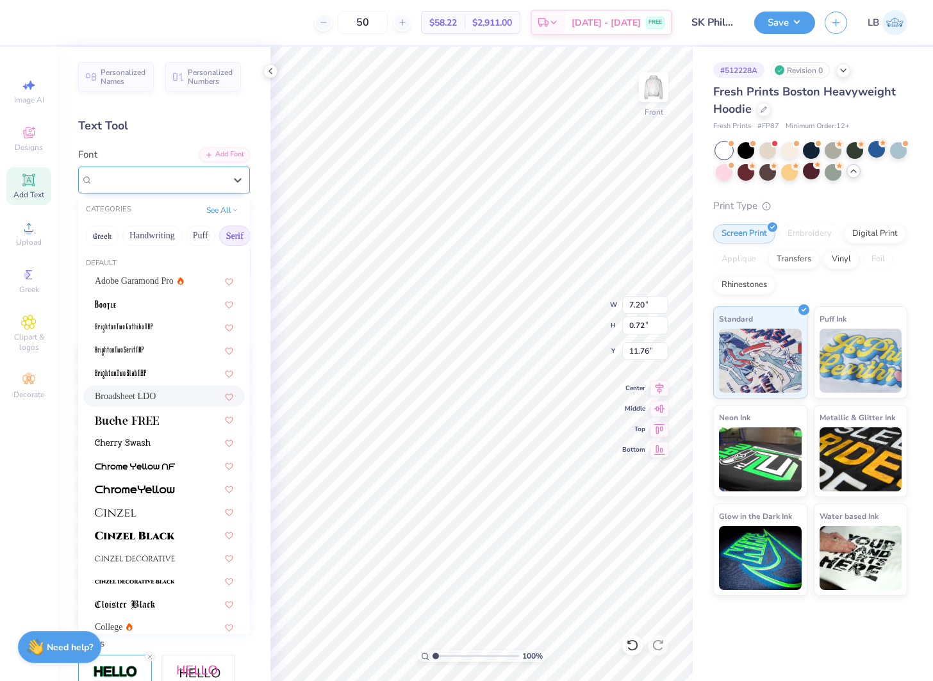
click at [183, 176] on div "Broadsheet LDO" at bounding box center [159, 180] width 135 height 20
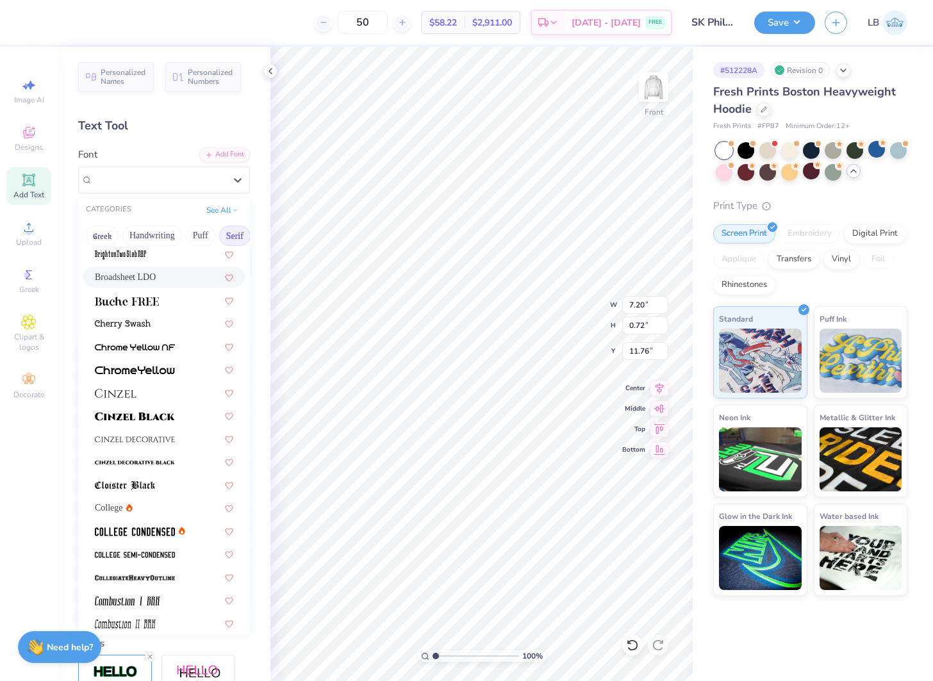
scroll to position [134, 0]
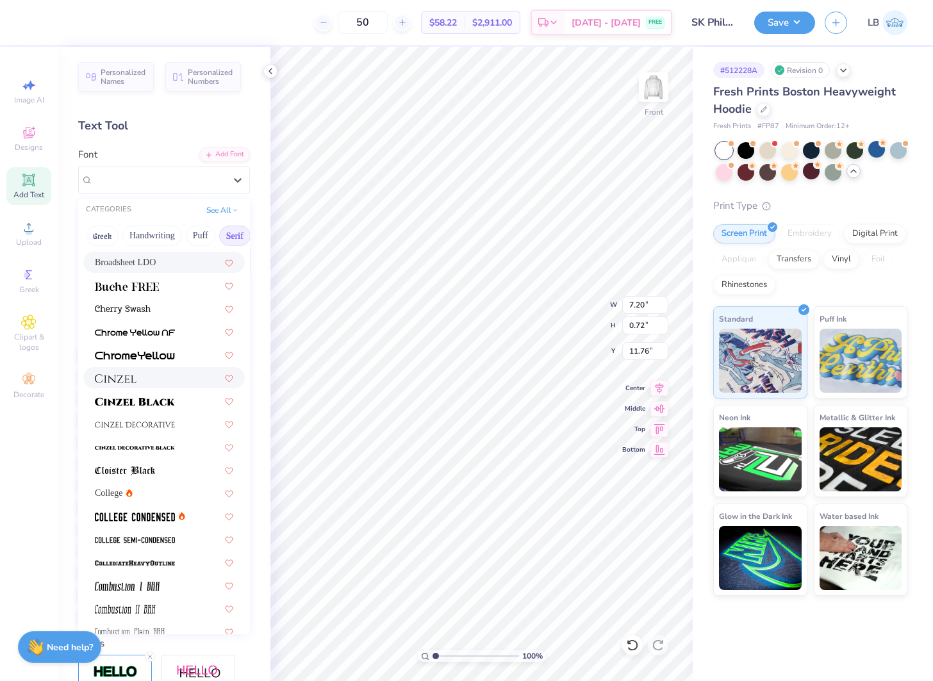
click at [170, 377] on div at bounding box center [164, 377] width 138 height 13
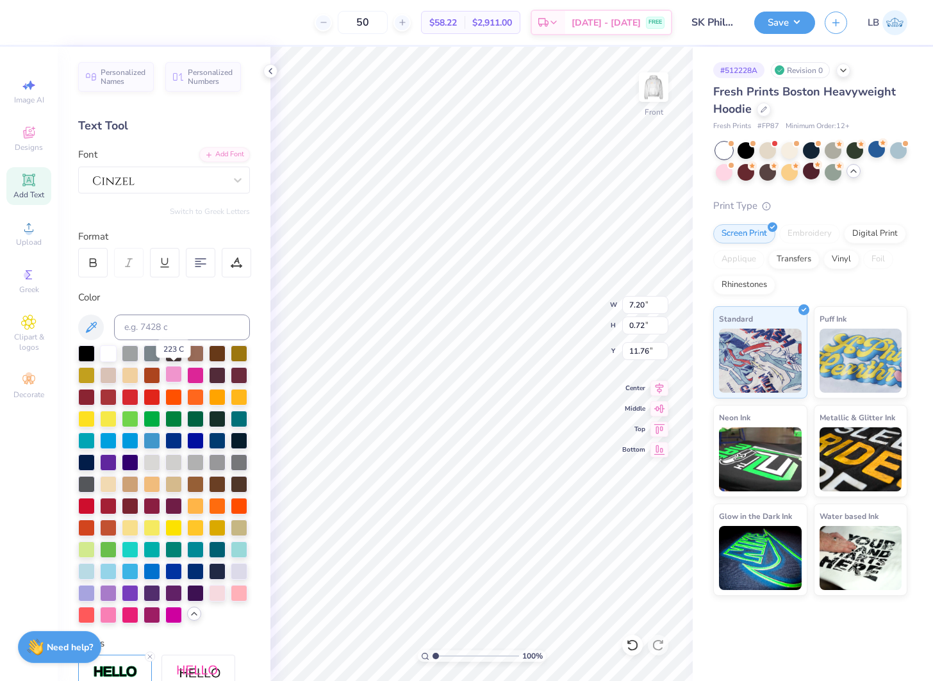
type input "6.83"
type input "0.77"
type input "11.74"
type input "12.05"
click at [653, 89] on img at bounding box center [653, 87] width 51 height 51
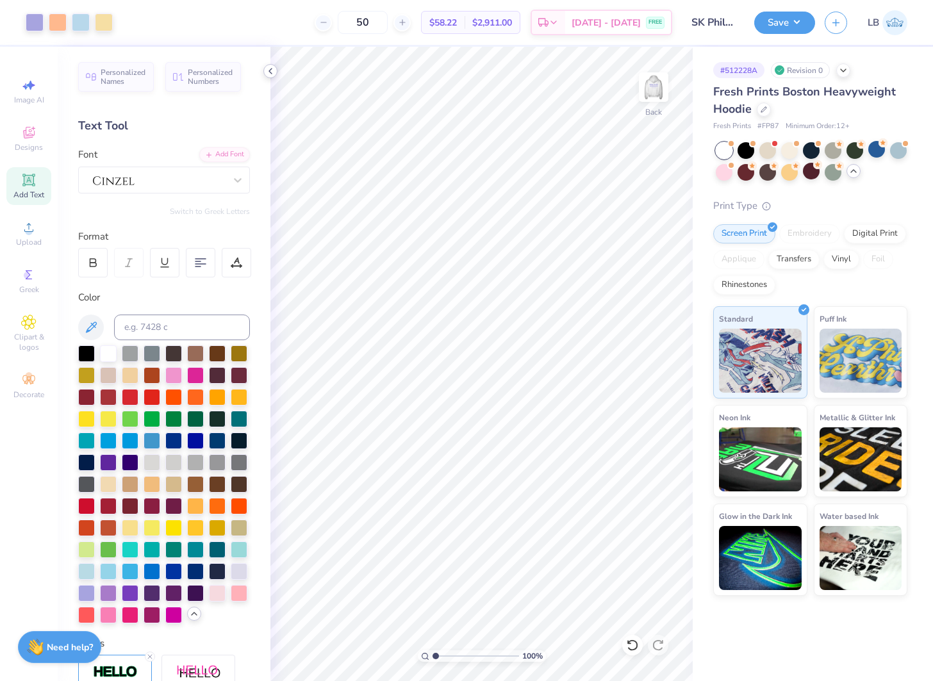
click at [269, 69] on icon at bounding box center [270, 71] width 10 height 10
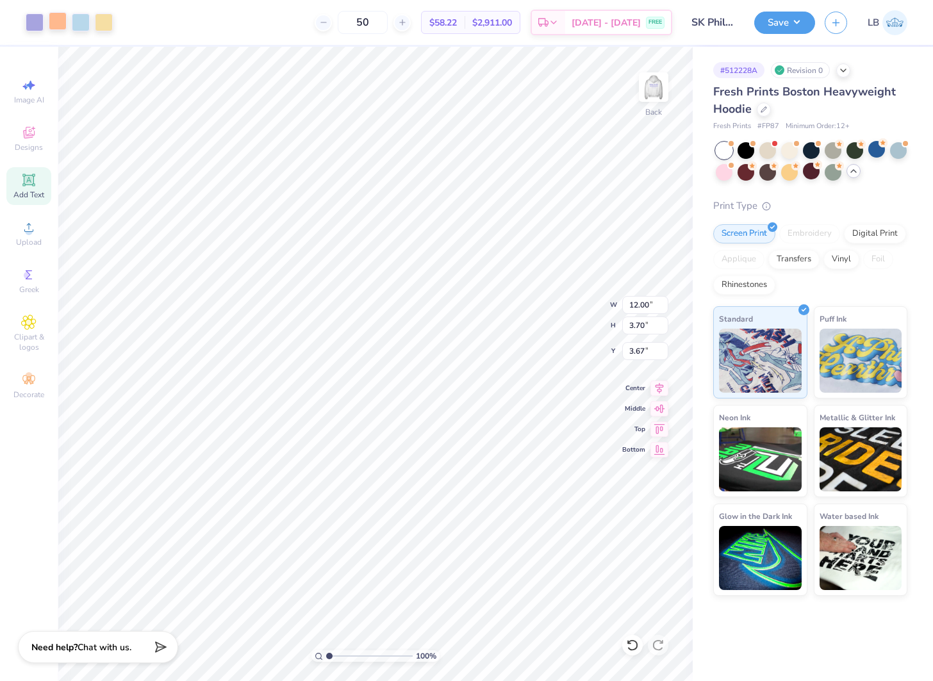
click at [59, 20] on div at bounding box center [58, 21] width 18 height 18
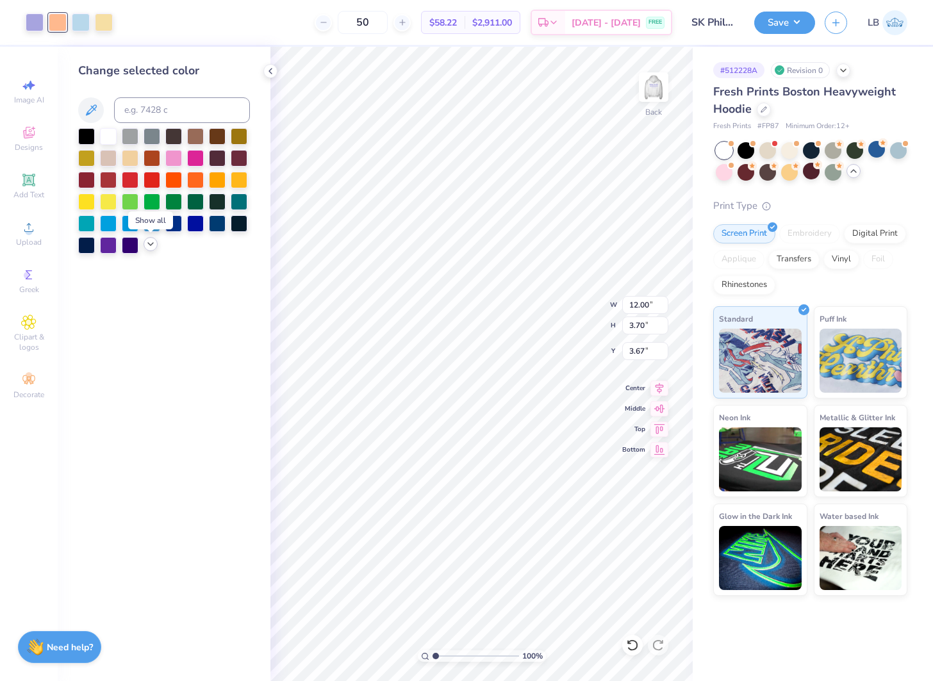
click at [152, 247] on icon at bounding box center [150, 244] width 10 height 10
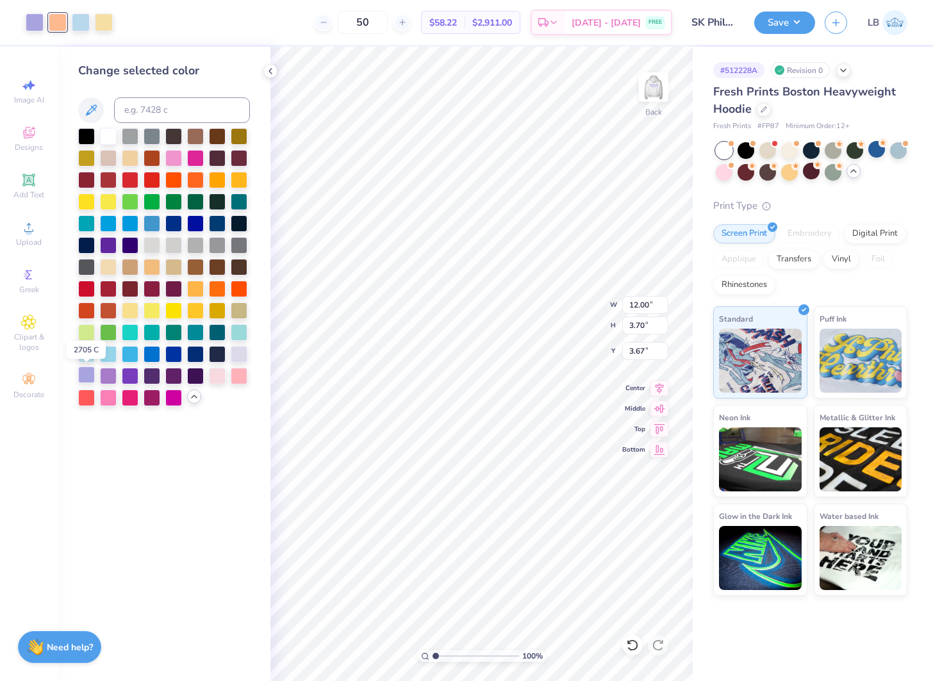
click at [93, 378] on div at bounding box center [86, 374] width 17 height 17
click at [59, 20] on div at bounding box center [58, 21] width 18 height 18
click at [88, 377] on div at bounding box center [86, 374] width 17 height 17
click at [55, 17] on div at bounding box center [58, 21] width 18 height 18
click at [88, 375] on div at bounding box center [86, 374] width 17 height 17
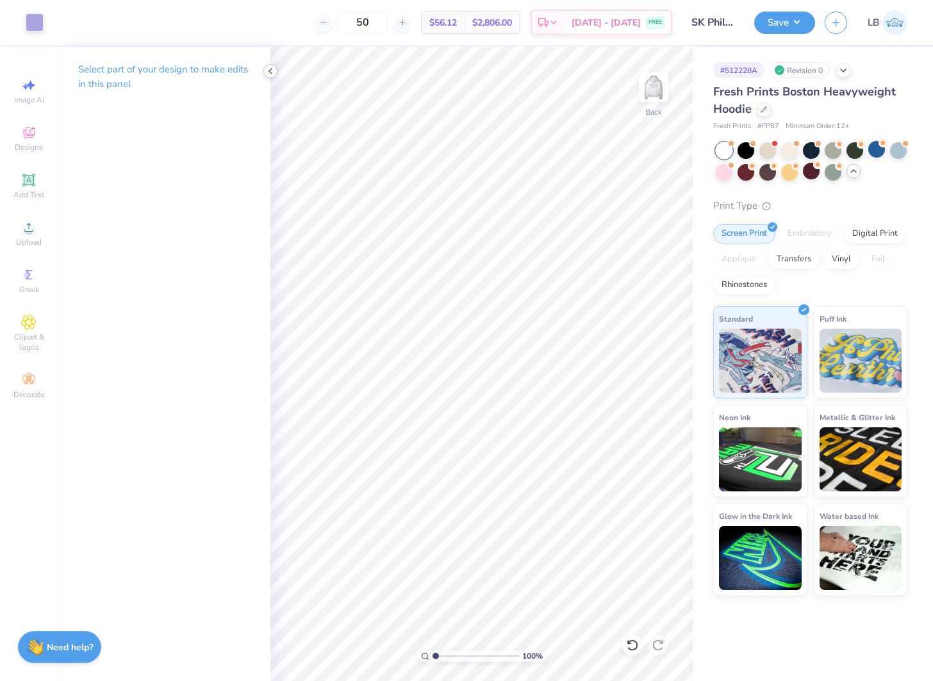
click at [271, 70] on icon at bounding box center [270, 71] width 10 height 10
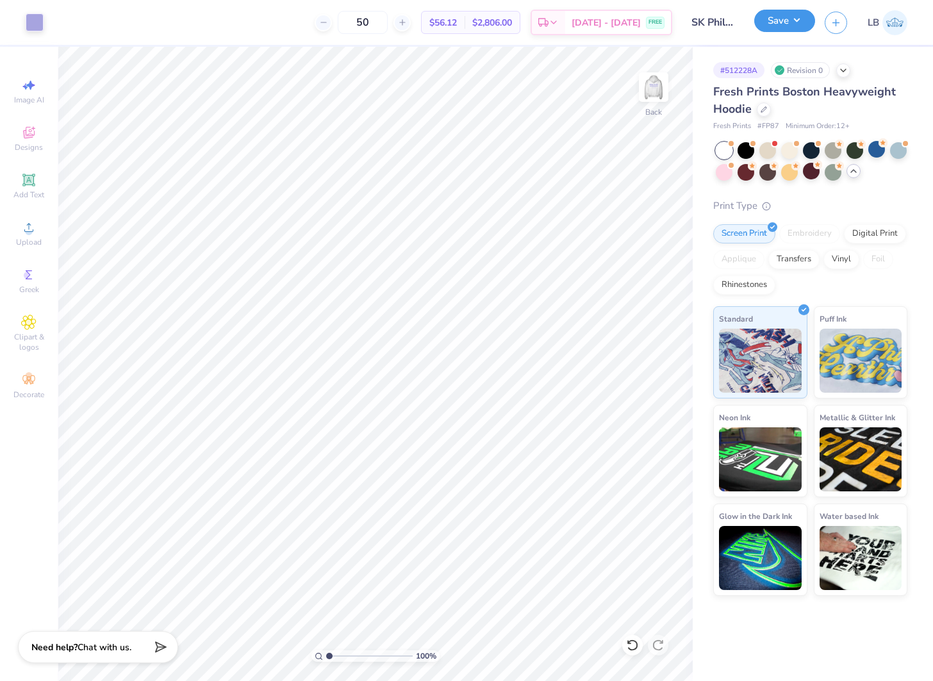
click at [793, 20] on button "Save" at bounding box center [784, 21] width 61 height 22
click at [635, 642] on icon at bounding box center [632, 645] width 11 height 12
click at [775, 17] on button "Save" at bounding box center [784, 21] width 61 height 22
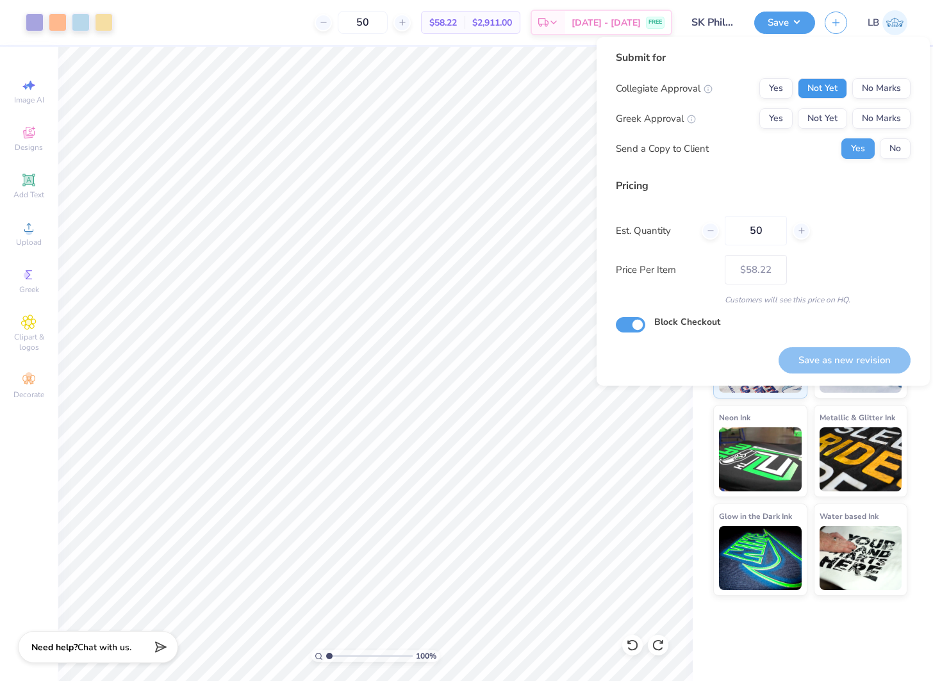
click at [822, 95] on button "Not Yet" at bounding box center [822, 88] width 49 height 21
click at [824, 115] on button "Not Yet" at bounding box center [822, 118] width 49 height 21
click at [892, 150] on button "No" at bounding box center [895, 148] width 31 height 21
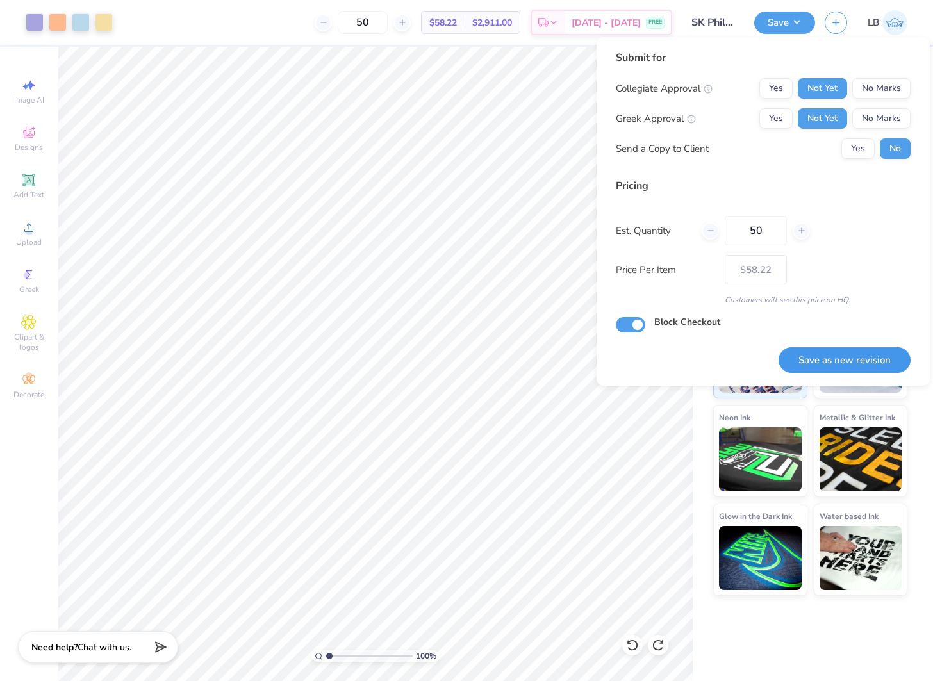
click at [861, 356] on button "Save as new revision" at bounding box center [844, 360] width 132 height 26
type input "– –"
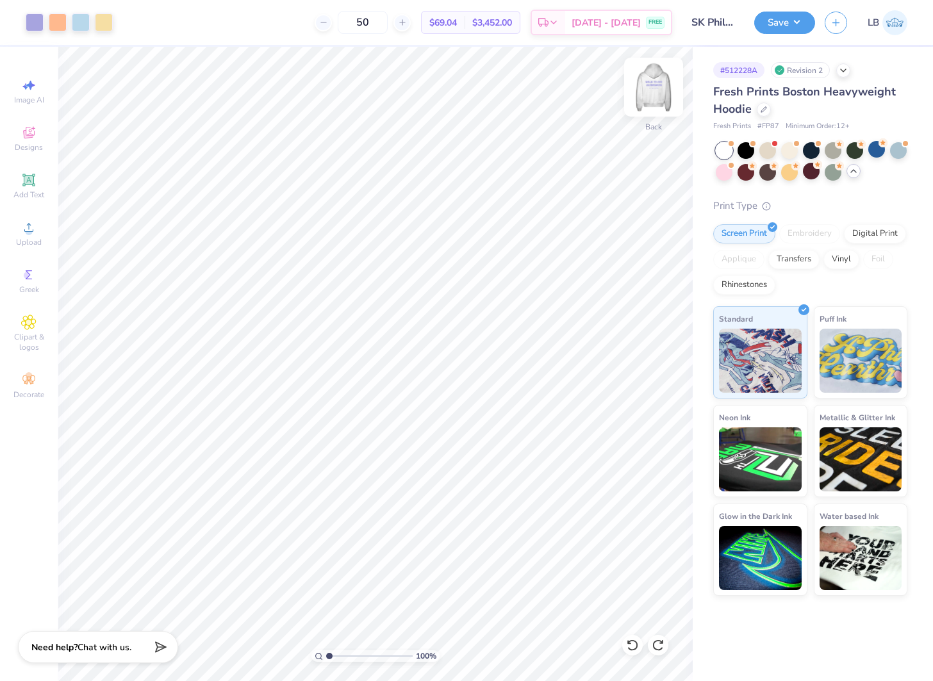
click at [663, 92] on img at bounding box center [653, 87] width 51 height 51
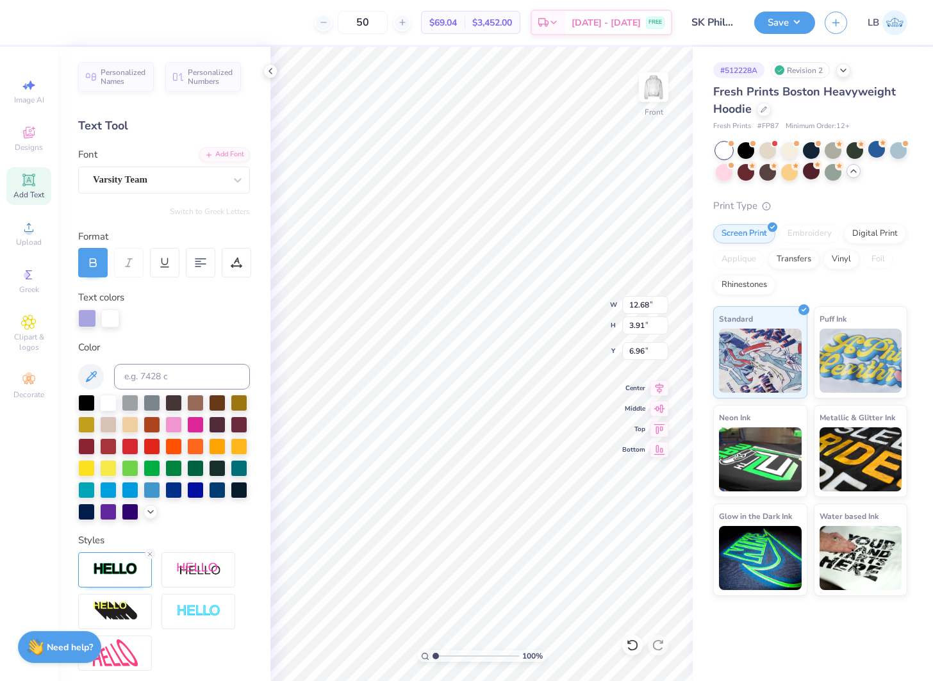
type input "6.83"
type input "0.77"
type input "12.05"
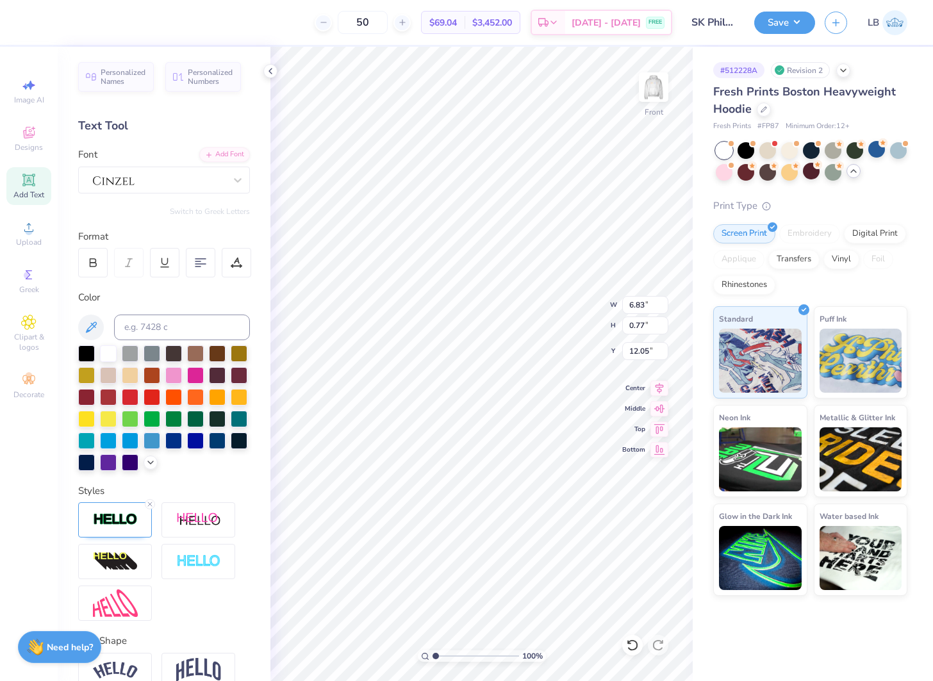
type input "12.68"
type input "3.91"
type input "6.96"
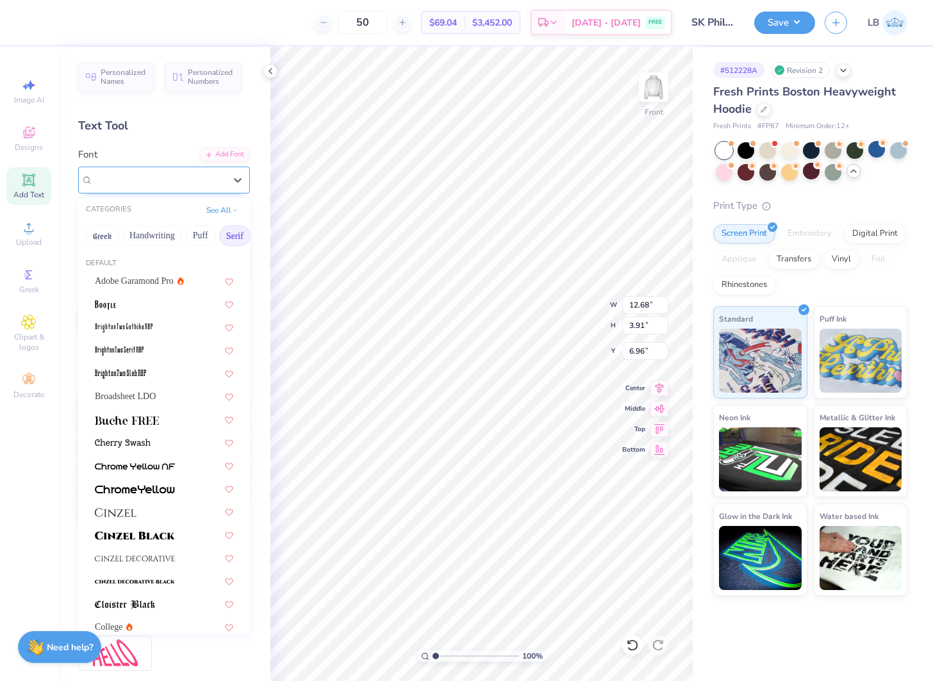
click at [189, 176] on div "Varsity Team" at bounding box center [159, 180] width 135 height 20
click at [155, 504] on div at bounding box center [163, 511] width 161 height 21
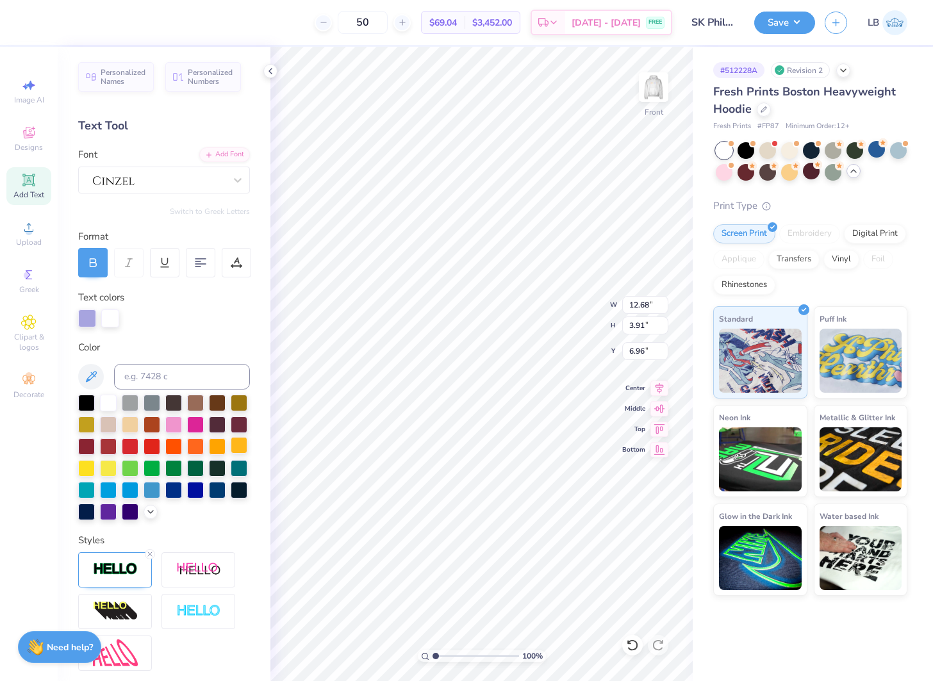
type input "14.95"
type input "4.00"
type input "6.92"
click at [94, 270] on div at bounding box center [92, 262] width 29 height 29
type input "14.16"
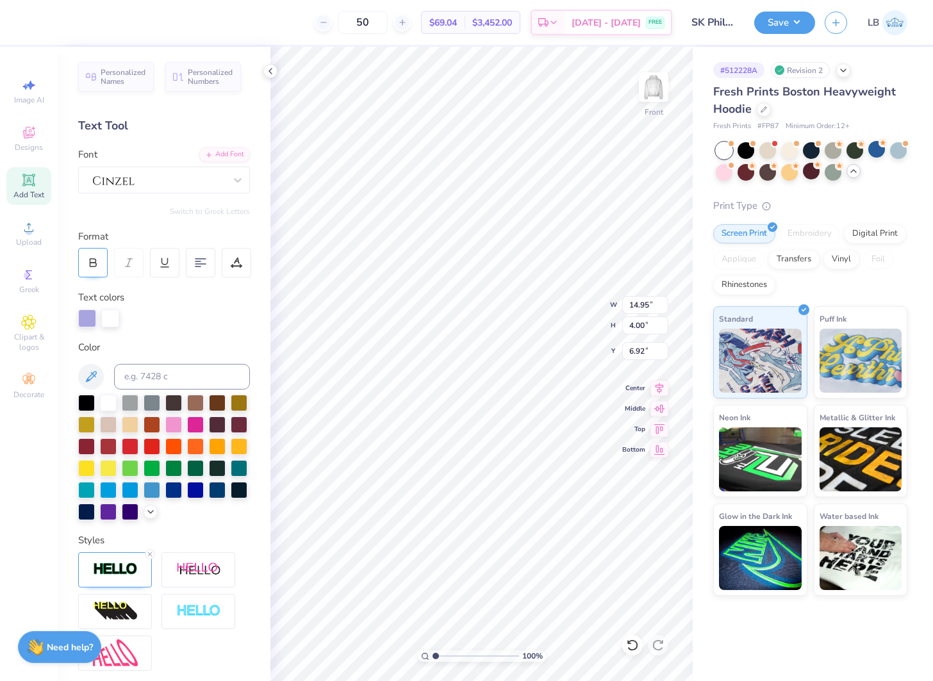
type input "3.98"
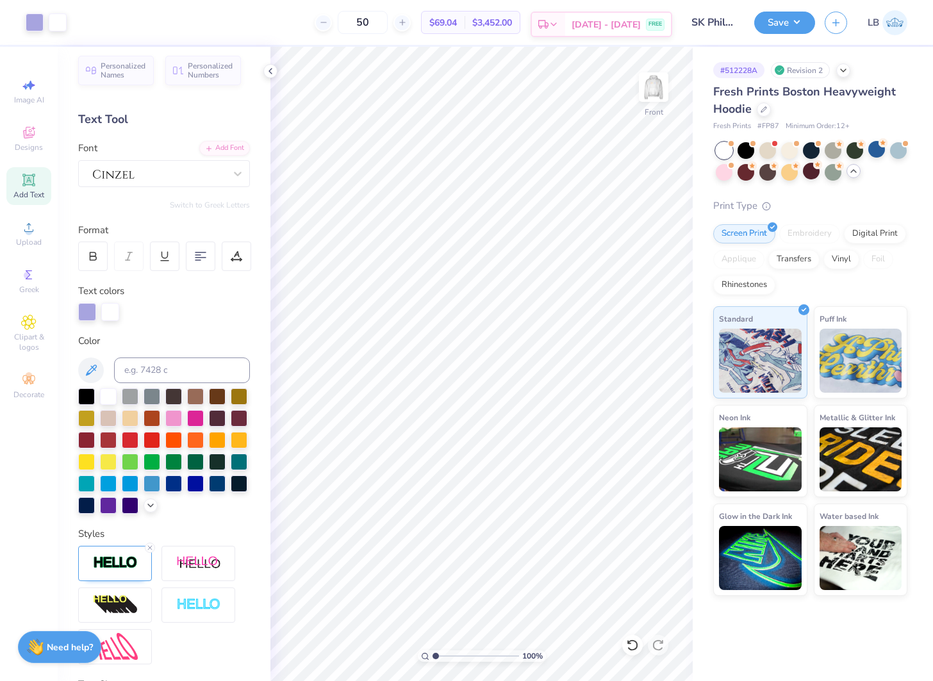
scroll to position [4, 0]
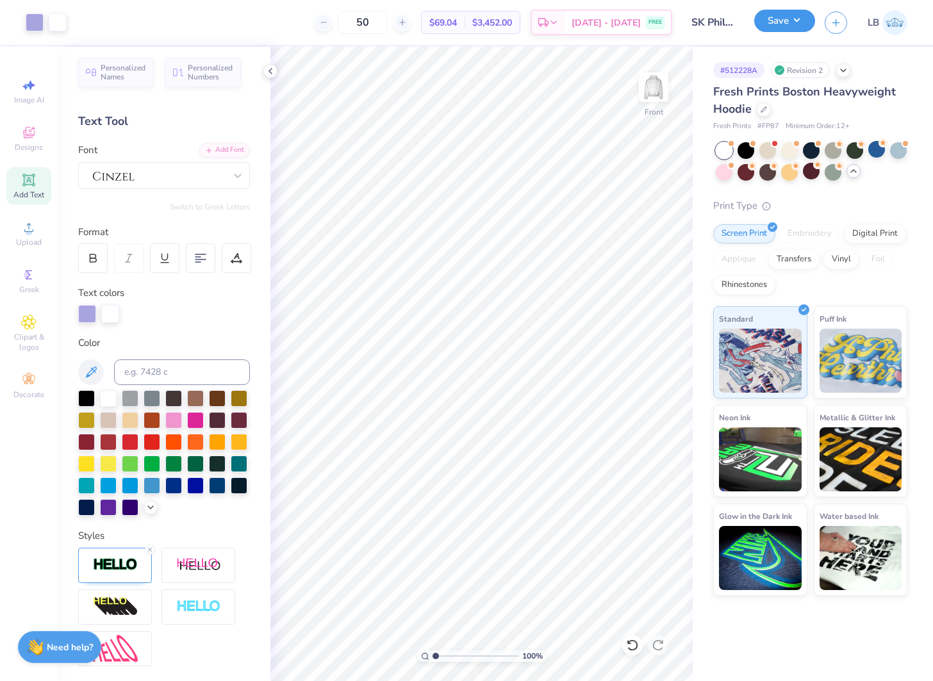
click at [778, 22] on button "Save" at bounding box center [784, 21] width 61 height 22
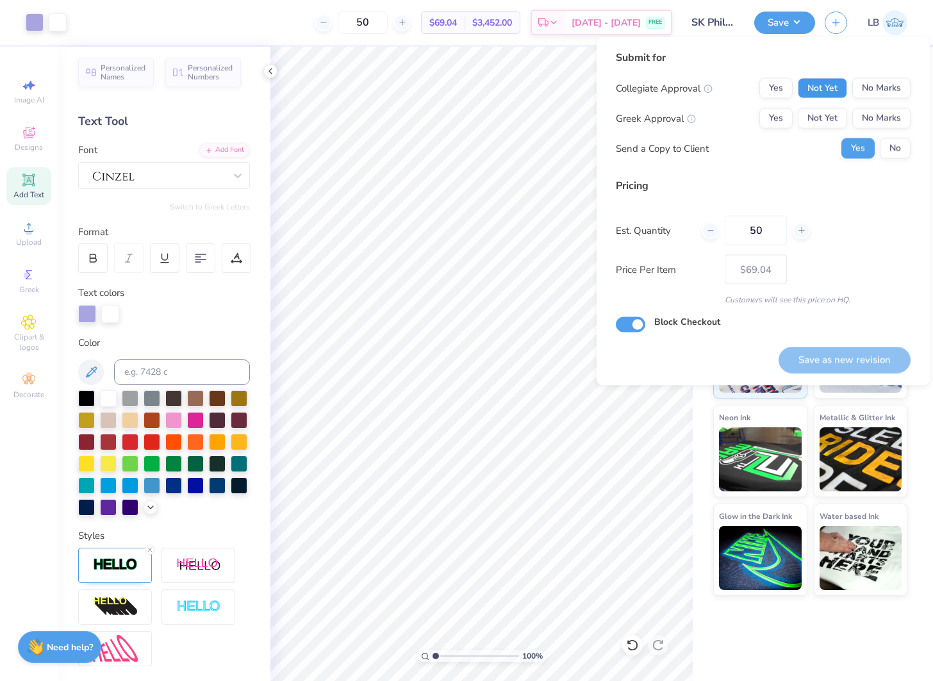
click at [818, 88] on button "Not Yet" at bounding box center [822, 88] width 49 height 21
click at [823, 110] on button "Not Yet" at bounding box center [822, 118] width 49 height 21
click at [898, 148] on button "No" at bounding box center [895, 148] width 31 height 21
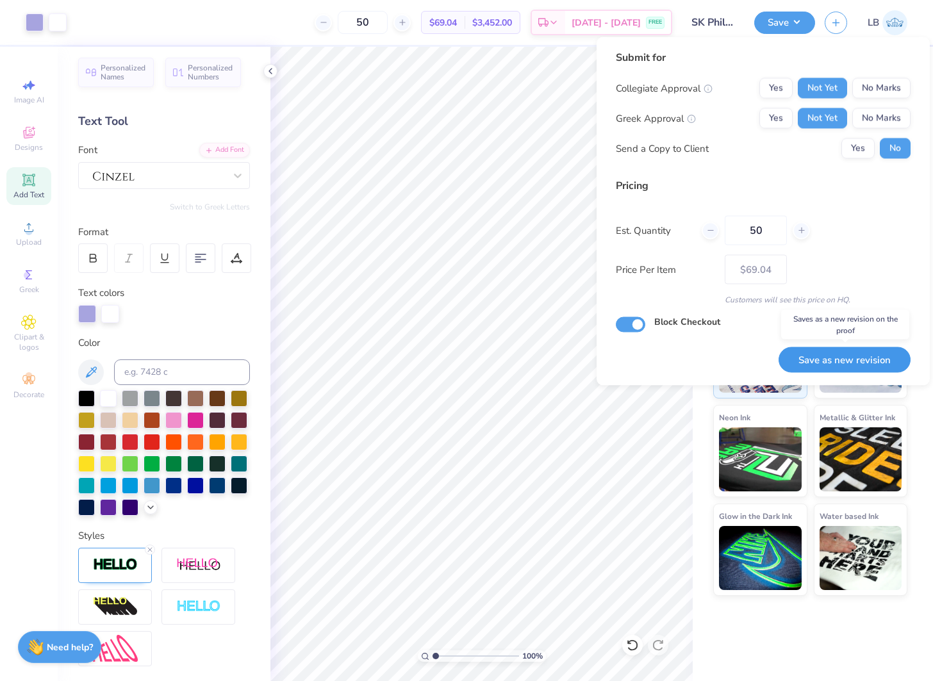
click at [823, 368] on button "Save as new revision" at bounding box center [844, 360] width 132 height 26
type input "$69.04"
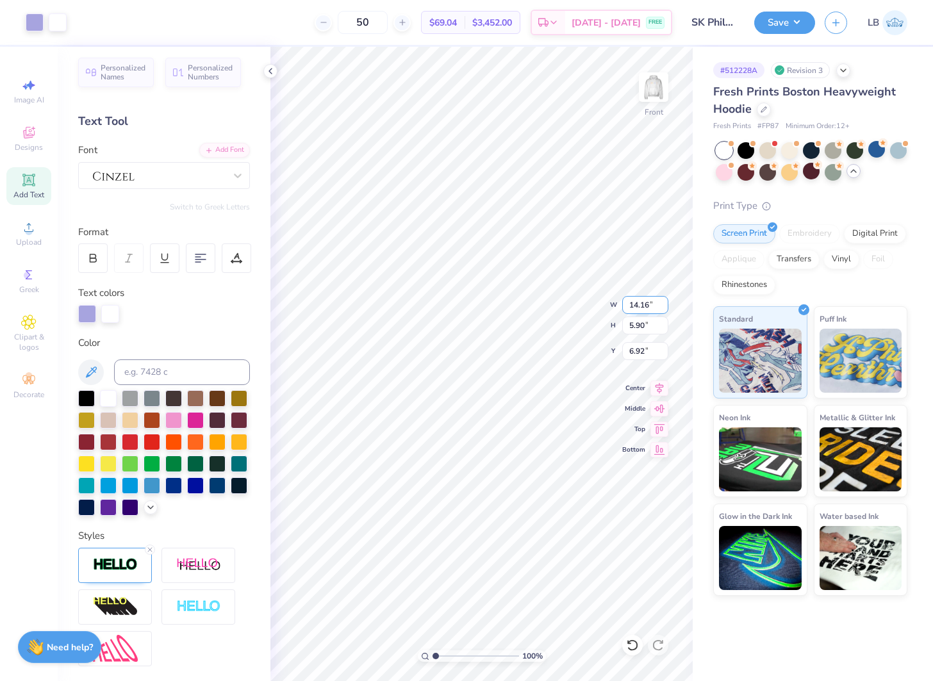
click at [640, 304] on input "14.16" at bounding box center [645, 305] width 46 height 18
type input "12.00"
type input "5.00"
type input "7.37"
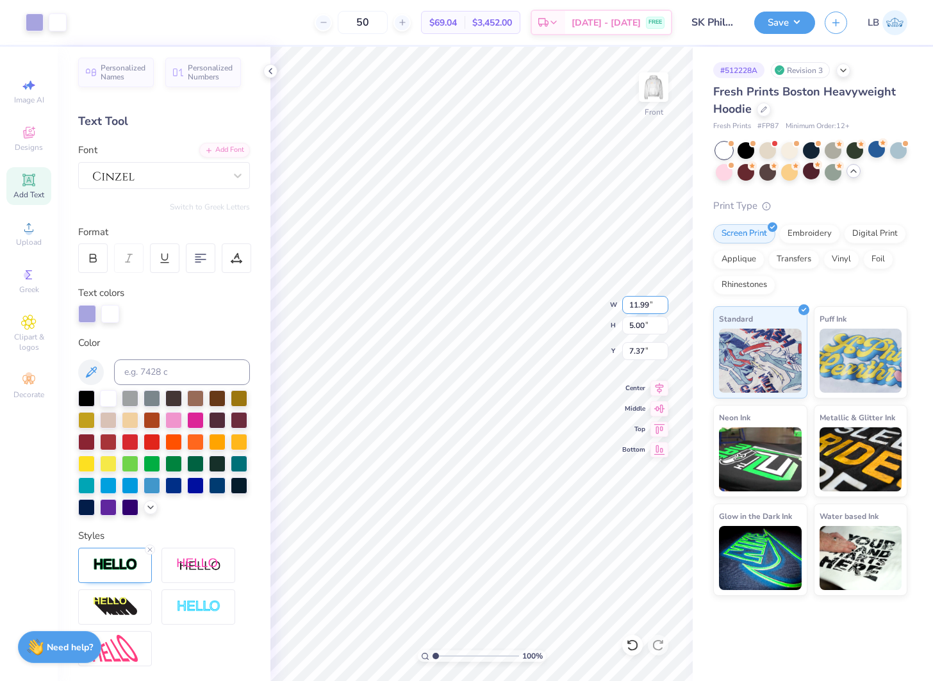
type input "11.99"
click at [267, 72] on icon at bounding box center [270, 71] width 10 height 10
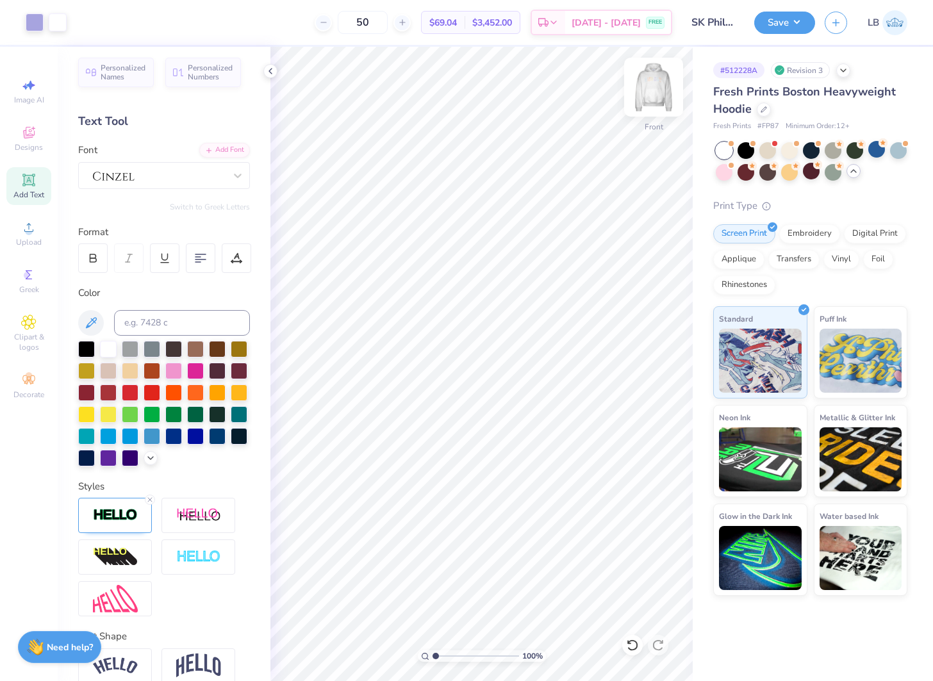
click at [655, 91] on img at bounding box center [653, 87] width 51 height 51
type input "7.37"
type input "6.65"
type input "0.75"
click at [667, 388] on icon at bounding box center [659, 386] width 18 height 15
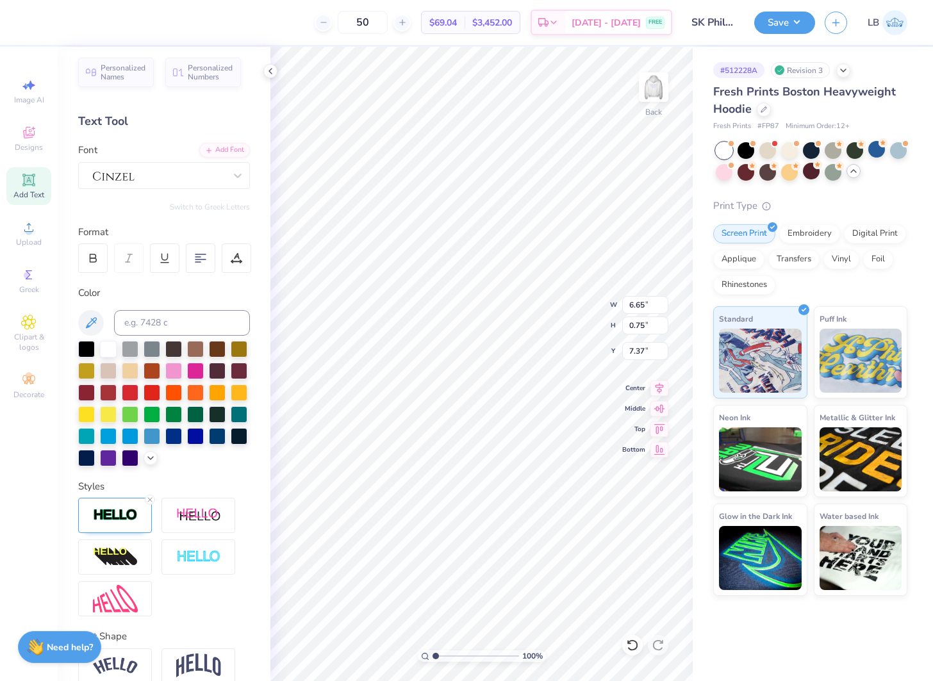
type input "7.00"
click at [273, 69] on icon at bounding box center [270, 71] width 10 height 10
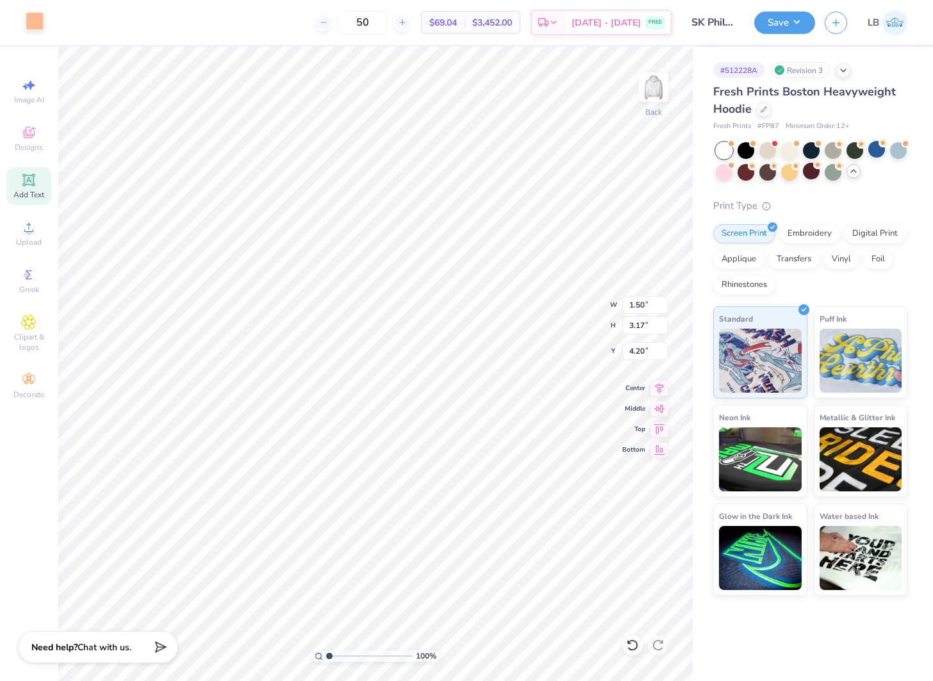
click at [31, 22] on div at bounding box center [35, 21] width 18 height 18
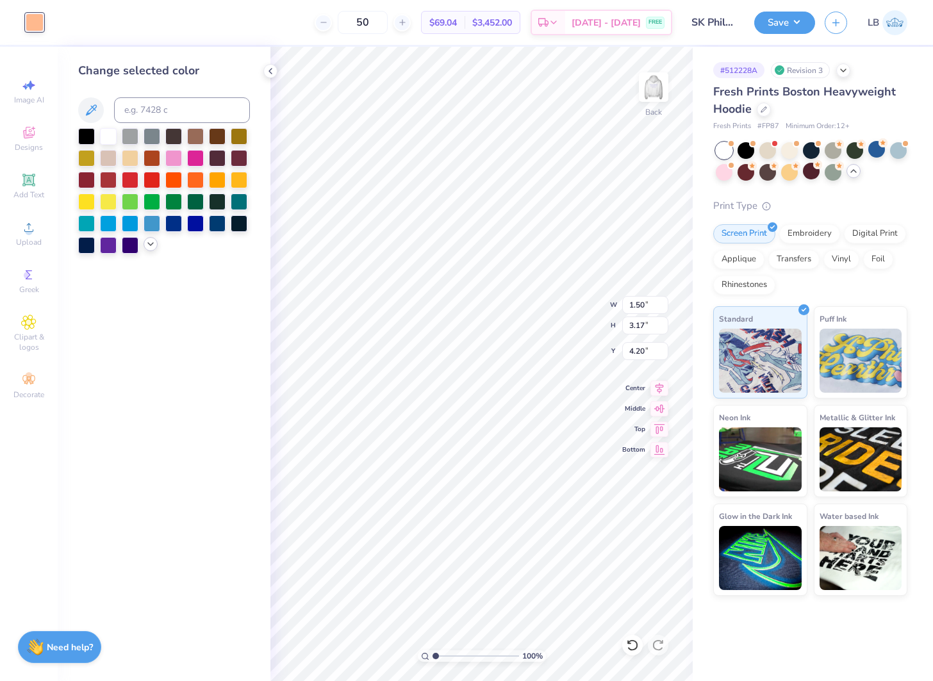
click at [145, 241] on icon at bounding box center [150, 244] width 10 height 10
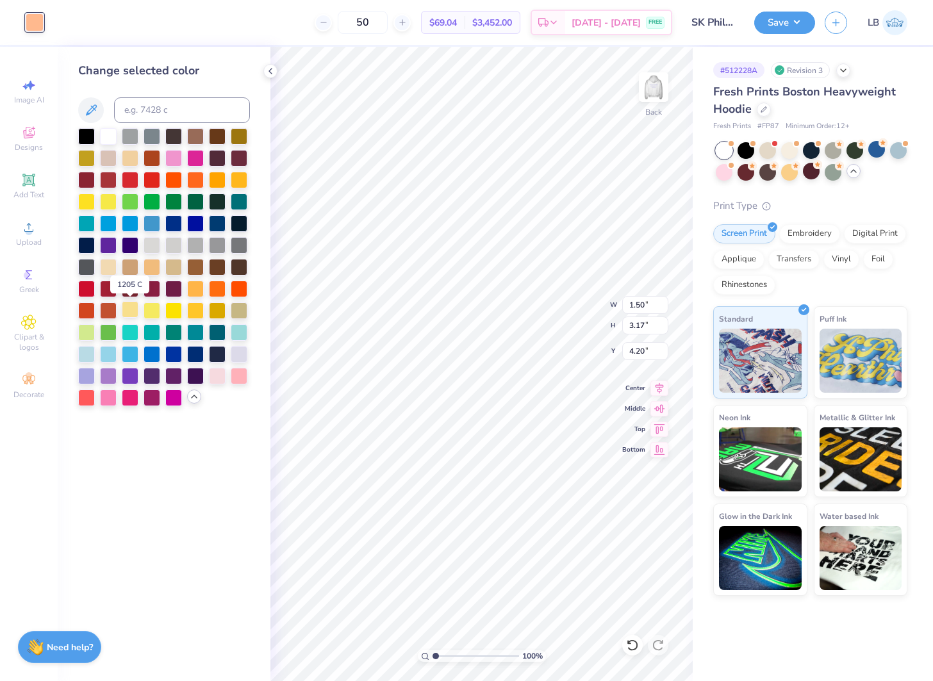
click at [129, 316] on div at bounding box center [130, 309] width 17 height 17
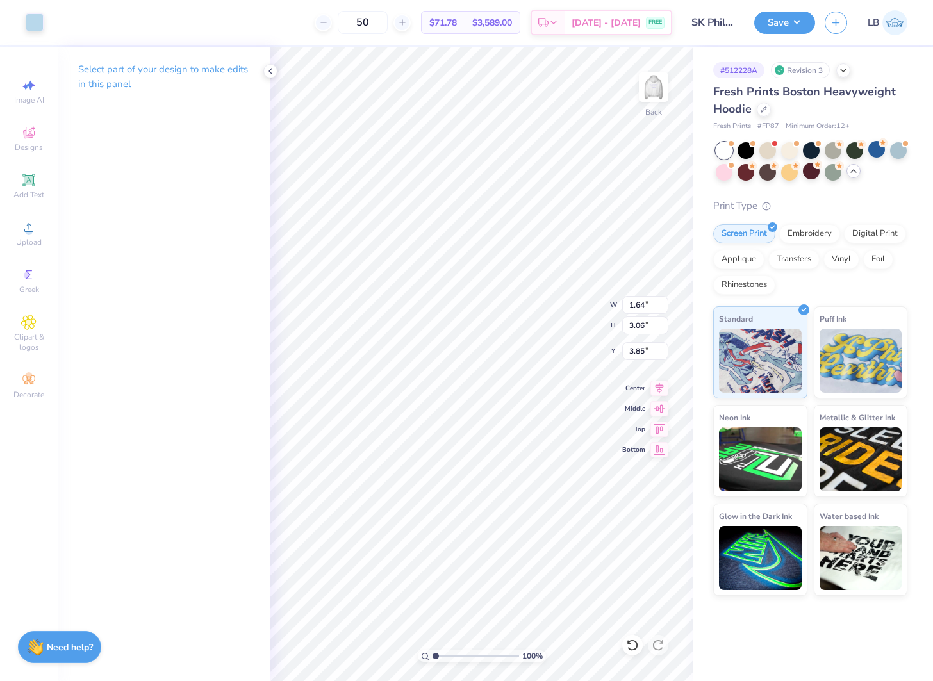
click at [51, 21] on div "Art colors 50 $71.78 Per Item $3,589.00 Total Est. Delivery Sep 9 - 12 FREE Des…" at bounding box center [466, 22] width 933 height 45
click at [31, 22] on div at bounding box center [35, 21] width 18 height 18
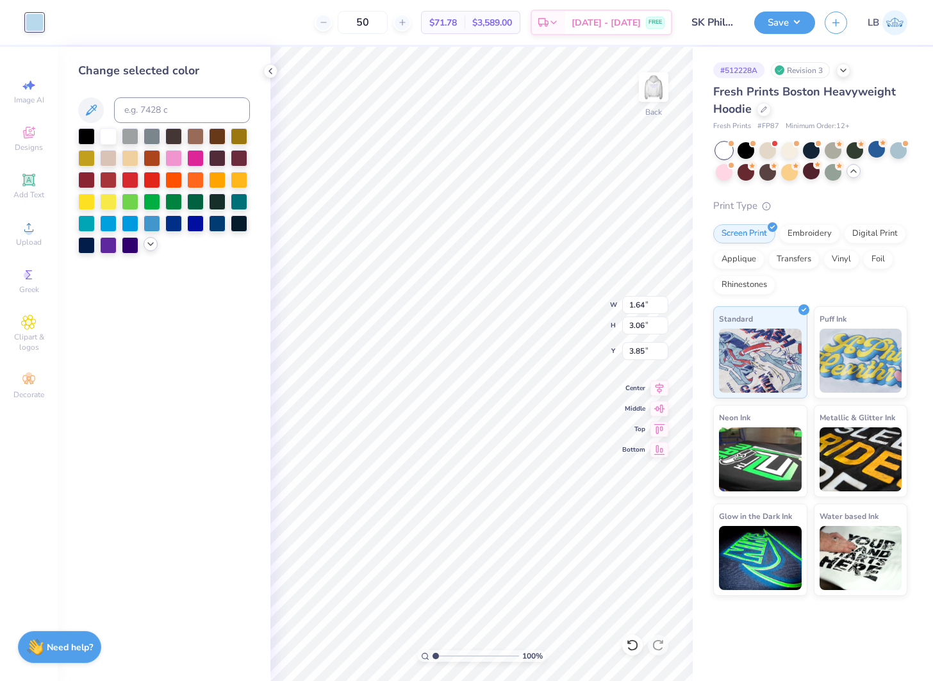
click at [156, 244] on div at bounding box center [151, 244] width 14 height 14
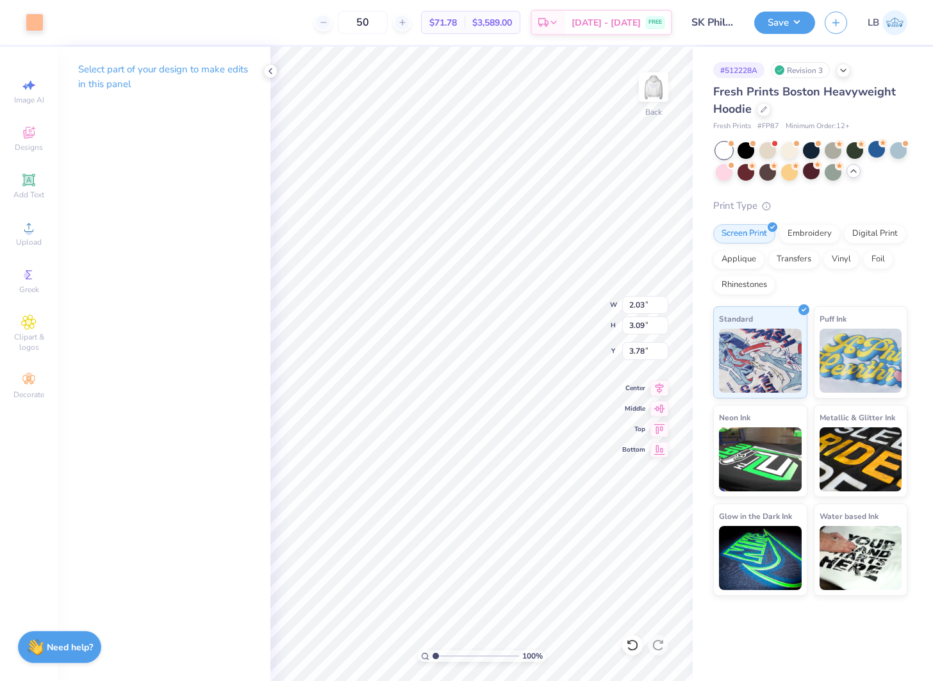
type input "1.64"
type input "3.06"
type input "3.94"
click at [34, 18] on div at bounding box center [35, 21] width 18 height 18
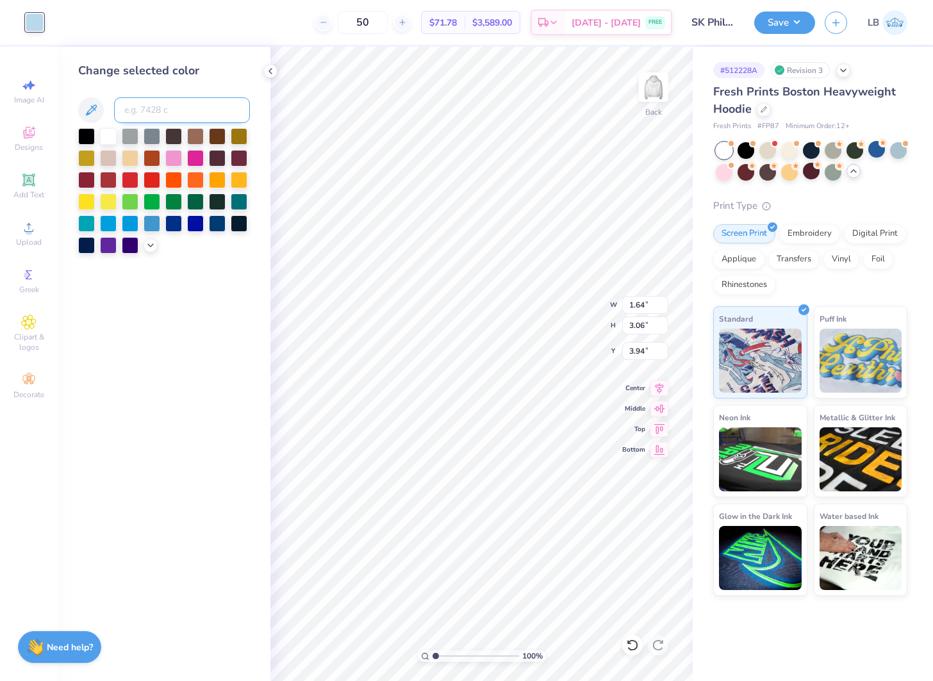
click at [165, 114] on input at bounding box center [182, 110] width 136 height 26
type input "1555"
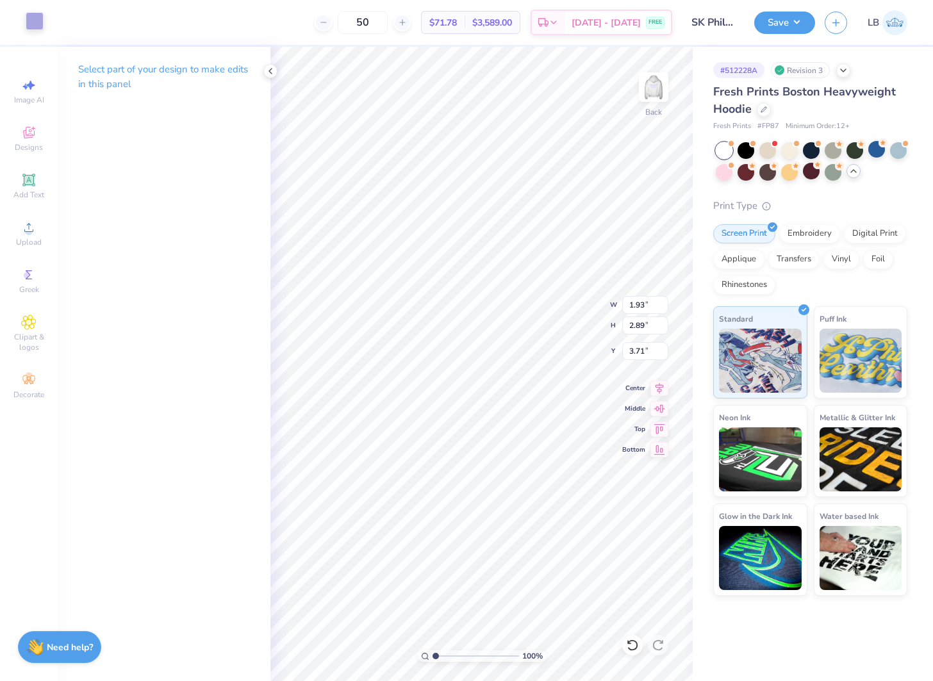
click at [35, 14] on div at bounding box center [35, 21] width 18 height 18
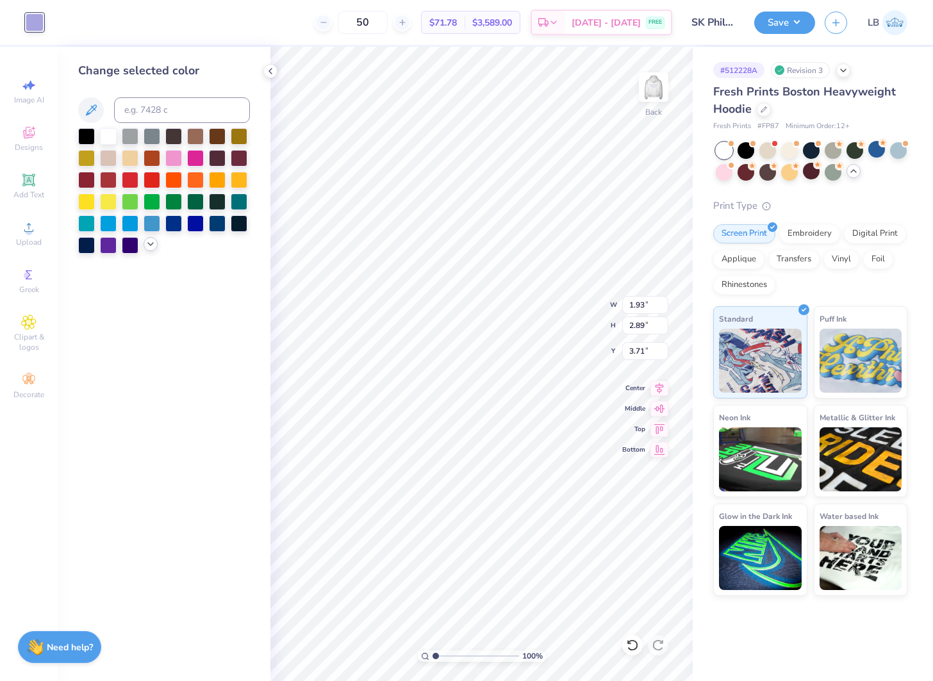
click at [152, 244] on icon at bounding box center [150, 244] width 10 height 10
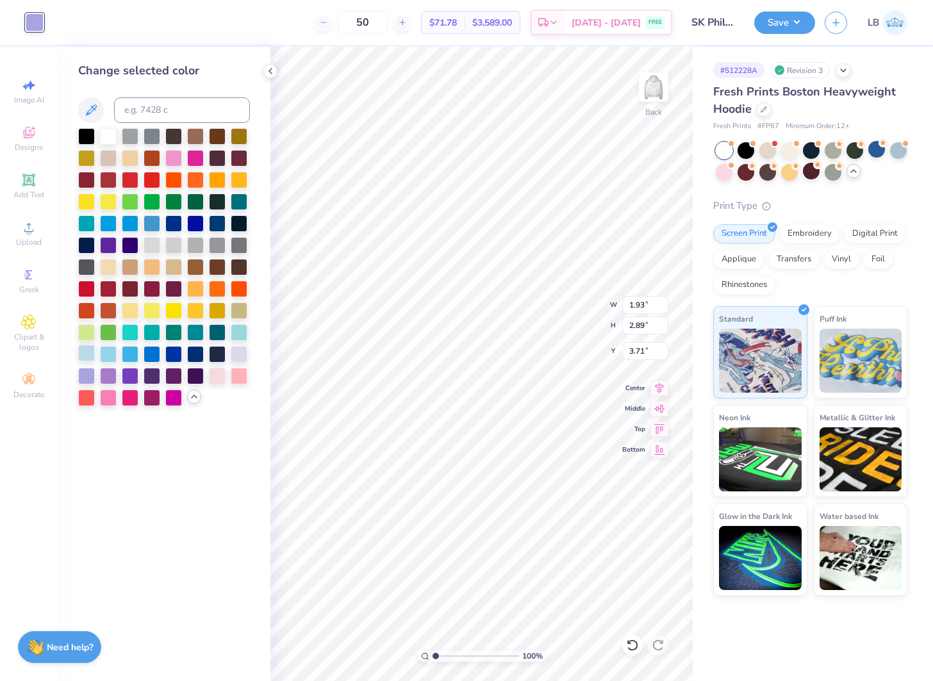
click at [86, 355] on div at bounding box center [86, 353] width 17 height 17
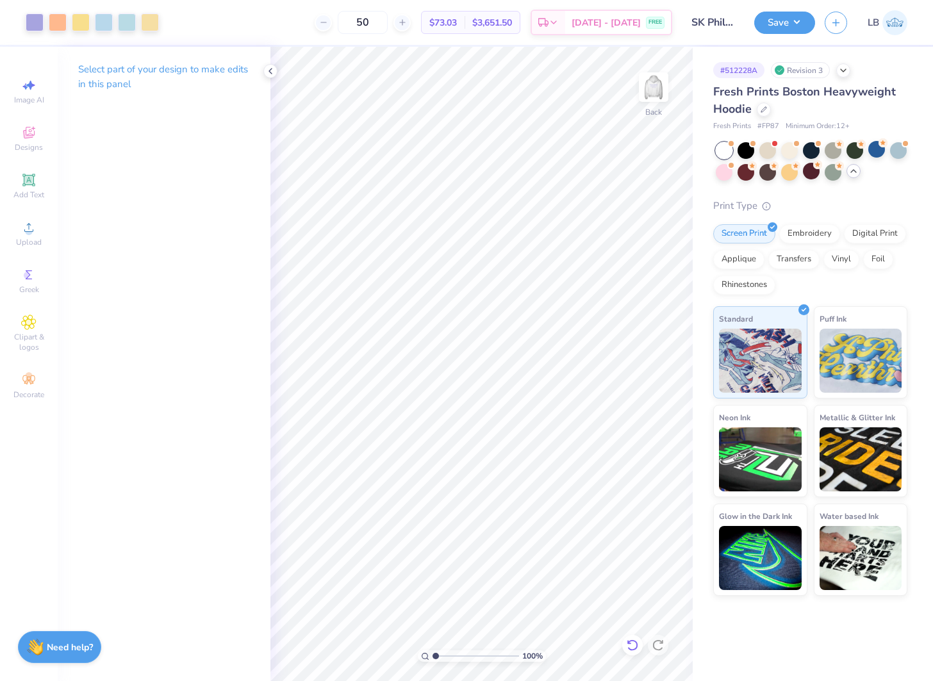
click at [632, 644] on icon at bounding box center [632, 645] width 13 height 13
click at [28, 23] on div at bounding box center [35, 21] width 18 height 18
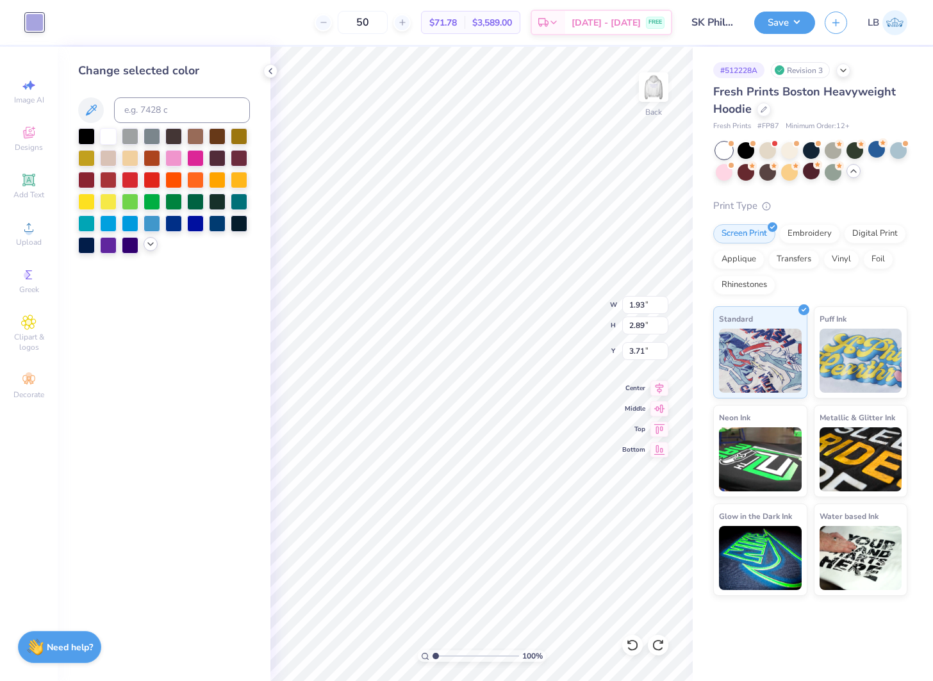
click at [148, 242] on icon at bounding box center [150, 244] width 10 height 10
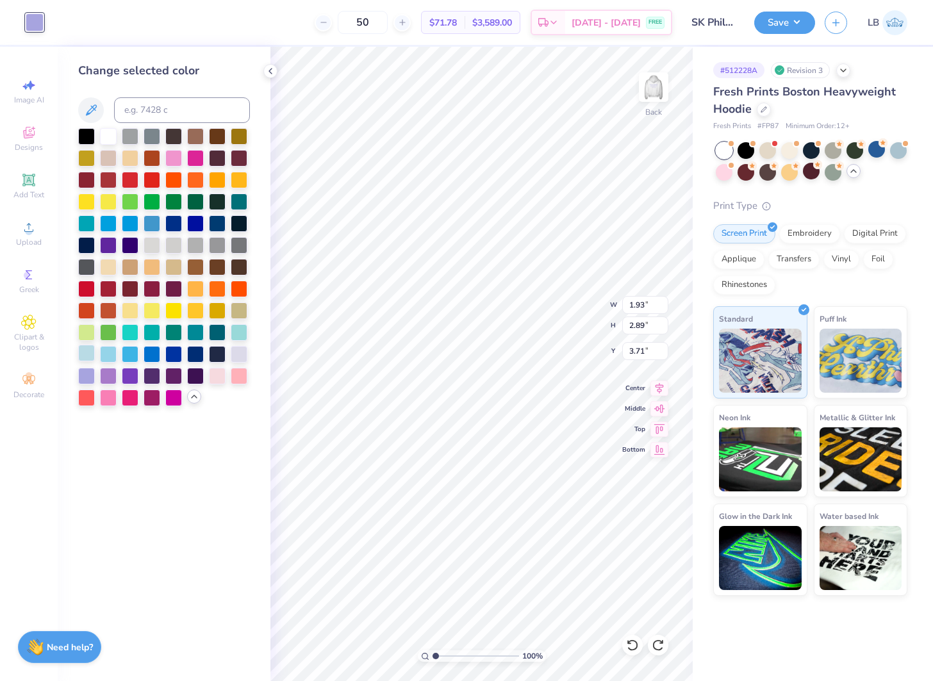
click at [87, 352] on div at bounding box center [86, 353] width 17 height 17
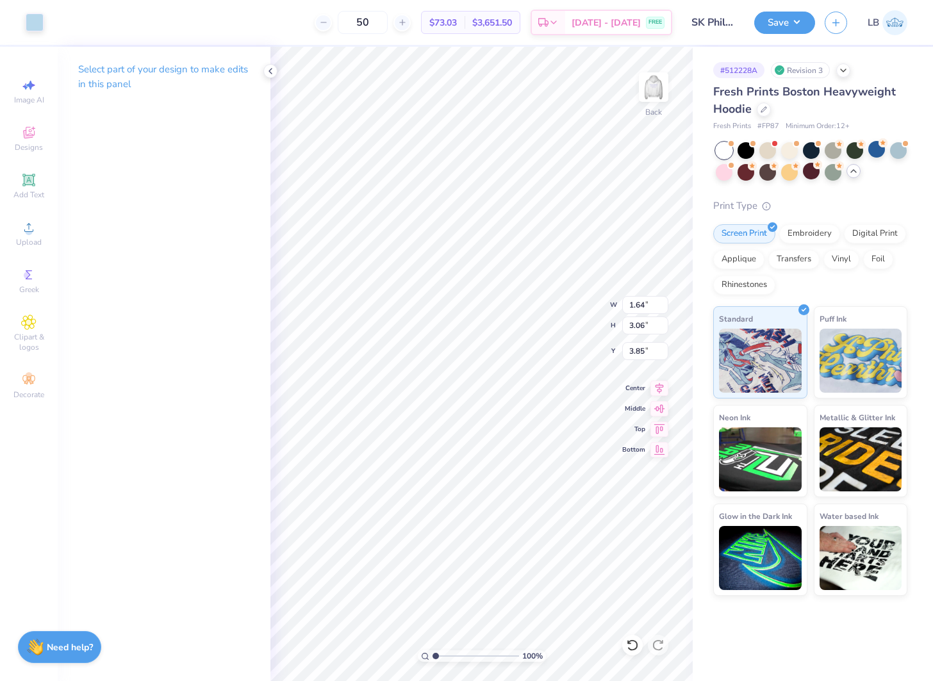
drag, startPoint x: 41, startPoint y: 17, endPoint x: 63, endPoint y: 35, distance: 28.7
click at [41, 17] on div at bounding box center [35, 22] width 18 height 18
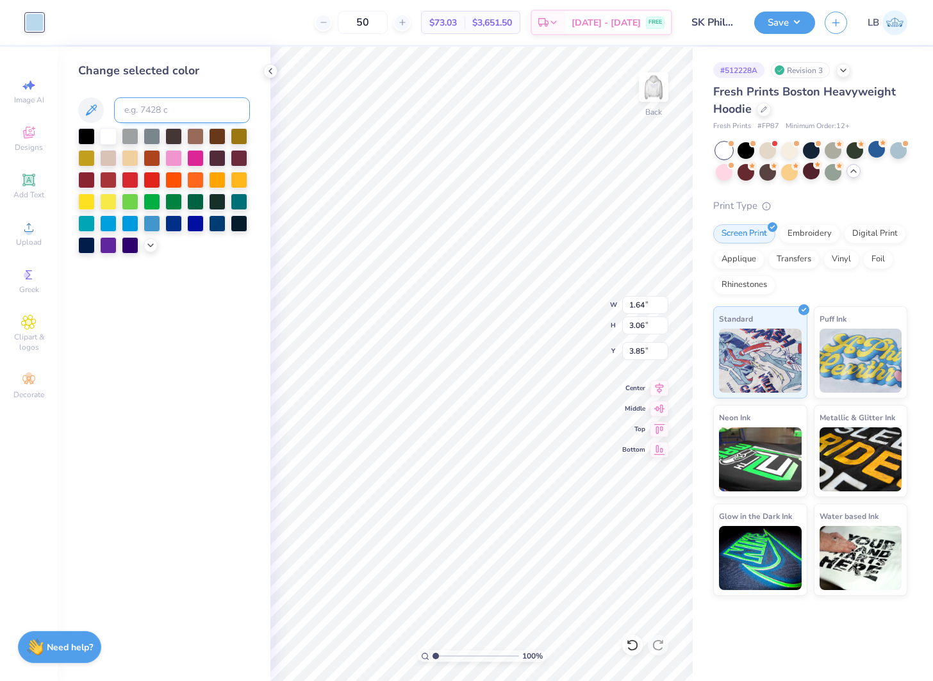
click at [152, 114] on input at bounding box center [182, 110] width 136 height 26
type input "1555"
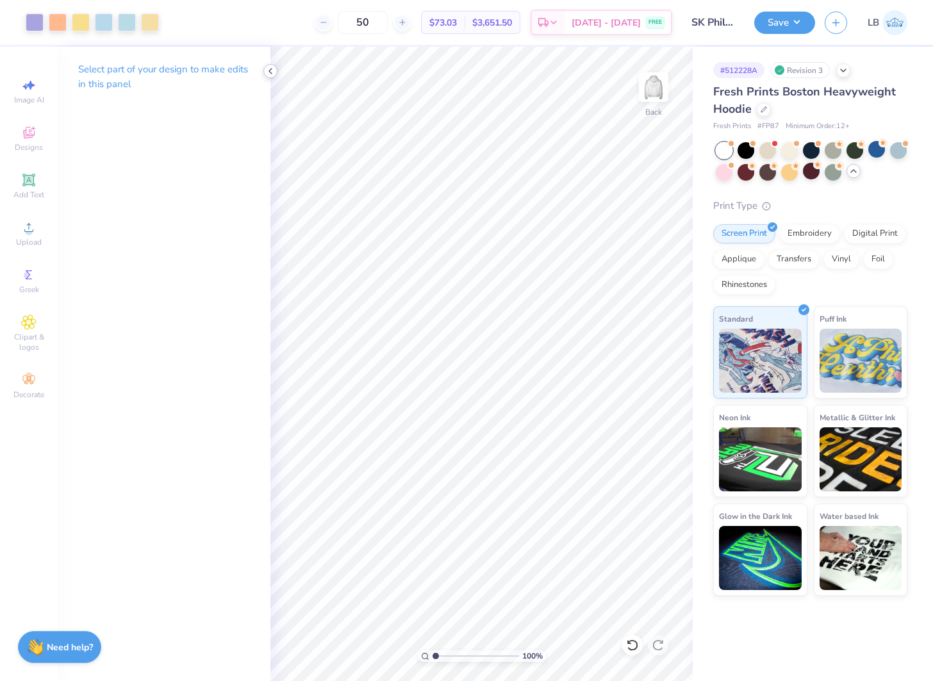
click at [270, 72] on polyline at bounding box center [270, 71] width 3 height 5
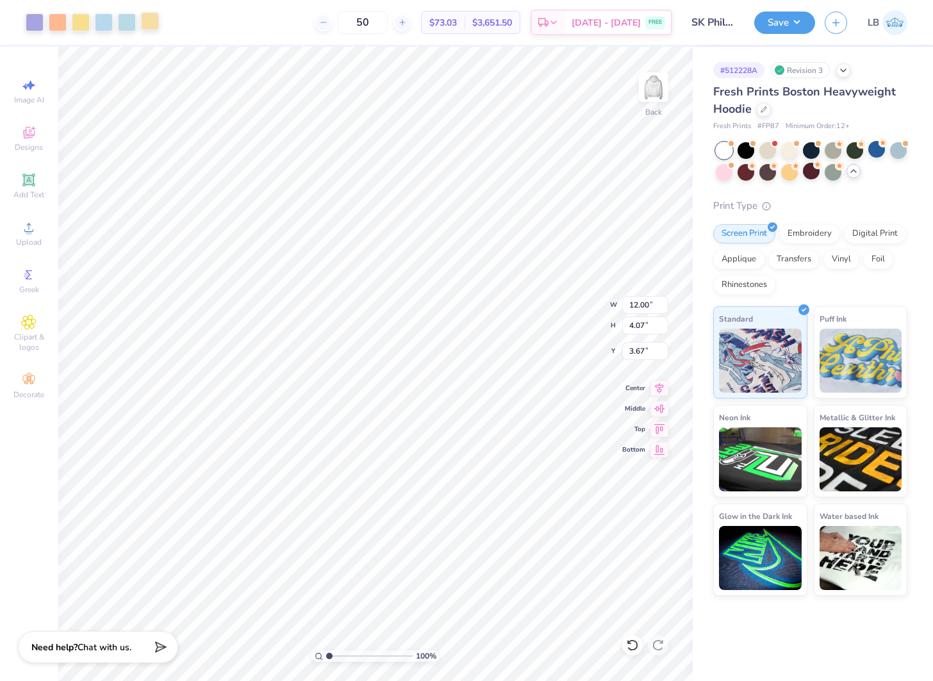
click at [147, 21] on div at bounding box center [150, 21] width 18 height 18
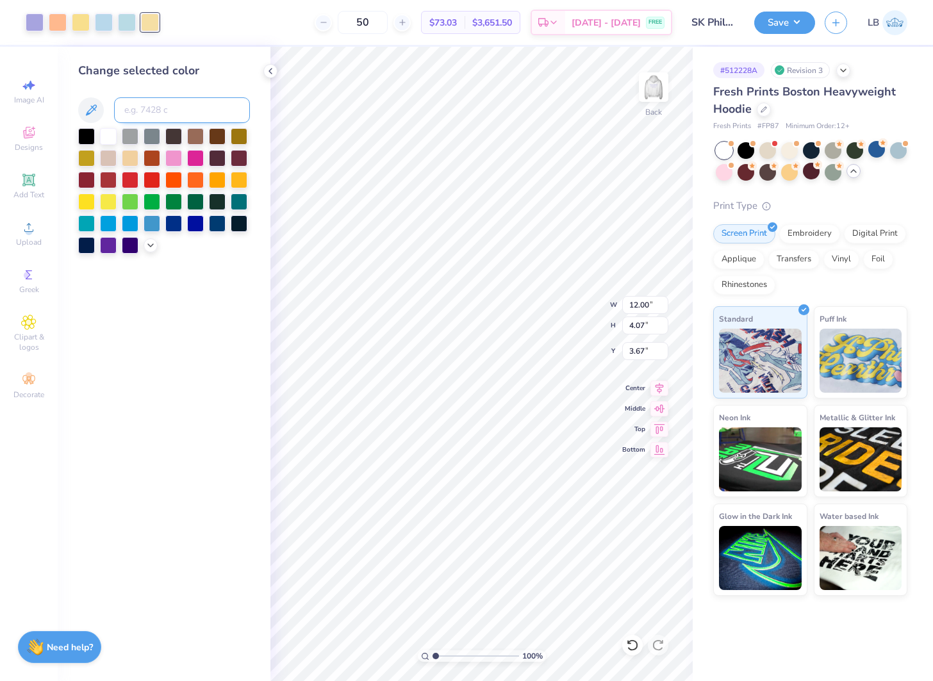
click at [182, 103] on input at bounding box center [182, 110] width 136 height 26
type input "1205"
click at [126, 23] on div at bounding box center [127, 21] width 18 height 18
click at [145, 109] on input at bounding box center [182, 110] width 136 height 26
type input "290"
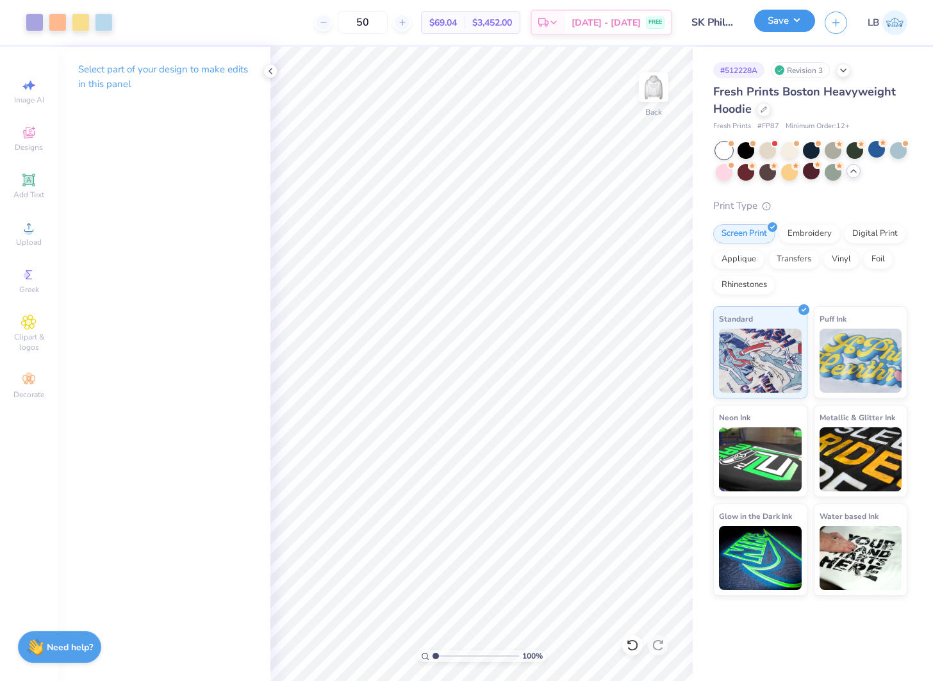
click at [771, 25] on button "Save" at bounding box center [784, 21] width 61 height 22
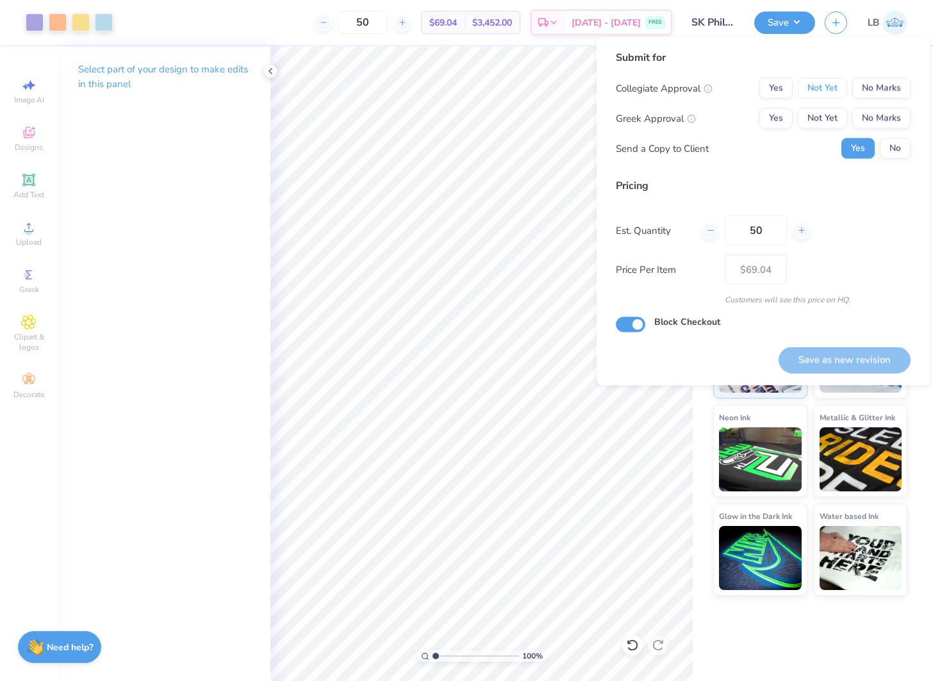
drag, startPoint x: 817, startPoint y: 84, endPoint x: 822, endPoint y: 104, distance: 21.0
click at [817, 86] on button "Not Yet" at bounding box center [822, 88] width 49 height 21
click at [822, 115] on button "Not Yet" at bounding box center [822, 118] width 49 height 21
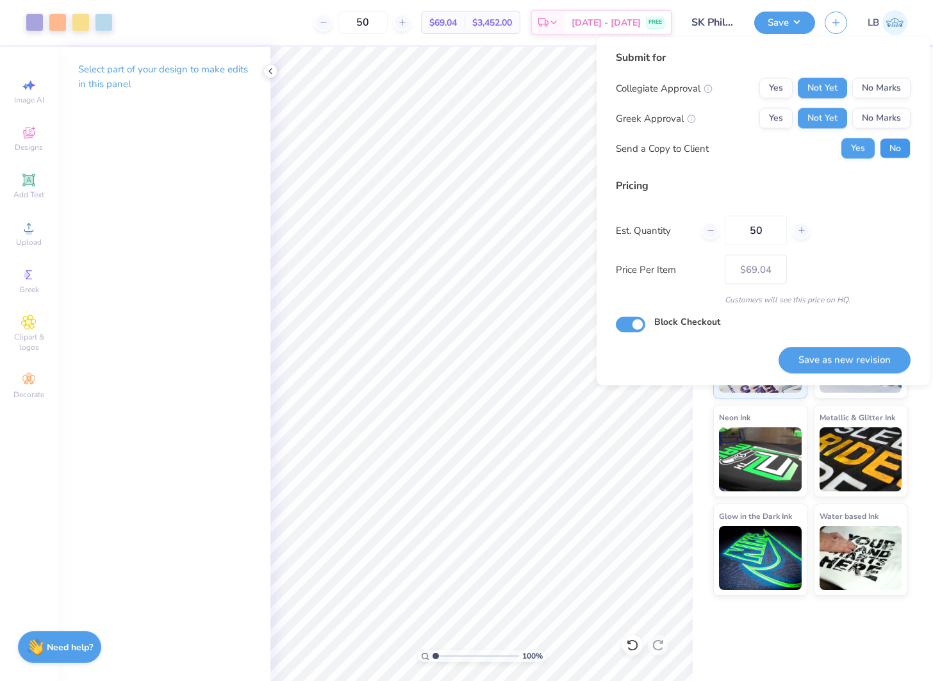
click at [898, 151] on button "No" at bounding box center [895, 148] width 31 height 21
click at [849, 355] on button "Save as new revision" at bounding box center [844, 360] width 132 height 26
type input "$69.04"
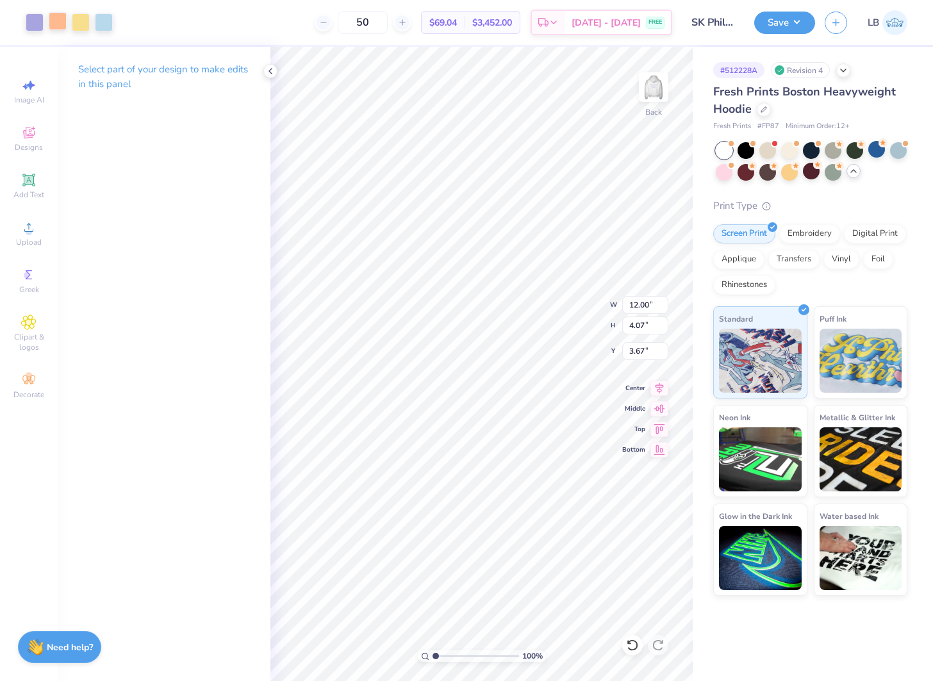
click at [54, 23] on div at bounding box center [58, 21] width 18 height 18
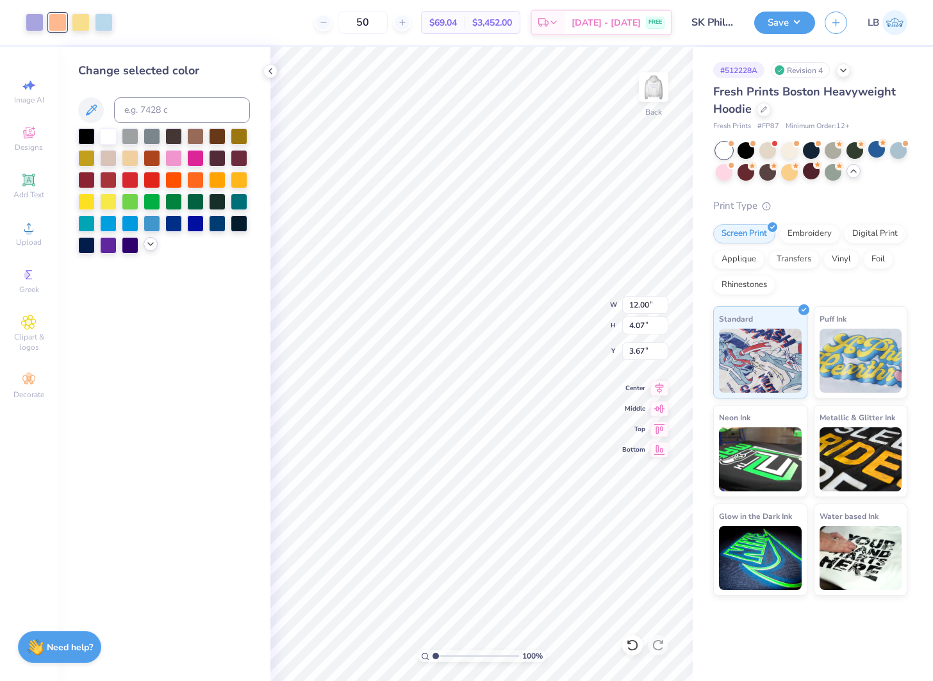
click at [154, 240] on icon at bounding box center [150, 244] width 10 height 10
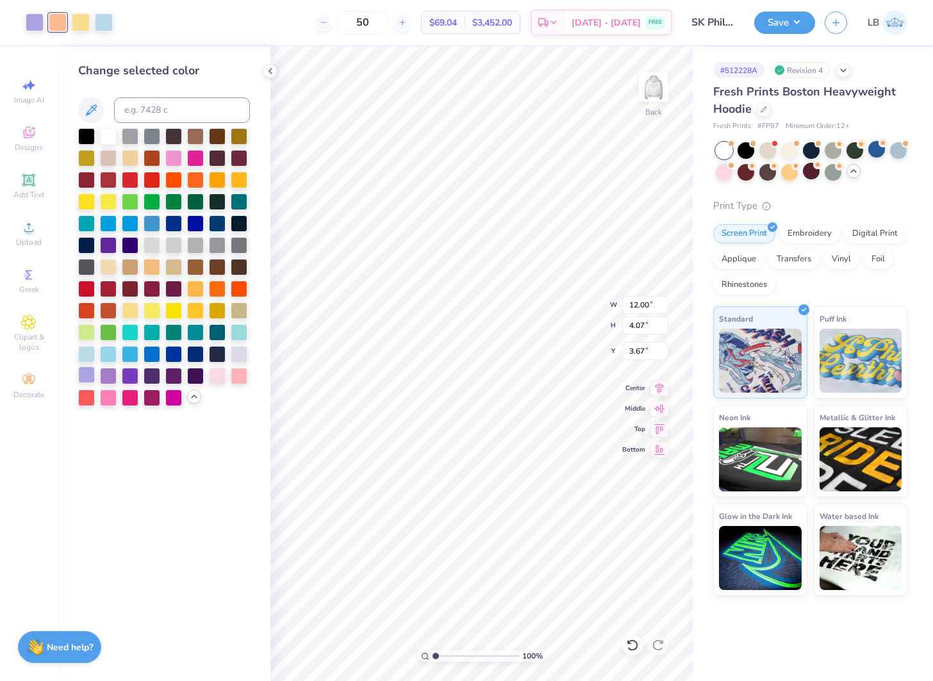
click at [90, 370] on div at bounding box center [86, 374] width 17 height 17
click at [57, 16] on div at bounding box center [58, 21] width 18 height 18
click at [86, 377] on div at bounding box center [86, 374] width 17 height 17
click at [61, 22] on div at bounding box center [58, 21] width 18 height 18
click at [90, 377] on div at bounding box center [86, 374] width 17 height 17
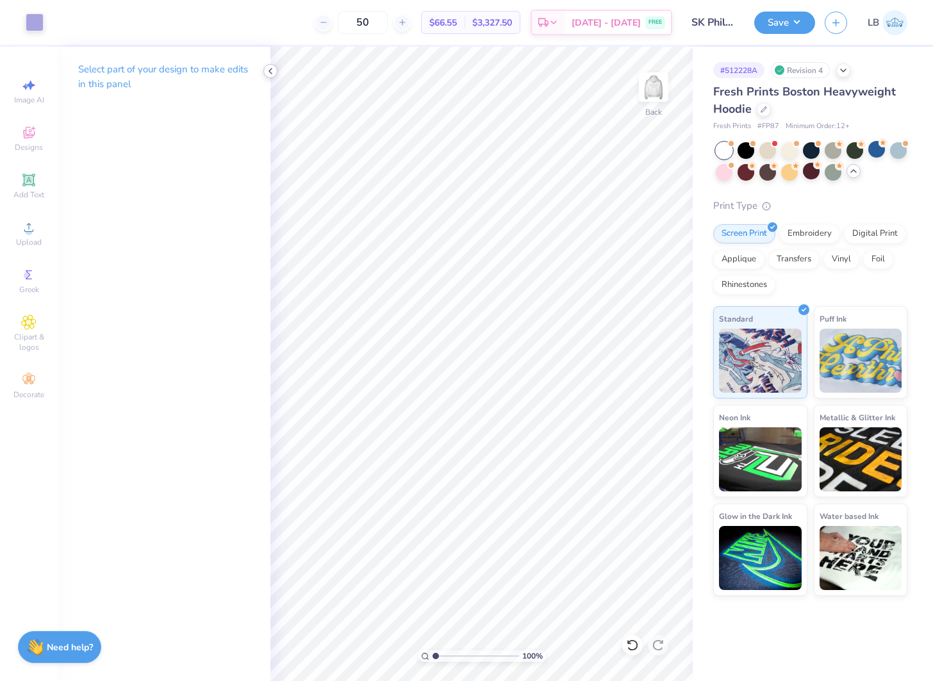
click at [268, 69] on icon at bounding box center [270, 71] width 10 height 10
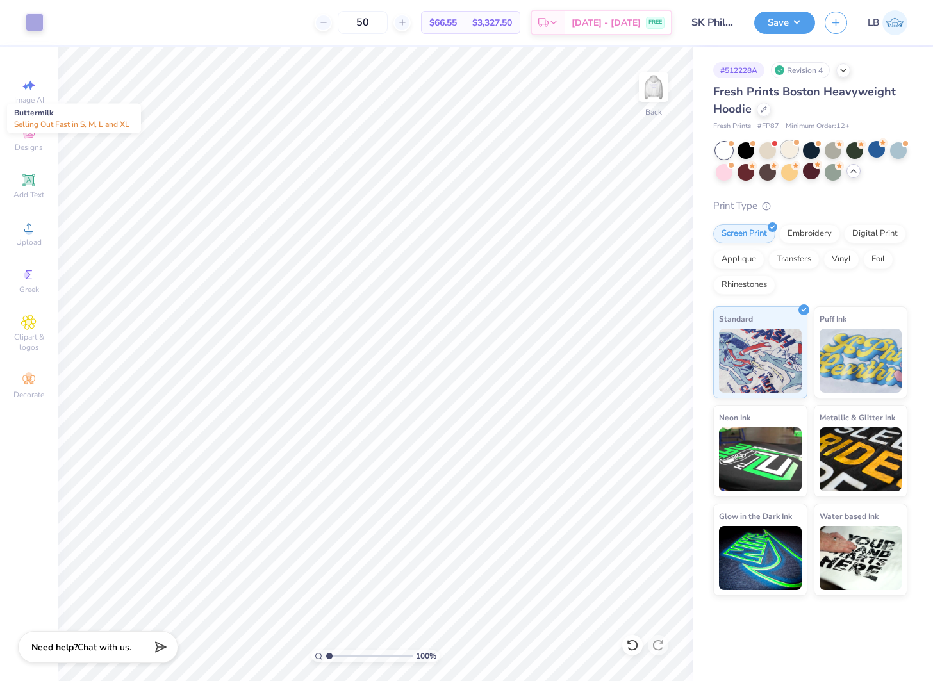
click at [788, 152] on div at bounding box center [789, 149] width 17 height 17
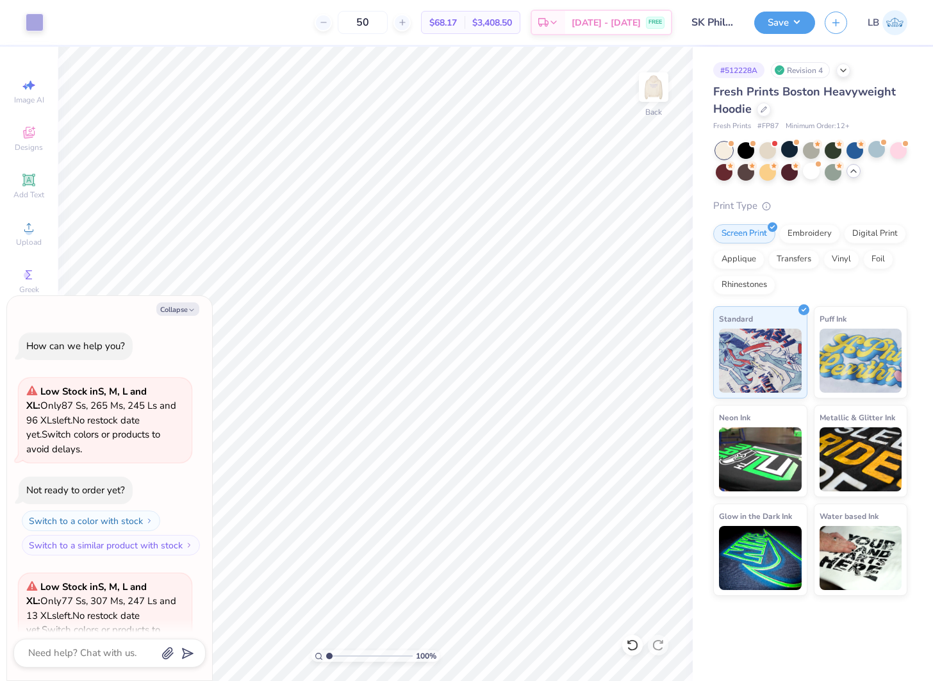
scroll to position [299, 0]
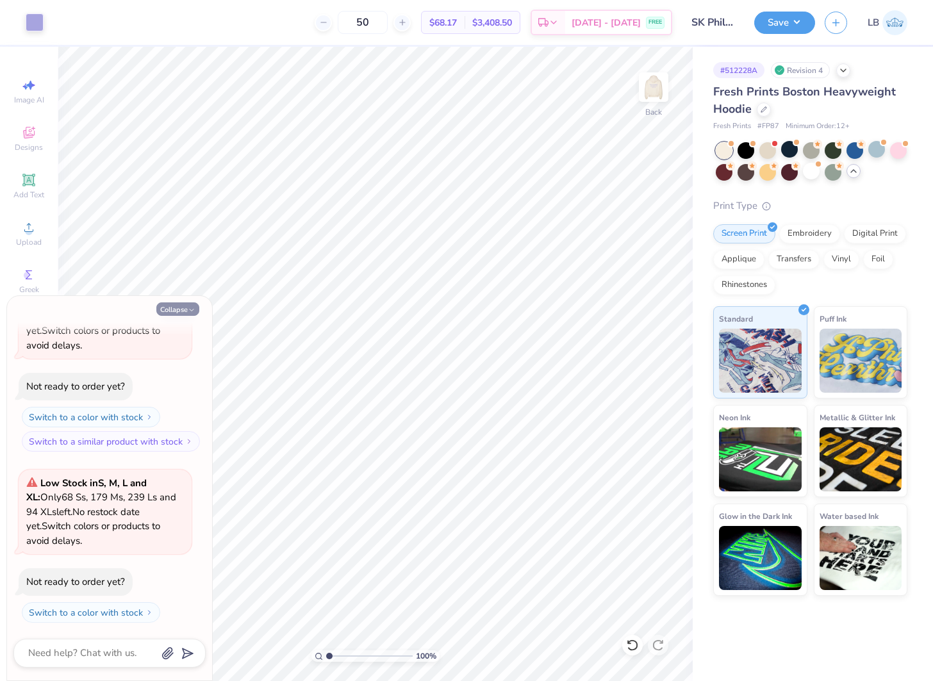
click at [192, 308] on icon "button" at bounding box center [192, 310] width 8 height 8
type textarea "x"
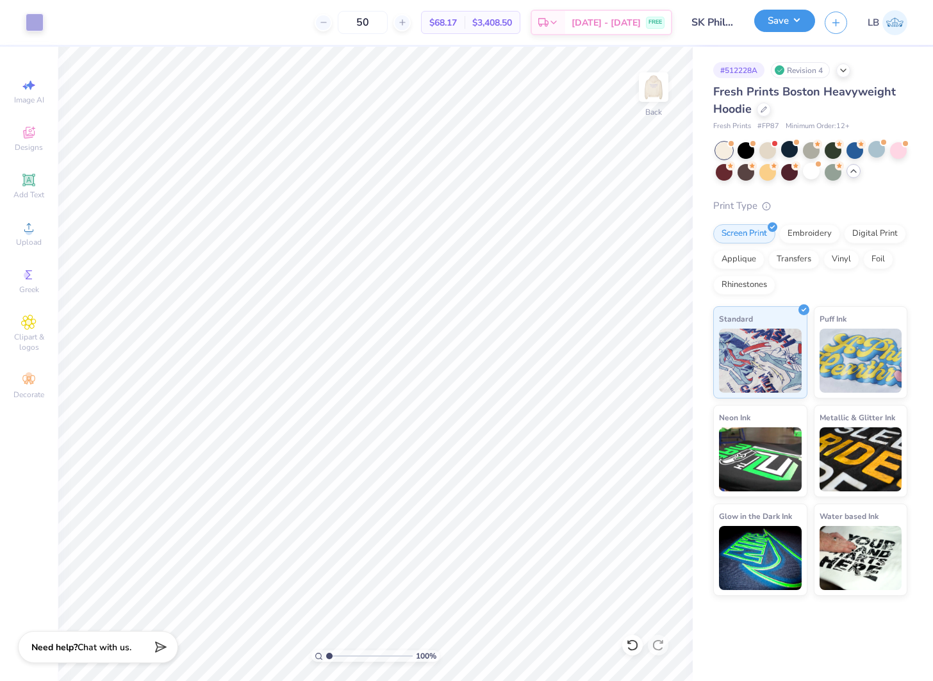
click at [773, 21] on button "Save" at bounding box center [784, 21] width 61 height 22
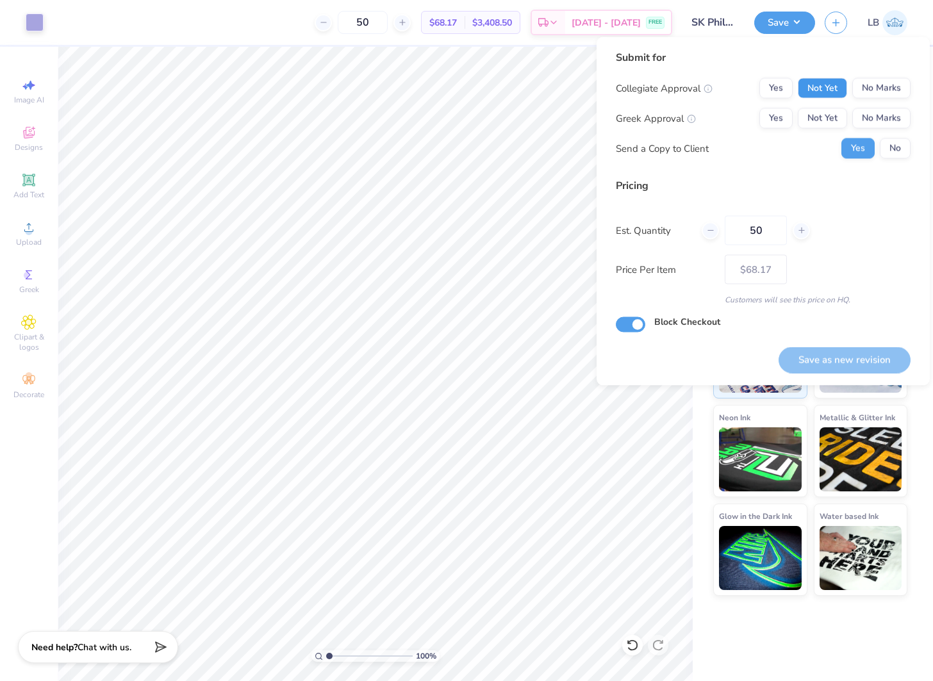
click at [825, 85] on button "Not Yet" at bounding box center [822, 88] width 49 height 21
click at [832, 117] on button "Not Yet" at bounding box center [822, 118] width 49 height 21
click at [891, 154] on button "No" at bounding box center [895, 148] width 31 height 21
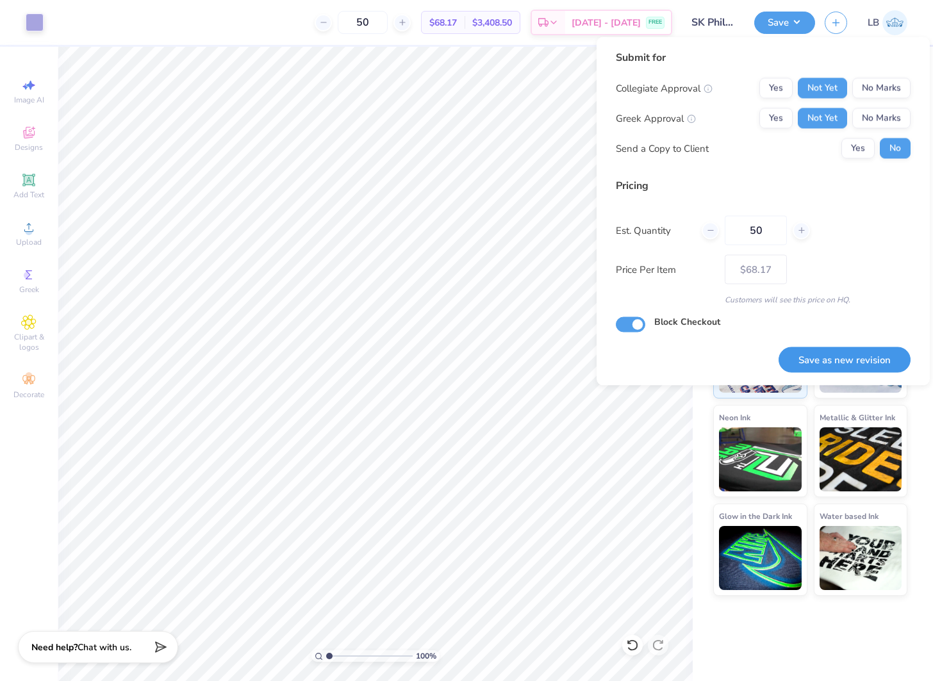
click at [852, 356] on button "Save as new revision" at bounding box center [844, 360] width 132 height 26
type input "$68.17"
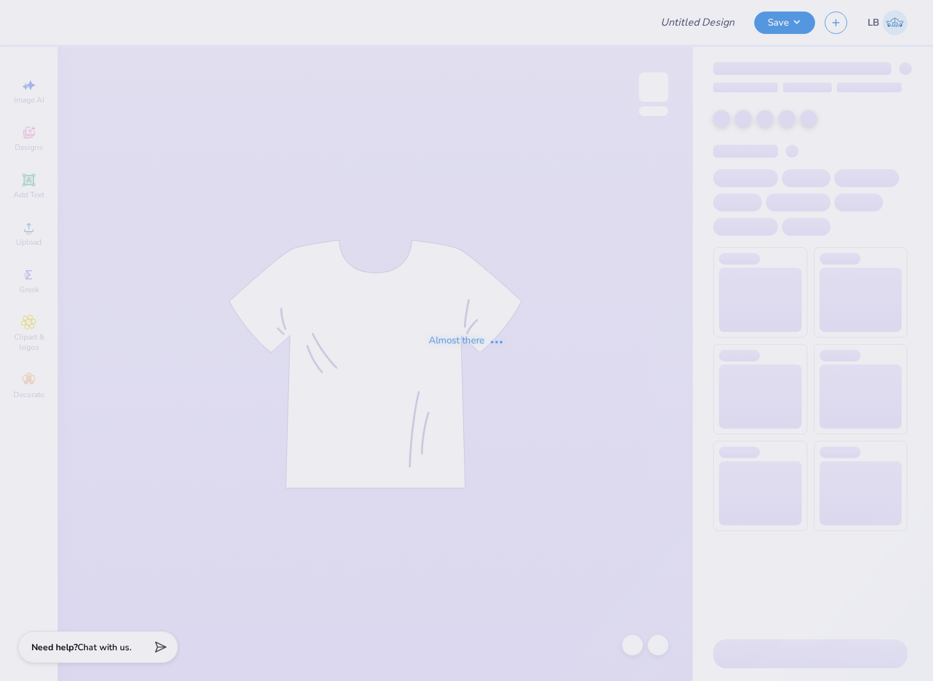
type input "SK Philanthropy"
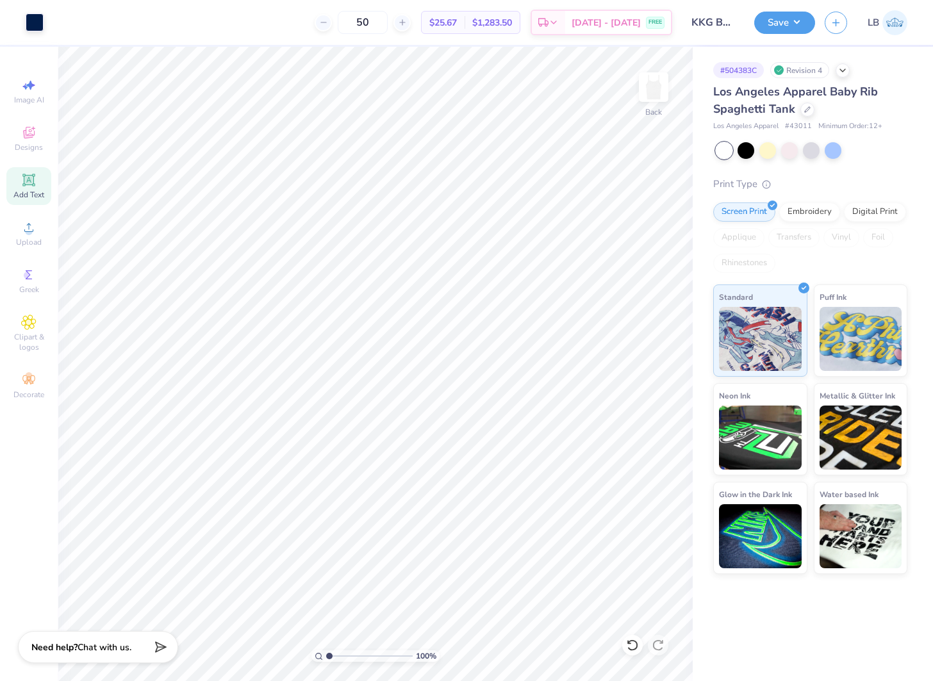
click at [771, 23] on button "Save" at bounding box center [784, 23] width 61 height 22
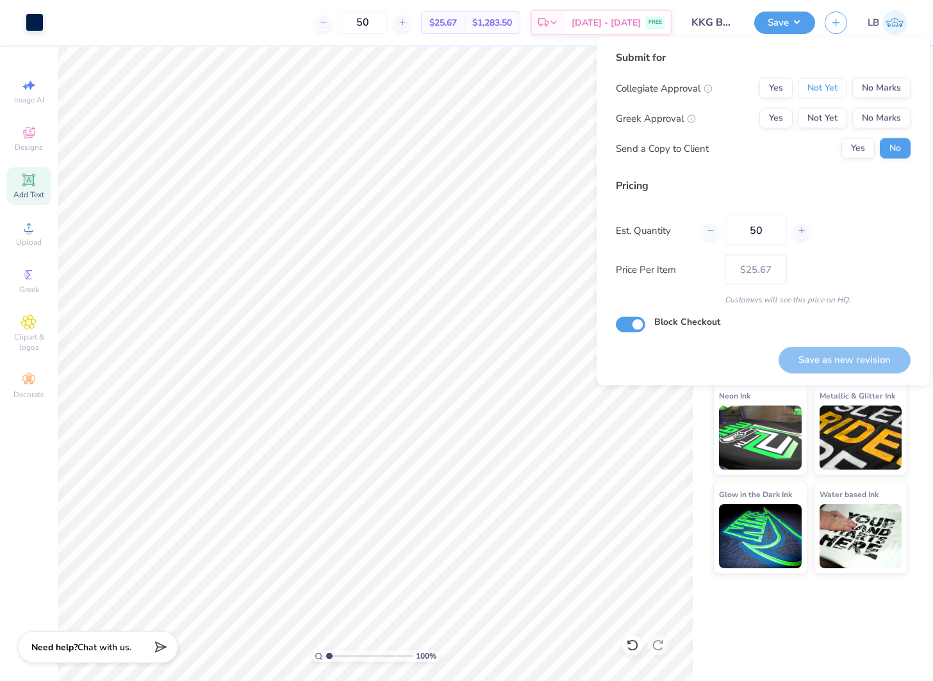
drag, startPoint x: 820, startPoint y: 89, endPoint x: 823, endPoint y: 104, distance: 15.7
click at [821, 93] on button "Not Yet" at bounding box center [822, 88] width 49 height 21
click at [825, 113] on button "Not Yet" at bounding box center [822, 118] width 49 height 21
click at [846, 357] on button "Save as new revision" at bounding box center [844, 360] width 132 height 26
type input "$25.67"
